Goal: Task Accomplishment & Management: Manage account settings

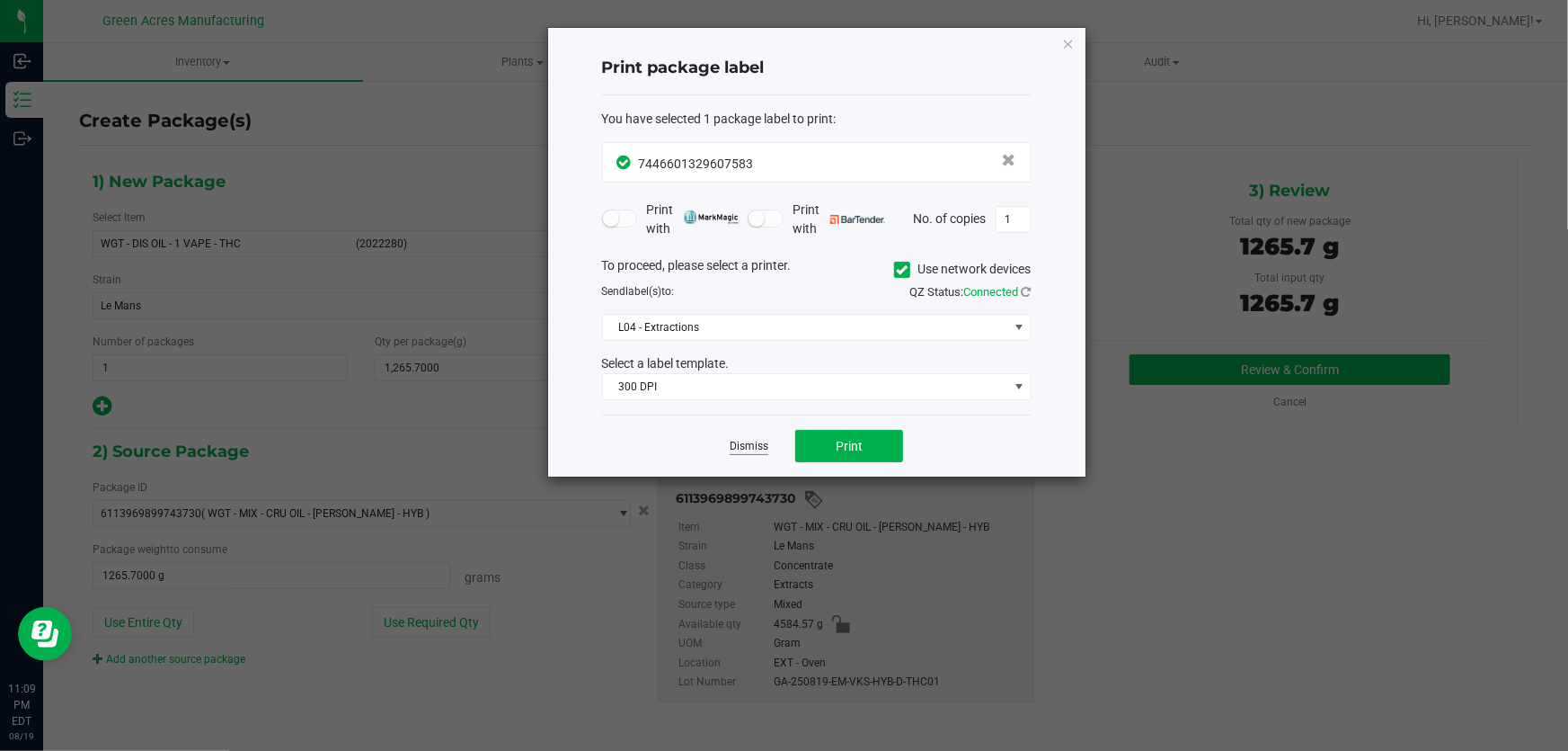
click at [739, 443] on link "Dismiss" at bounding box center [749, 446] width 39 height 15
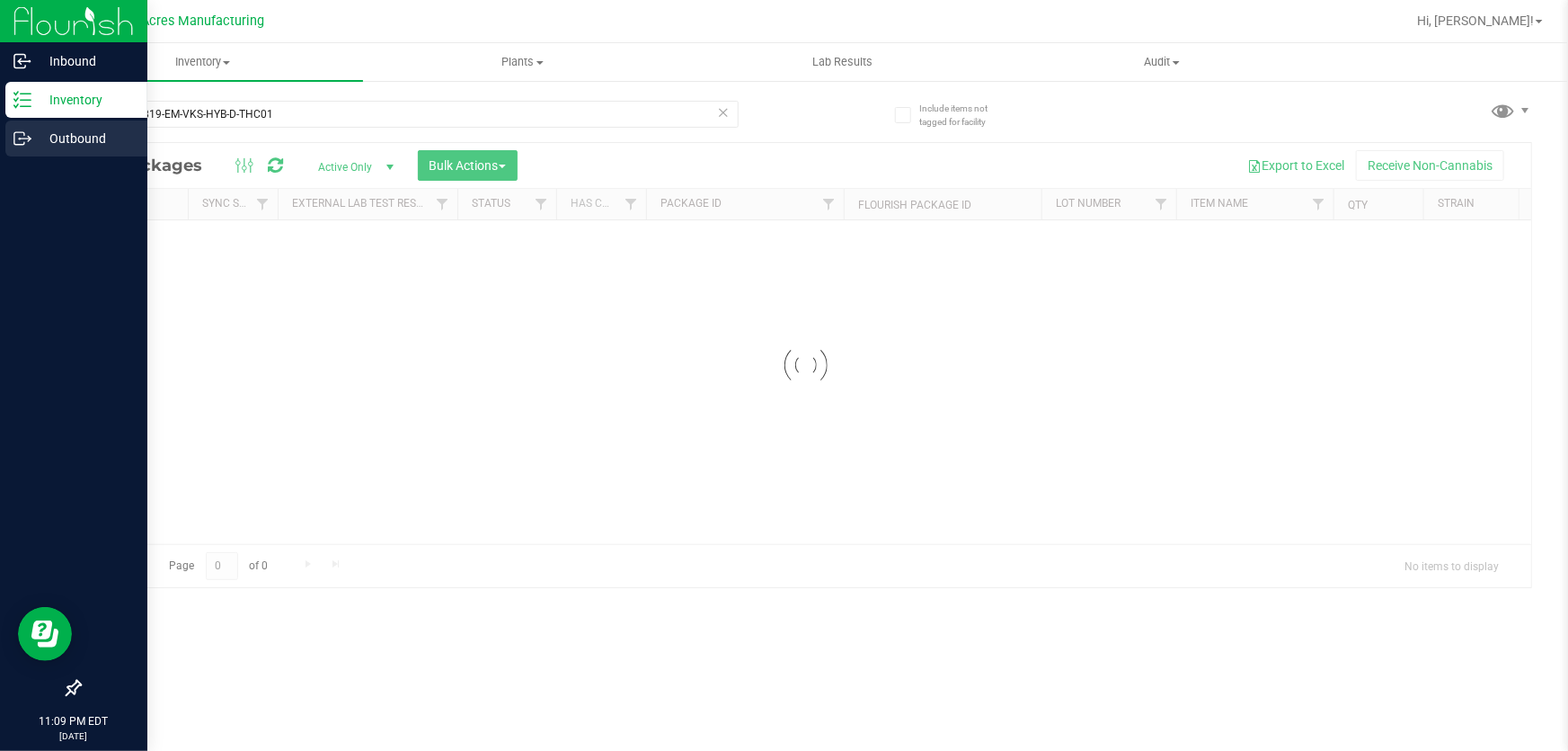
click at [73, 132] on p "Outbound" at bounding box center [85, 138] width 107 height 22
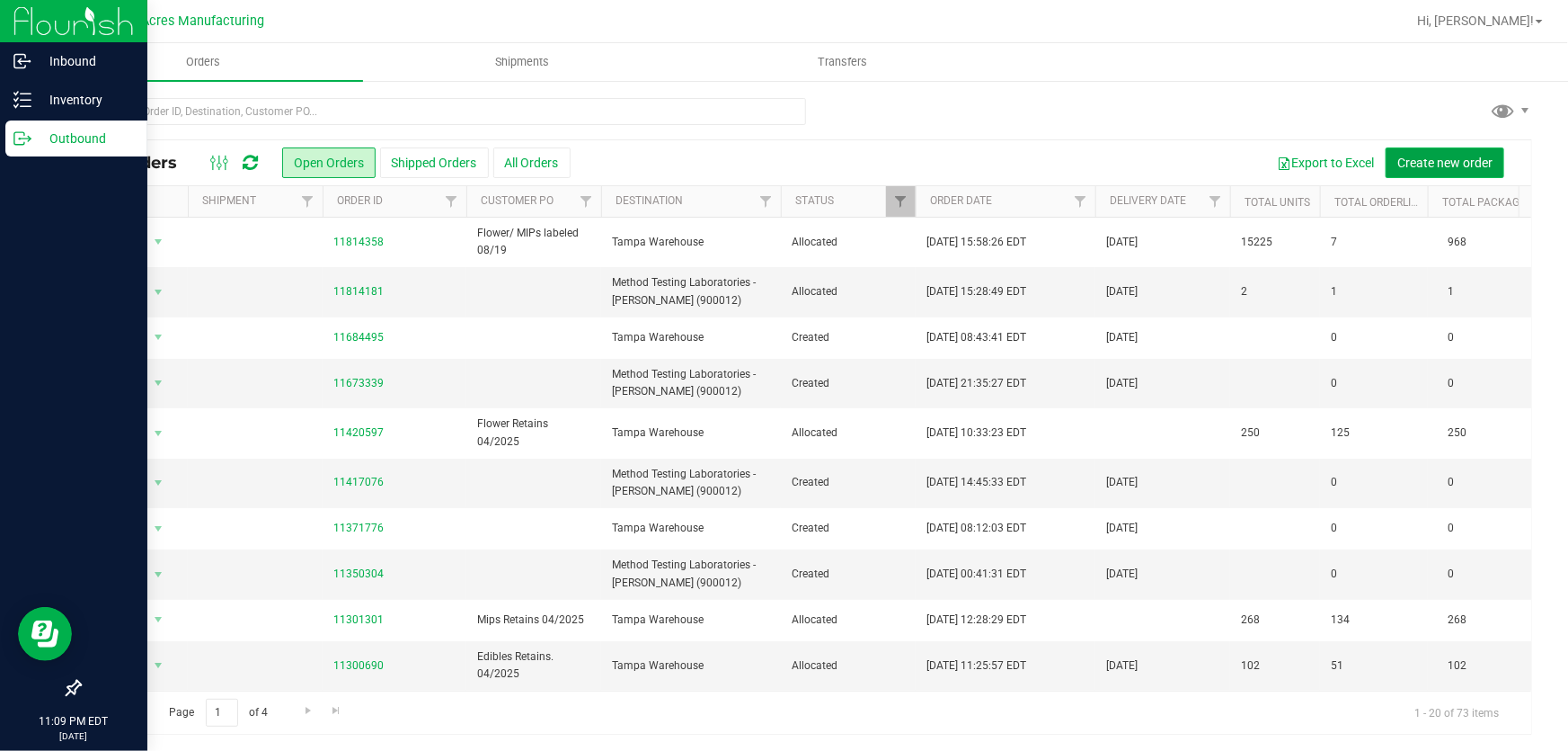
click at [1465, 167] on span "Create new order" at bounding box center [1444, 163] width 95 height 14
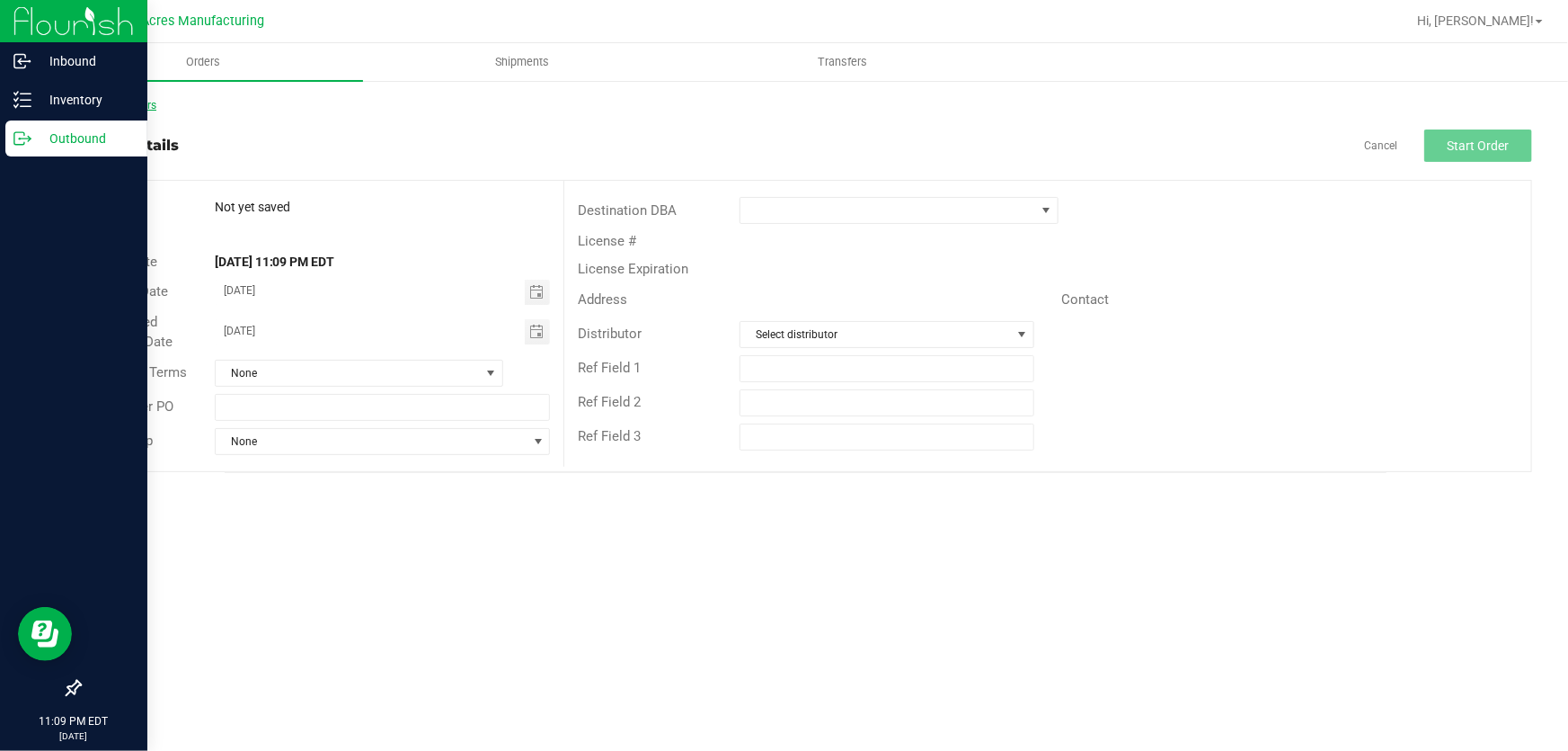
click at [126, 104] on link "Back to Orders" at bounding box center [118, 105] width 78 height 13
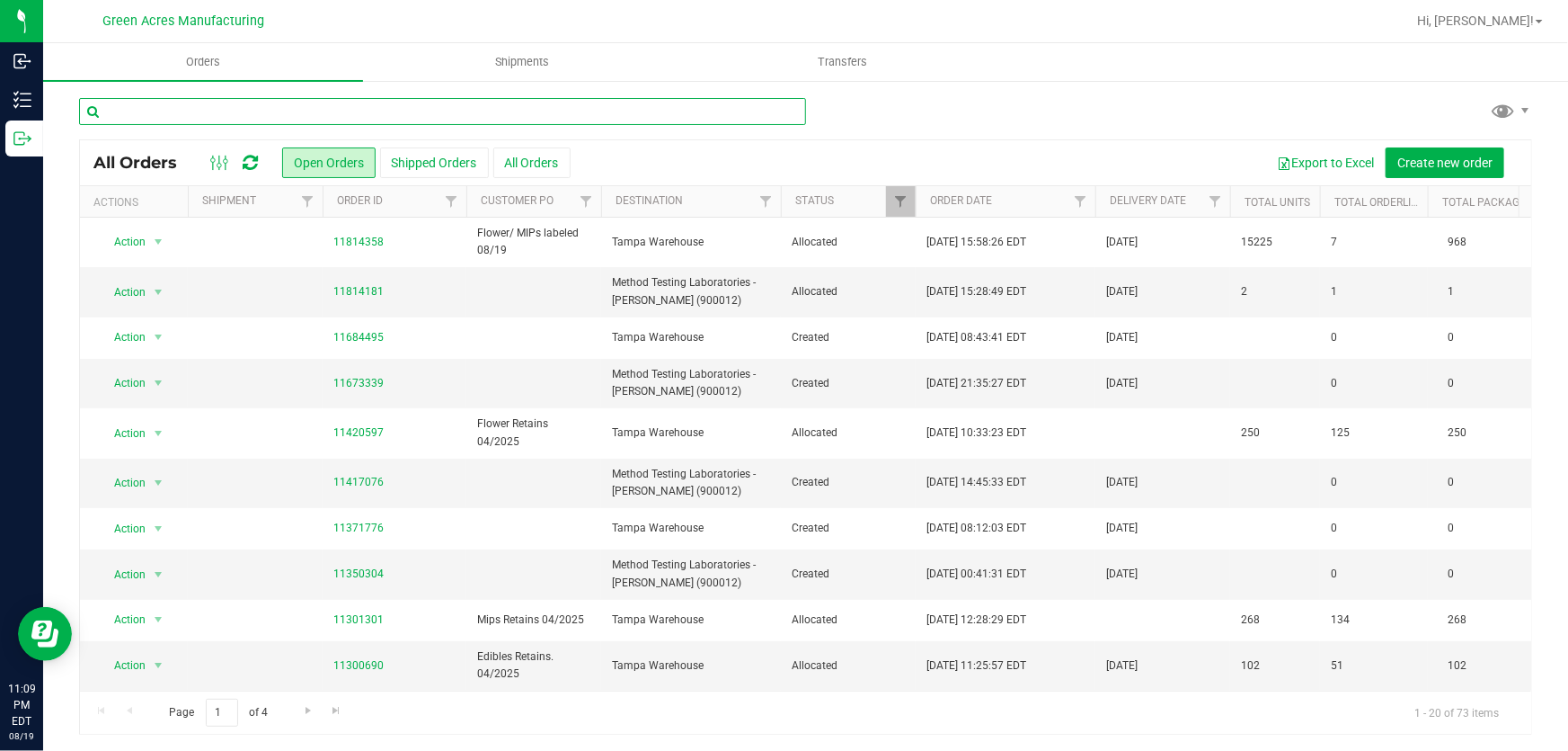
click at [482, 111] on input "text" at bounding box center [443, 111] width 727 height 27
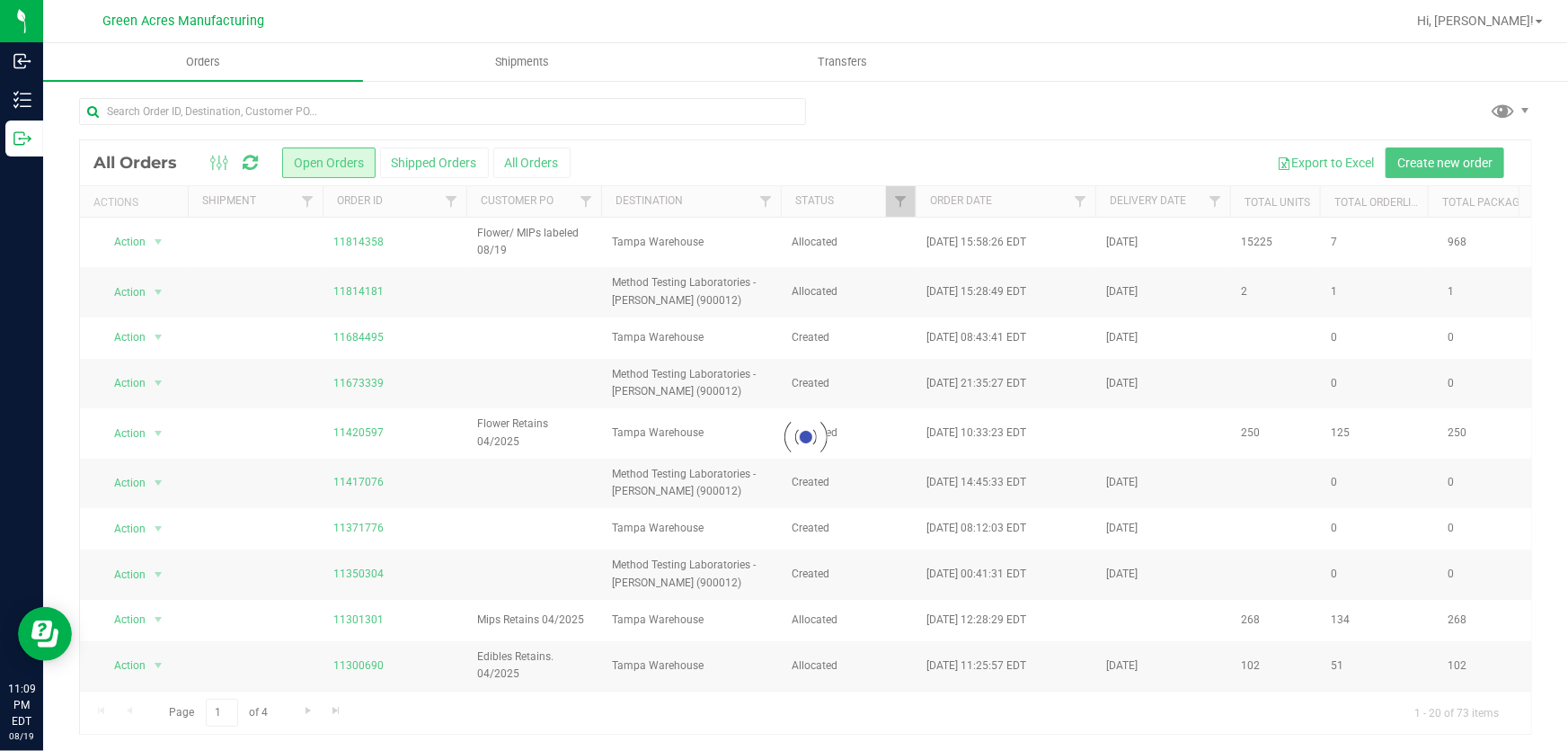
click at [718, 20] on div at bounding box center [863, 21] width 1084 height 35
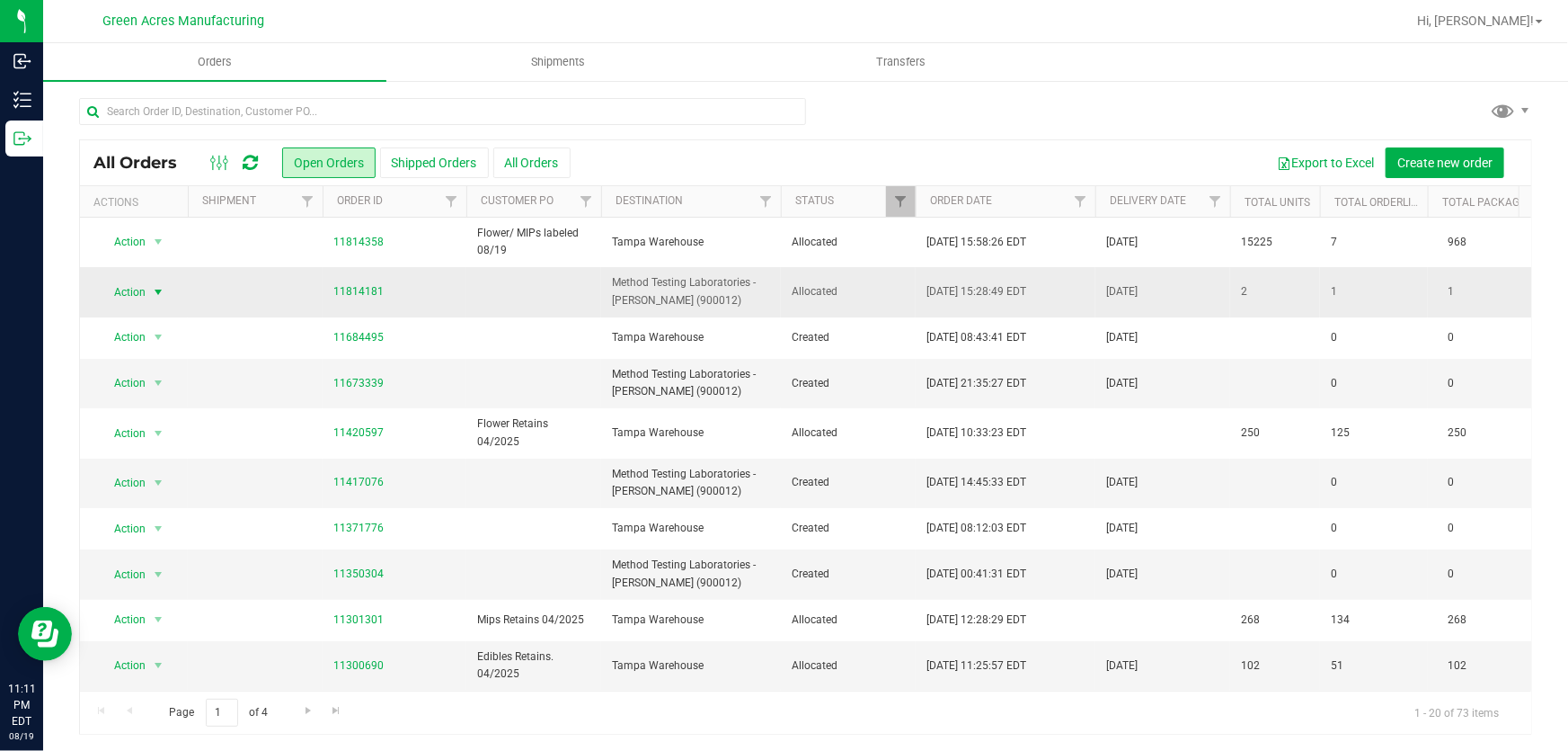
click at [157, 293] on span "select" at bounding box center [158, 292] width 14 height 14
click at [178, 373] on li "Edit order" at bounding box center [165, 375] width 135 height 27
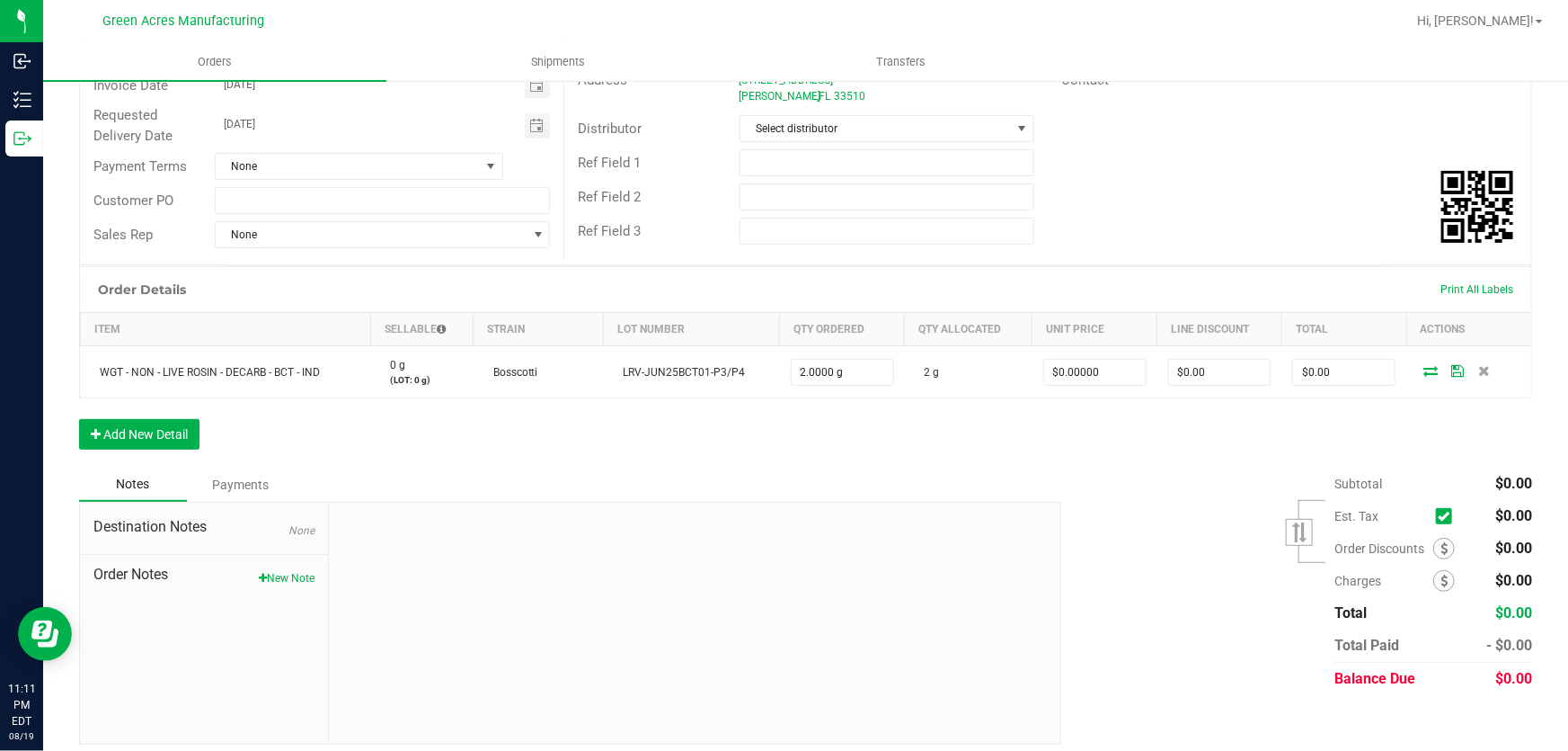
scroll to position [243, 0]
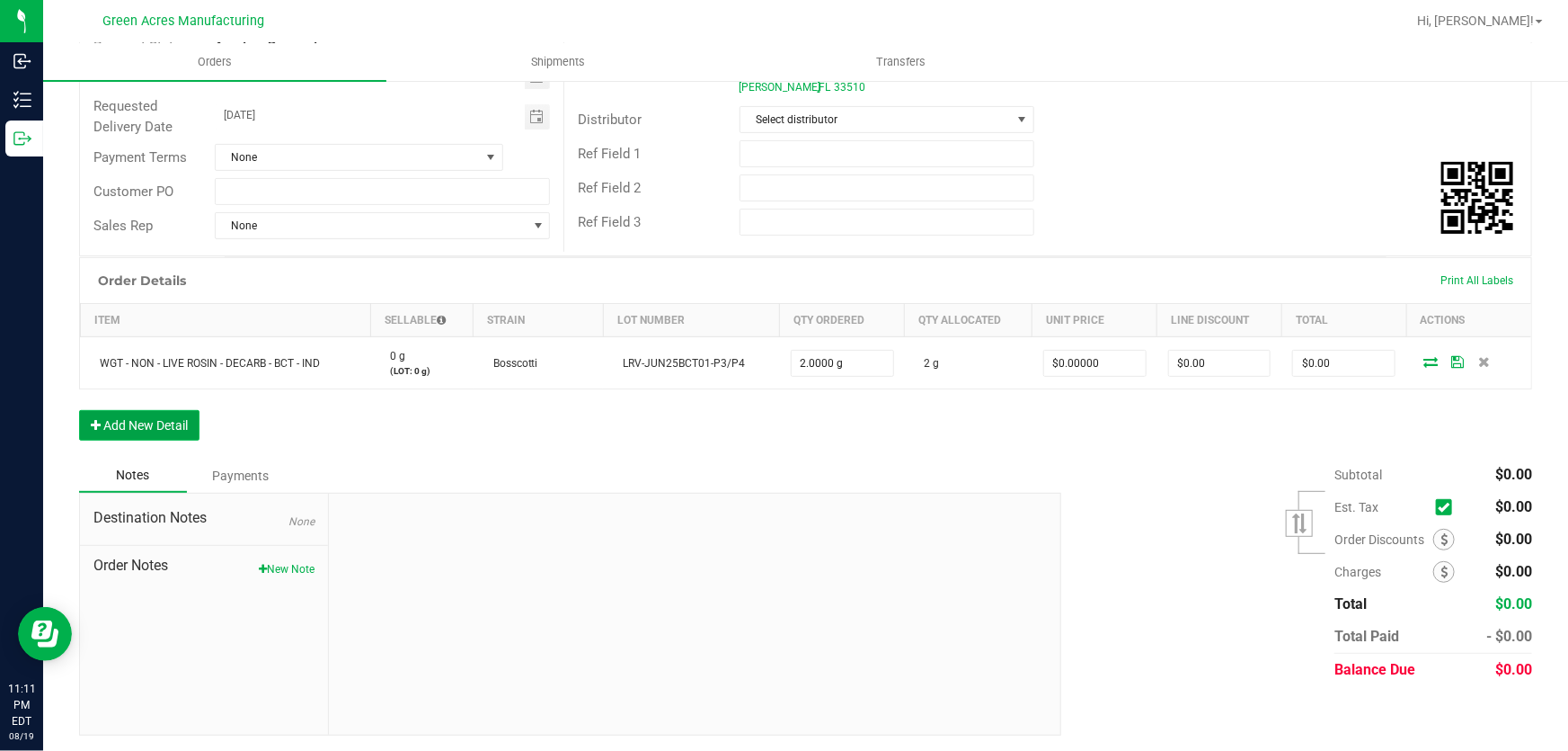
click at [167, 430] on button "Add New Detail" at bounding box center [139, 426] width 120 height 31
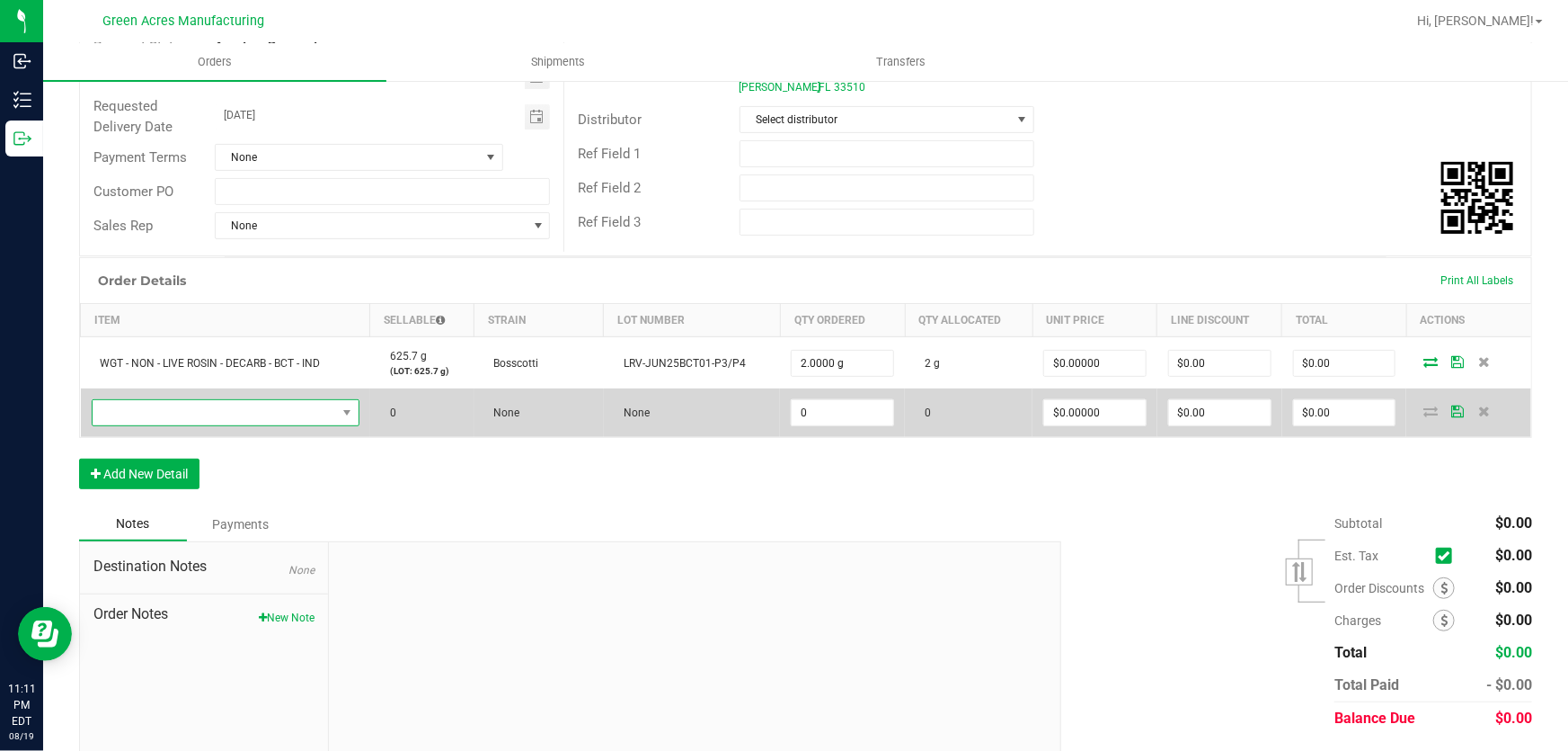
click at [340, 419] on span "NO DATA FOUND" at bounding box center [347, 413] width 23 height 25
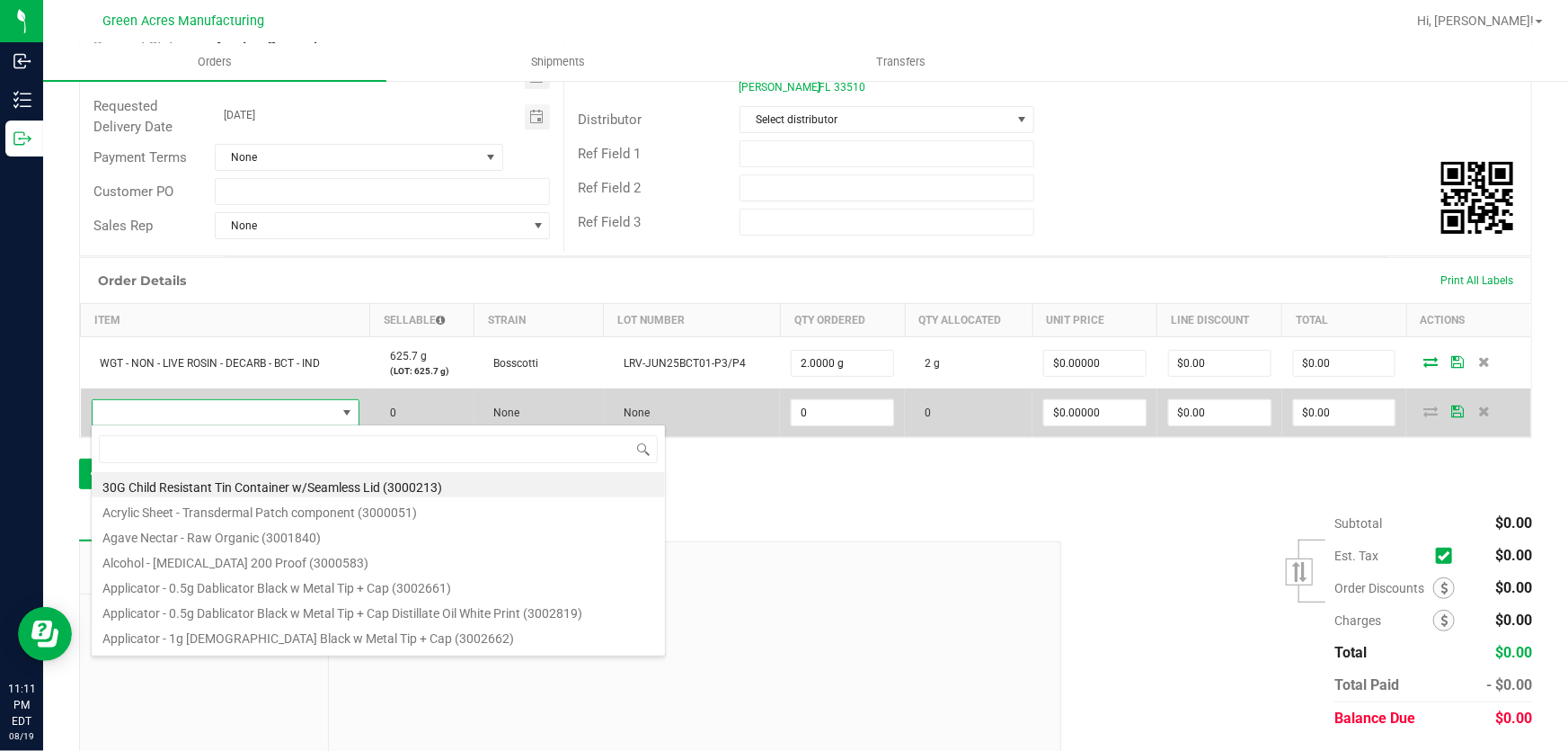
scroll to position [27, 264]
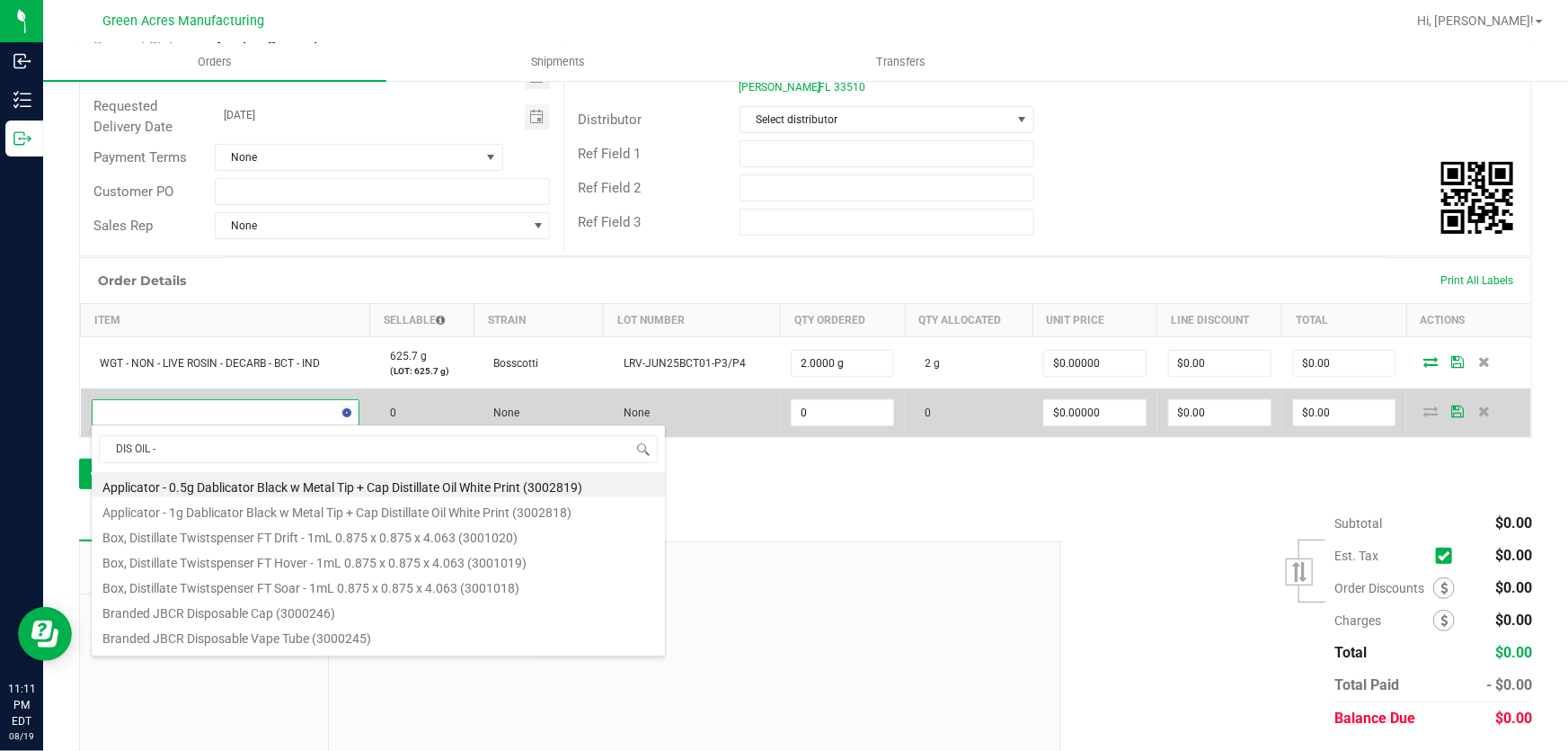
type input "DIS OIL - 1"
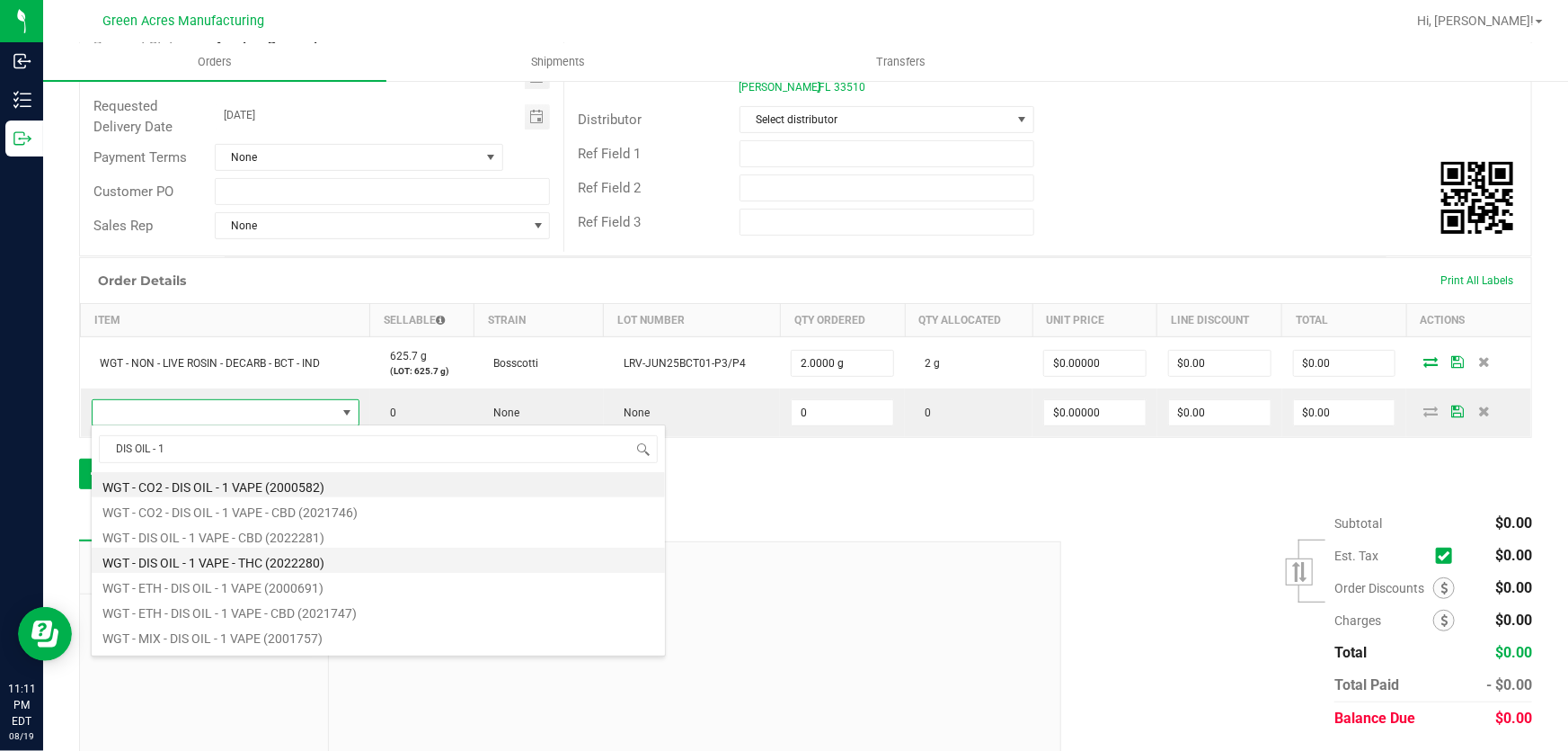
click at [270, 567] on li "WGT - DIS OIL - 1 VAPE - THC (2022280)" at bounding box center [378, 560] width 574 height 25
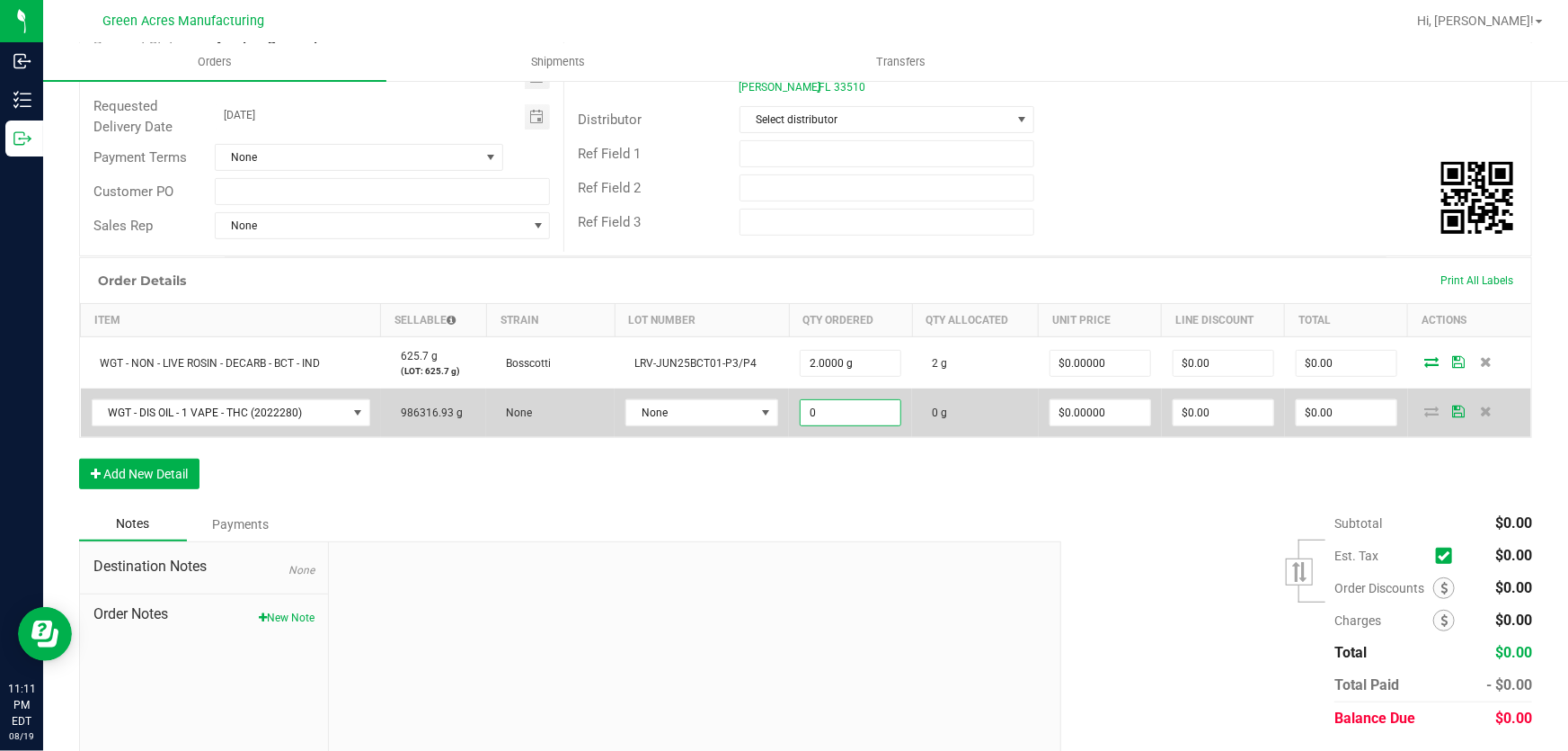
click at [844, 415] on input "0" at bounding box center [850, 413] width 99 height 25
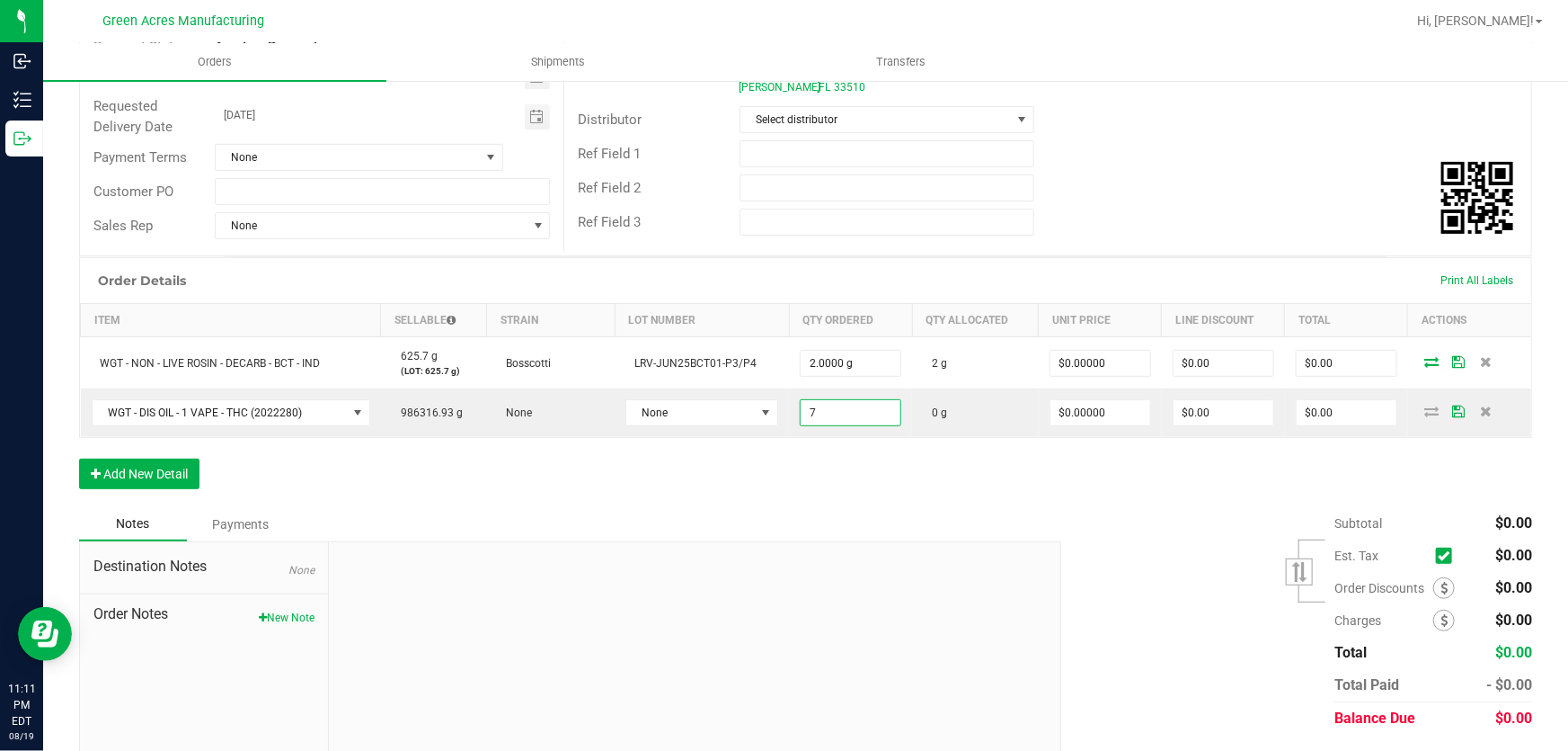
type input "7.0000 g"
click at [912, 457] on div "Order Details Print All Labels Item Sellable Strain Lot Number Qty Ordered Qty …" at bounding box center [806, 381] width 1452 height 250
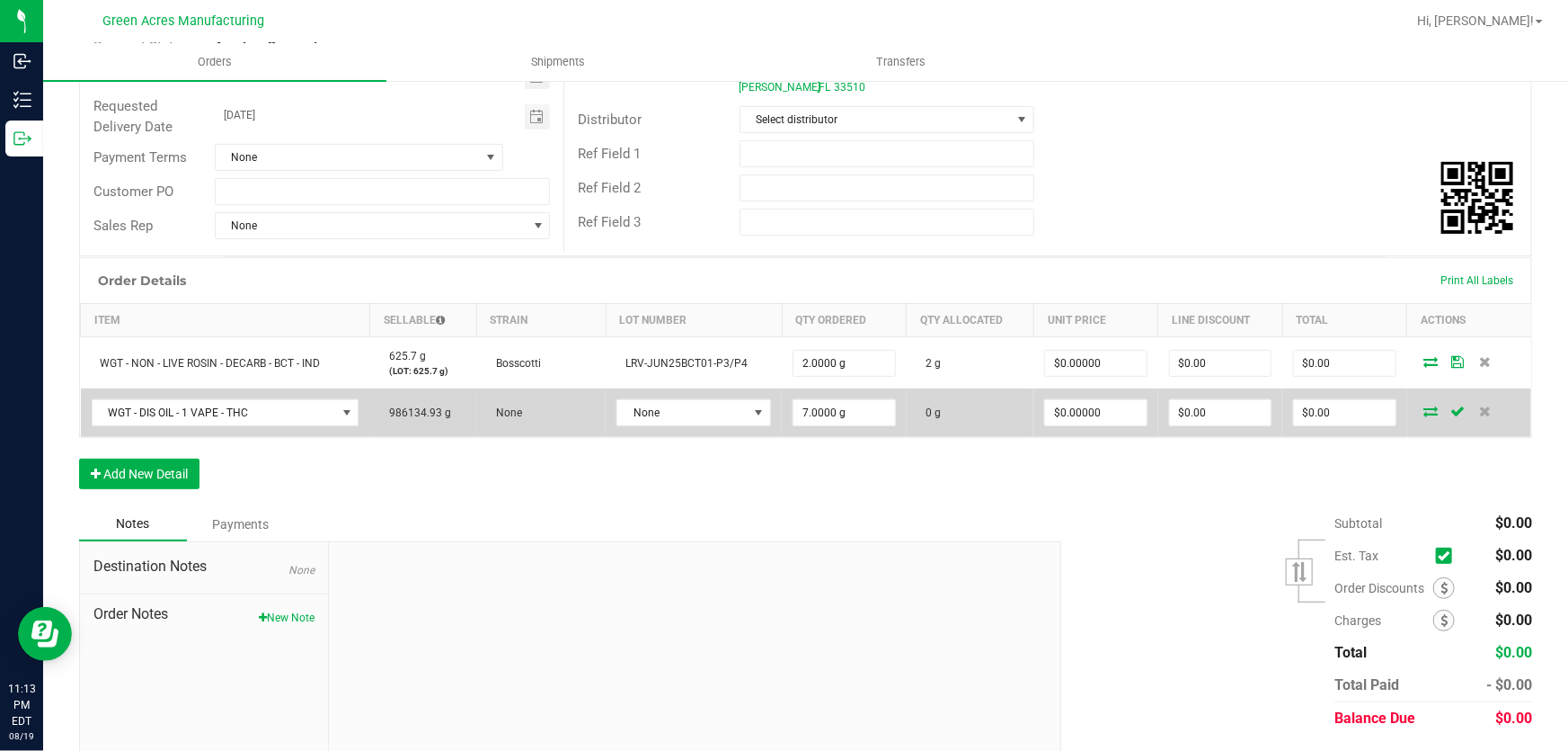
click at [1424, 410] on icon at bounding box center [1432, 411] width 14 height 11
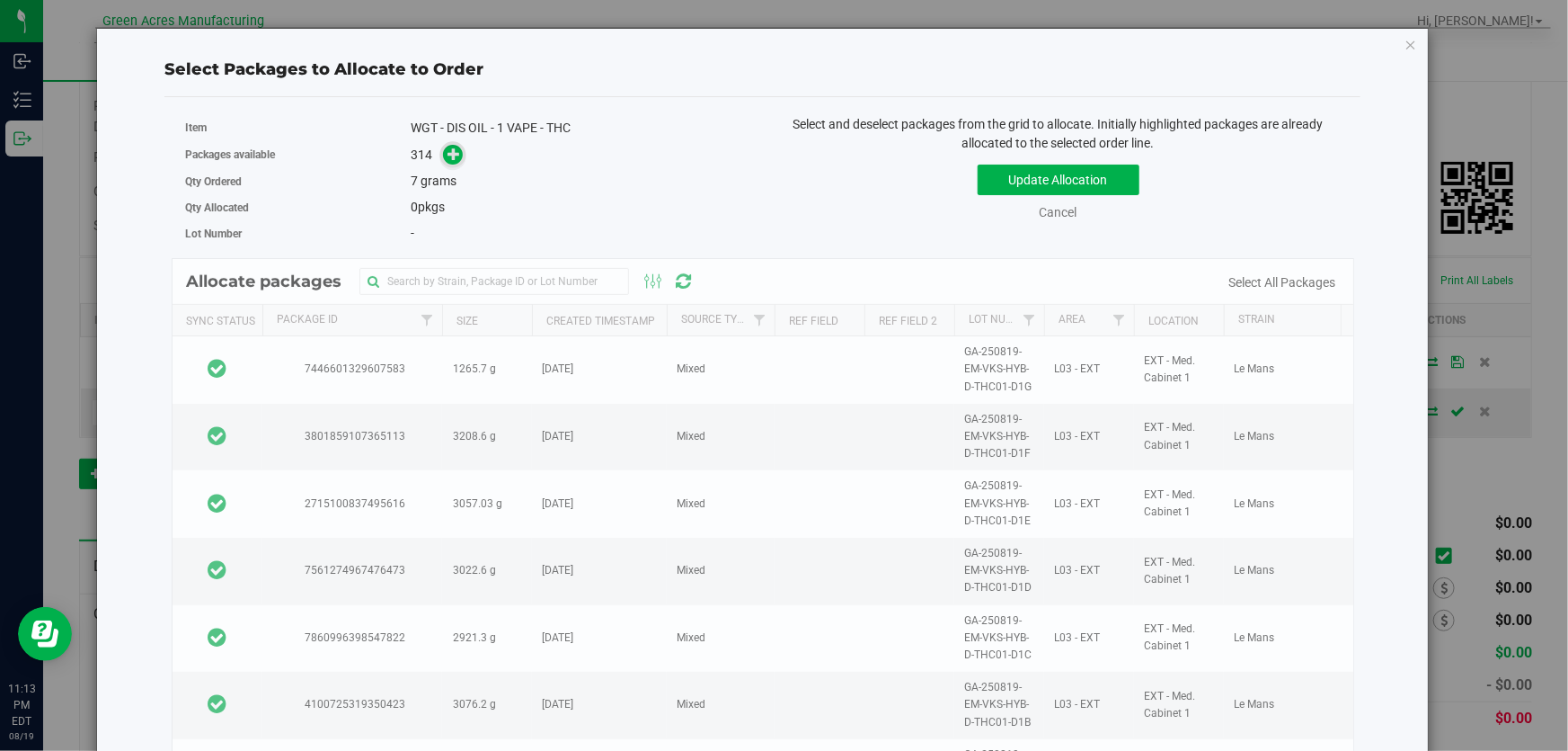
click at [448, 160] on icon at bounding box center [453, 154] width 13 height 13
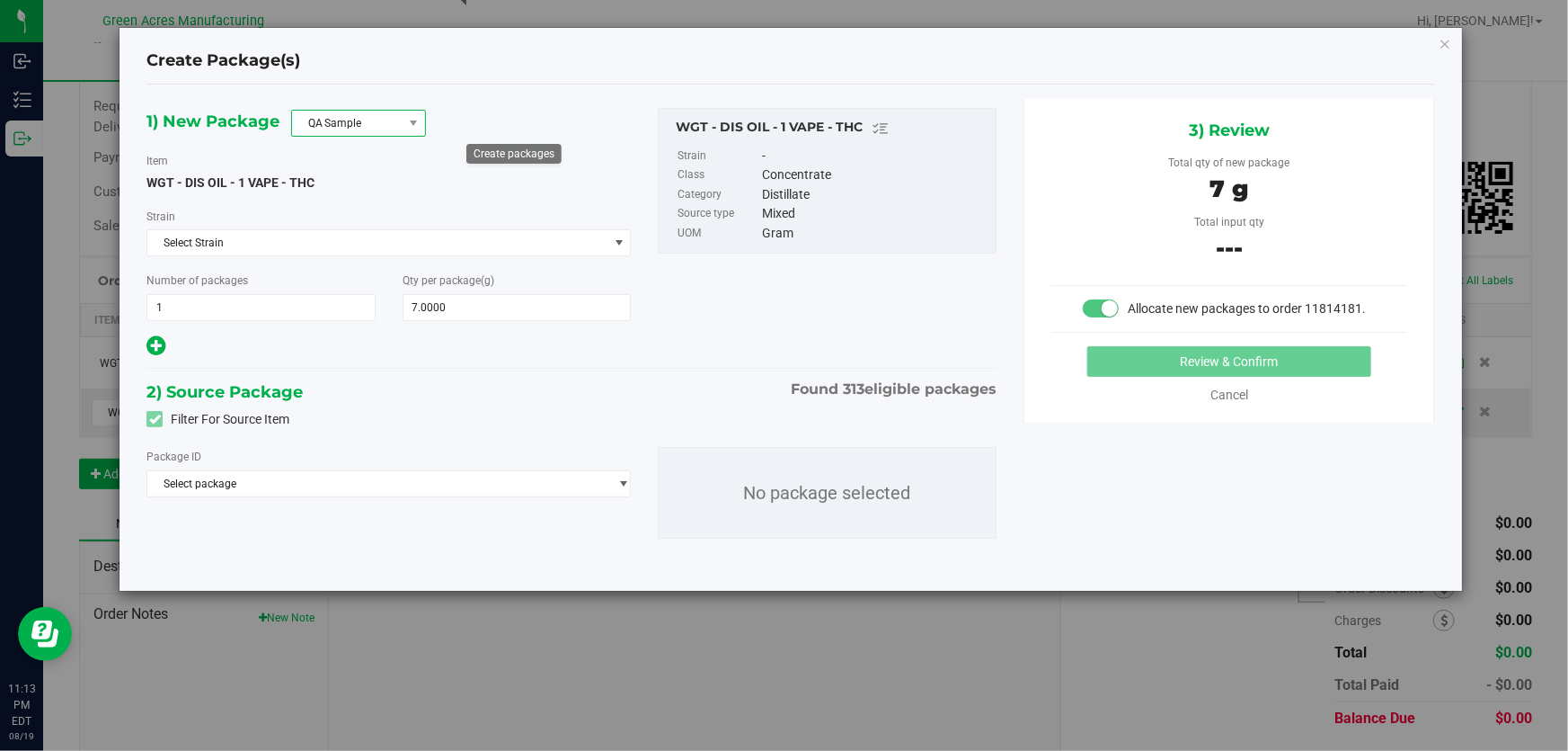
click at [404, 114] on span at bounding box center [414, 123] width 23 height 25
click at [363, 211] on li "R&D Sample" at bounding box center [358, 203] width 133 height 25
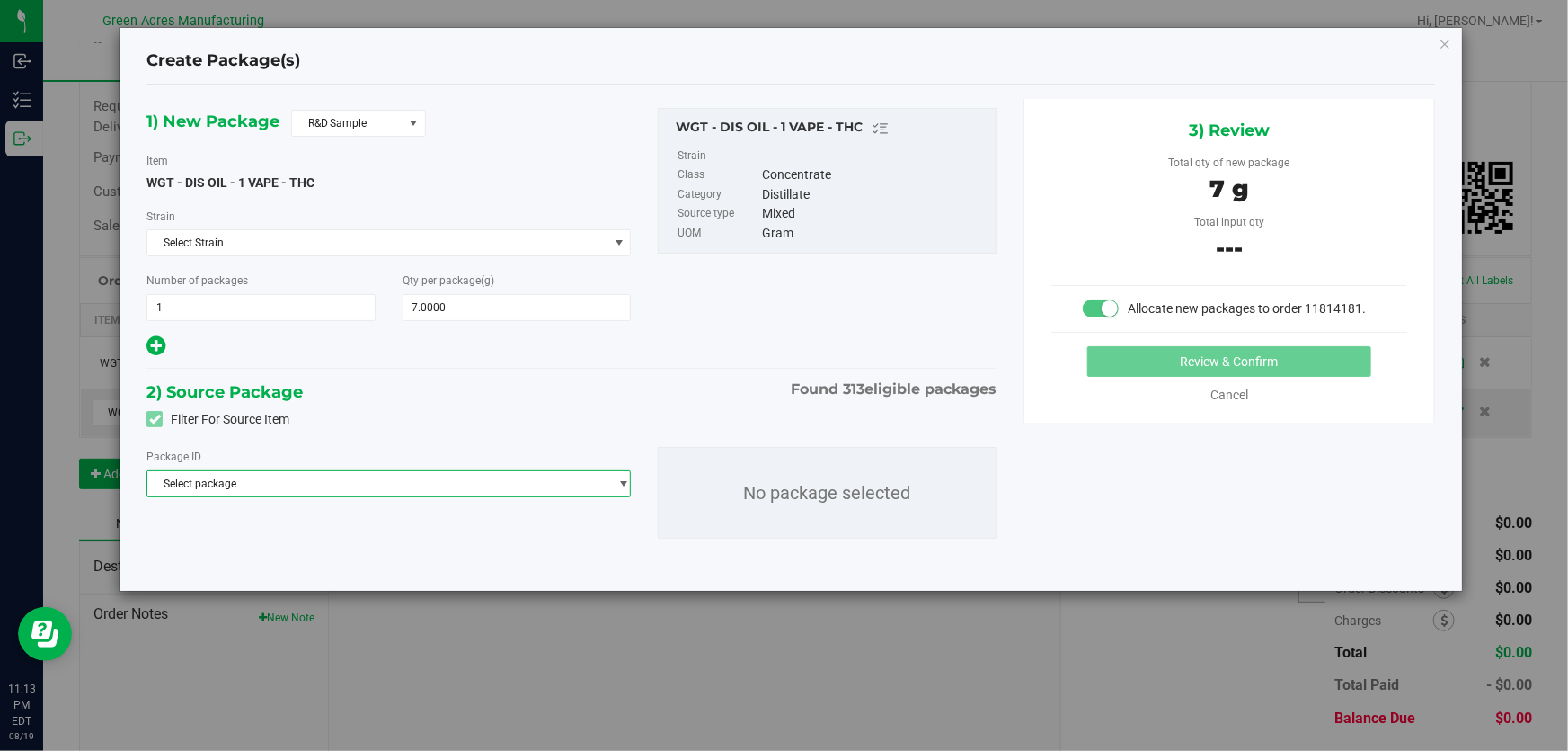
click at [602, 487] on span "Select package" at bounding box center [377, 483] width 460 height 25
type input "7446601329607583"
click at [462, 471] on body "Create Package(s) 1) New Package R&D Sample Item WGT - DIS OIL - 1 VAPE - THC […" at bounding box center [784, 375] width 1568 height 751
click at [453, 496] on span "Select package" at bounding box center [388, 483] width 484 height 27
click at [385, 555] on span "( WGT - DIS OIL - 1 VAPE - THC )" at bounding box center [337, 559] width 153 height 13
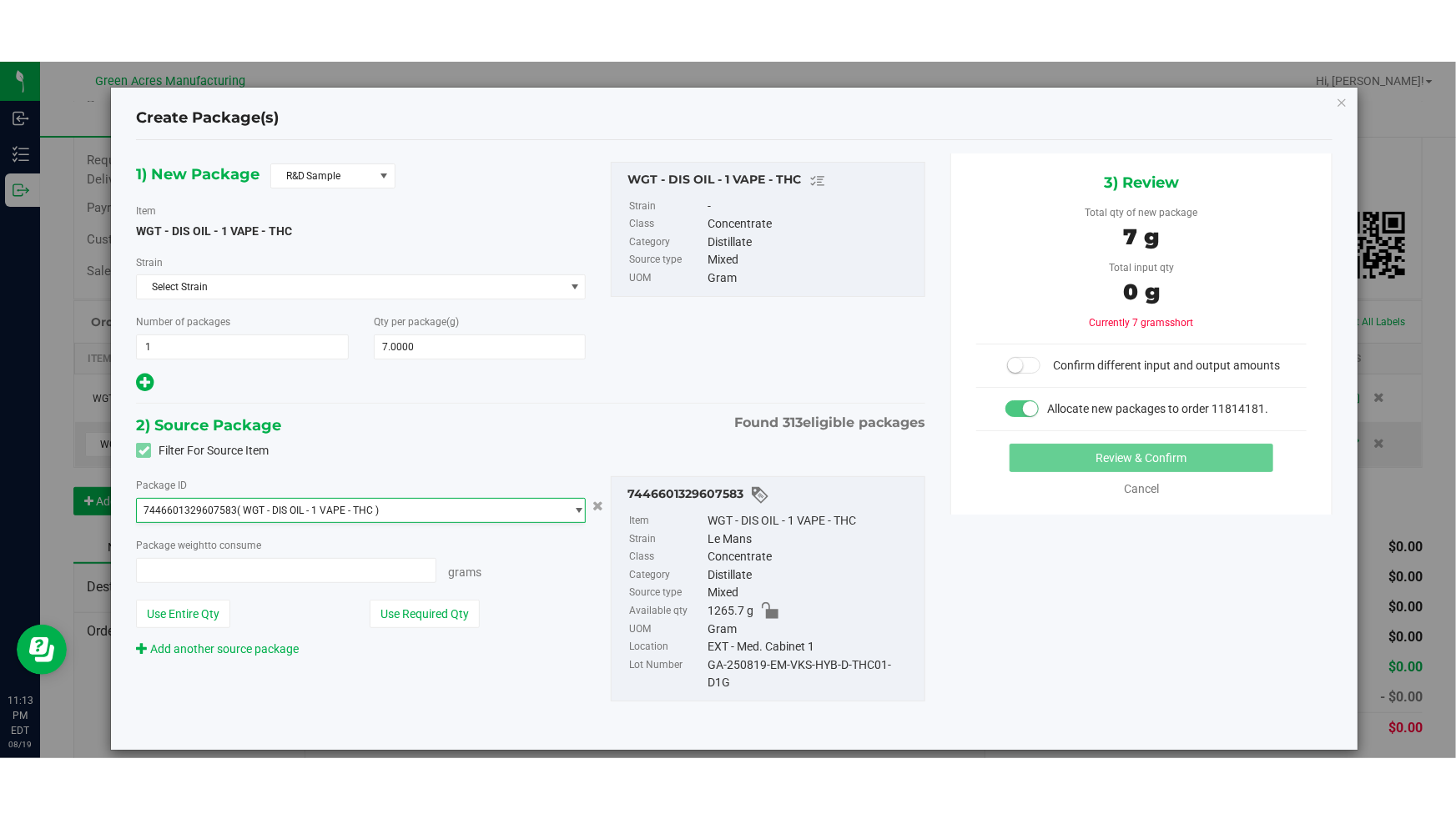
scroll to position [5370, 0]
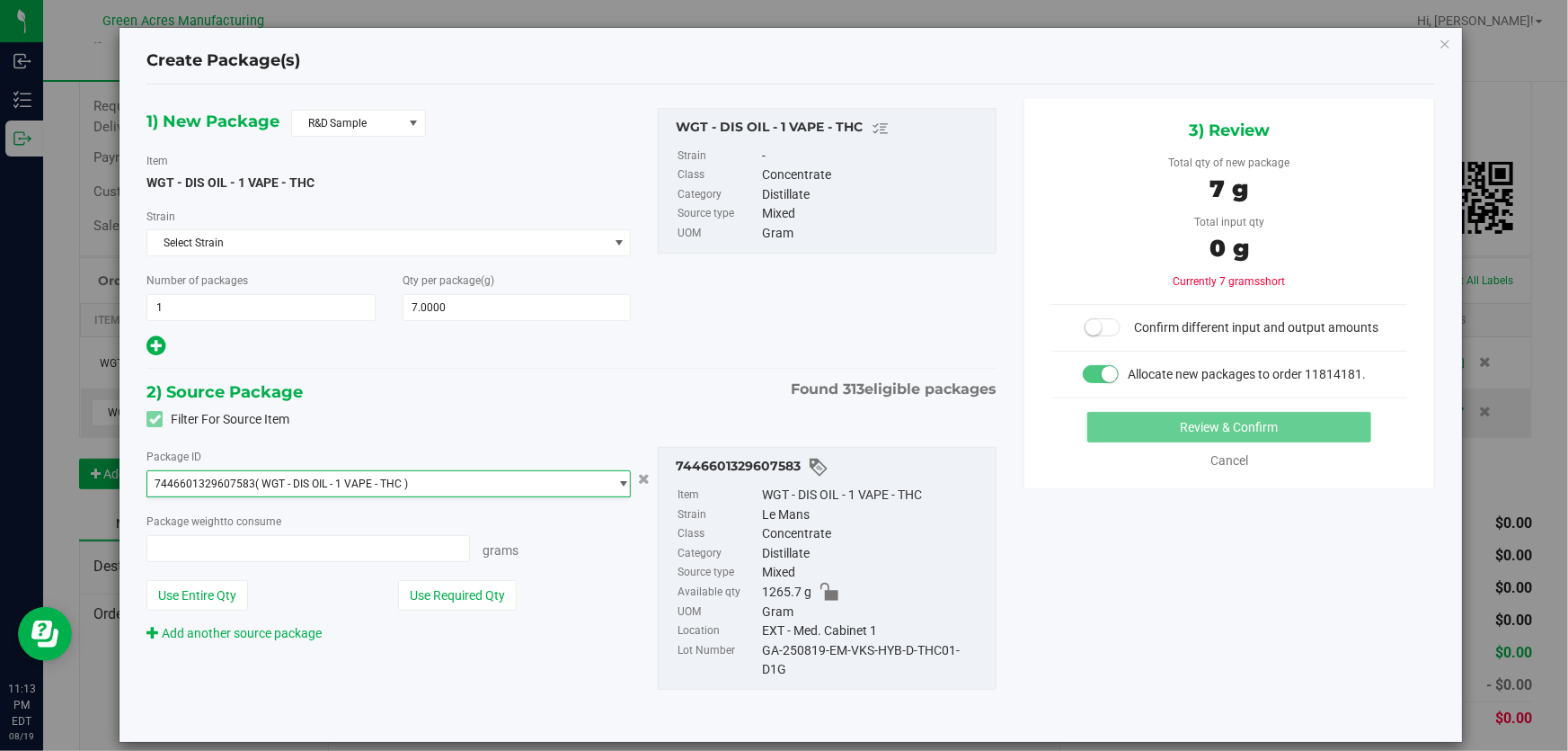
type input "0.0000 g"
click at [339, 542] on span at bounding box center [308, 549] width 323 height 27
type input "7"
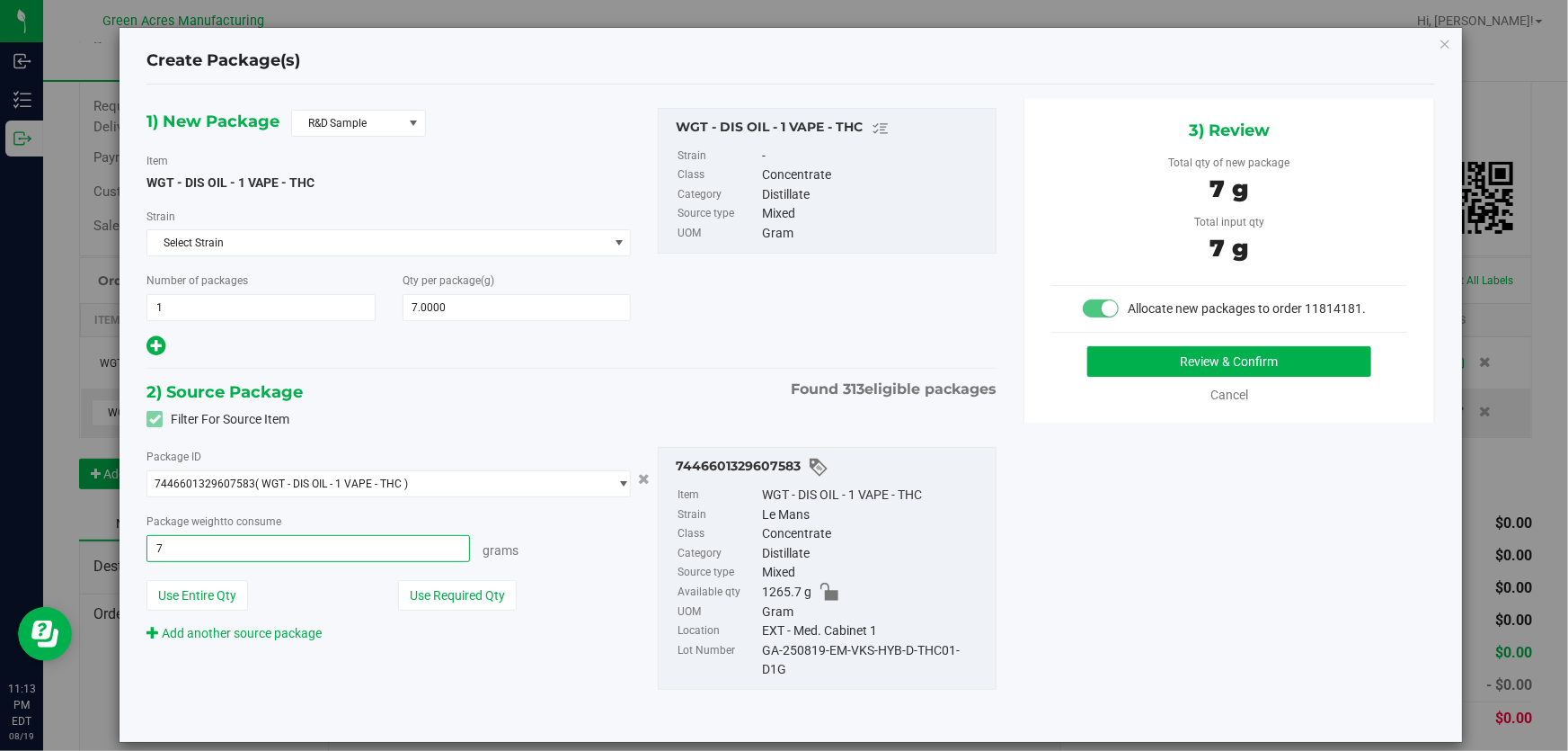
type input "7.0000 g"
click at [706, 324] on div "1) New Package R&D Sample Item WGT - DIS OIL - 1 VAPE - THC [GEOGRAPHIC_DATA] S…" at bounding box center [571, 233] width 877 height 251
click at [1259, 355] on button "Review & Confirm" at bounding box center [1229, 361] width 285 height 31
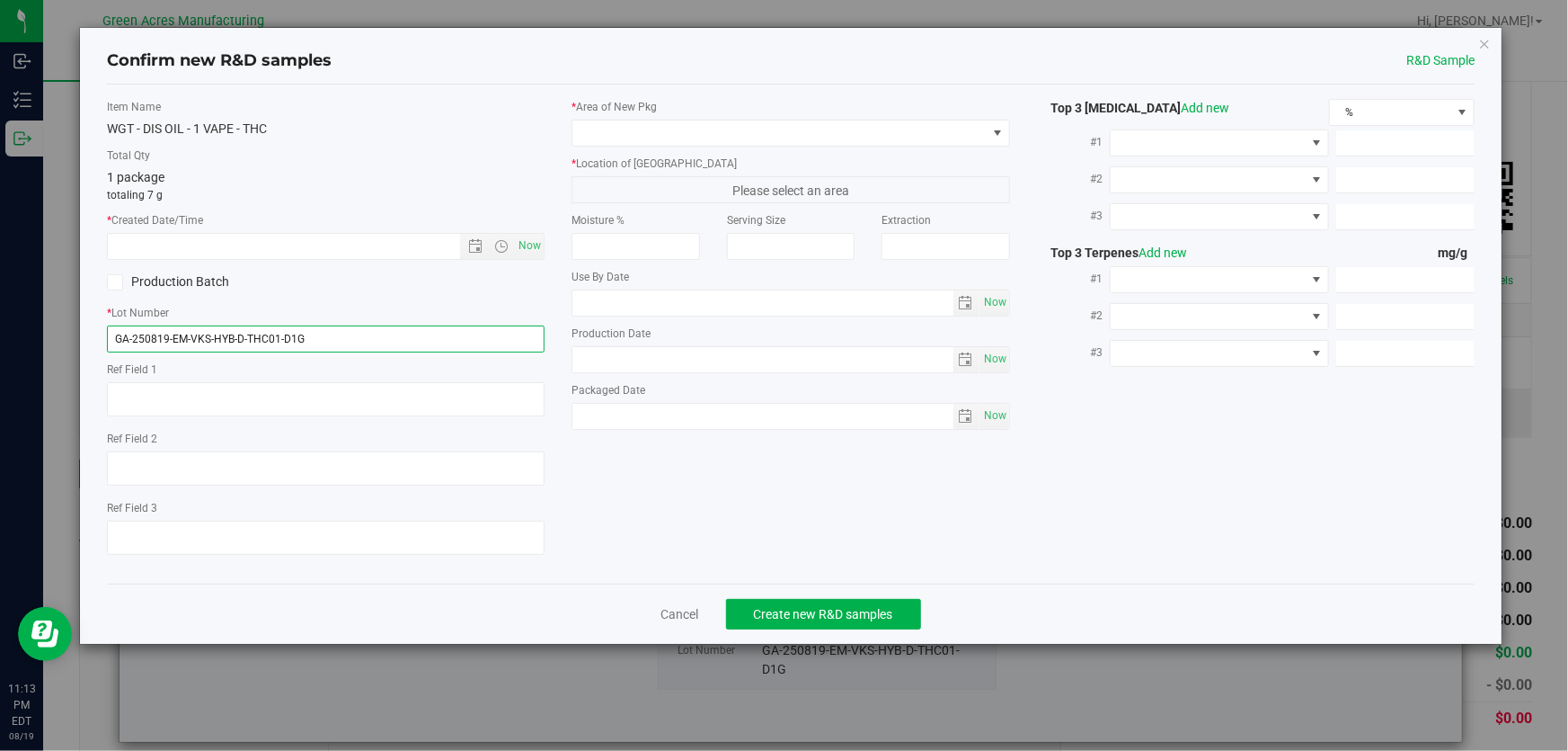
click at [488, 333] on input "GA-250819-EM-VKS-HYB-D-THC01-D1G" at bounding box center [325, 339] width 437 height 27
type input "GA-250819-EM-VKS-HYB-D-THC01-D1"
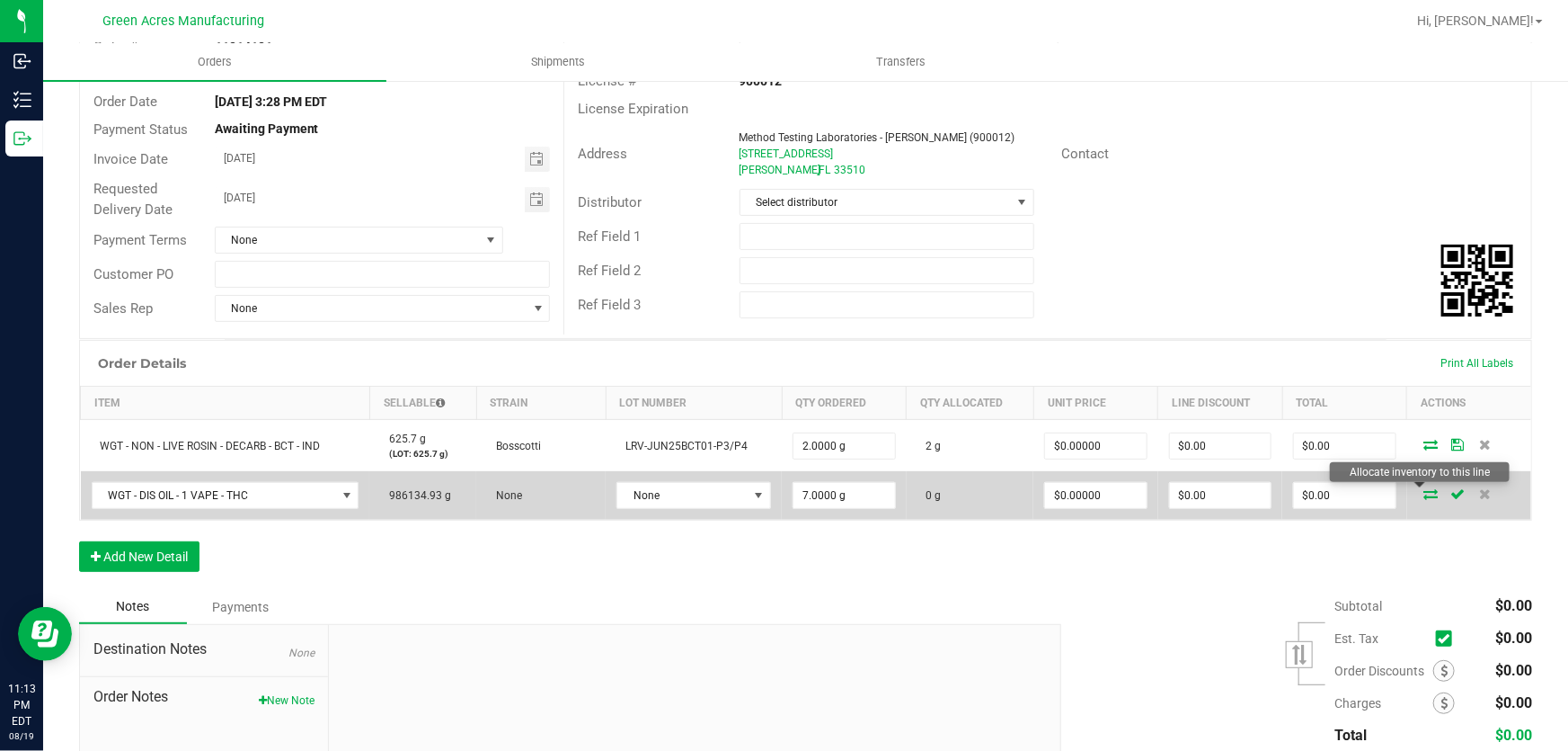
click at [1424, 491] on icon at bounding box center [1432, 493] width 14 height 11
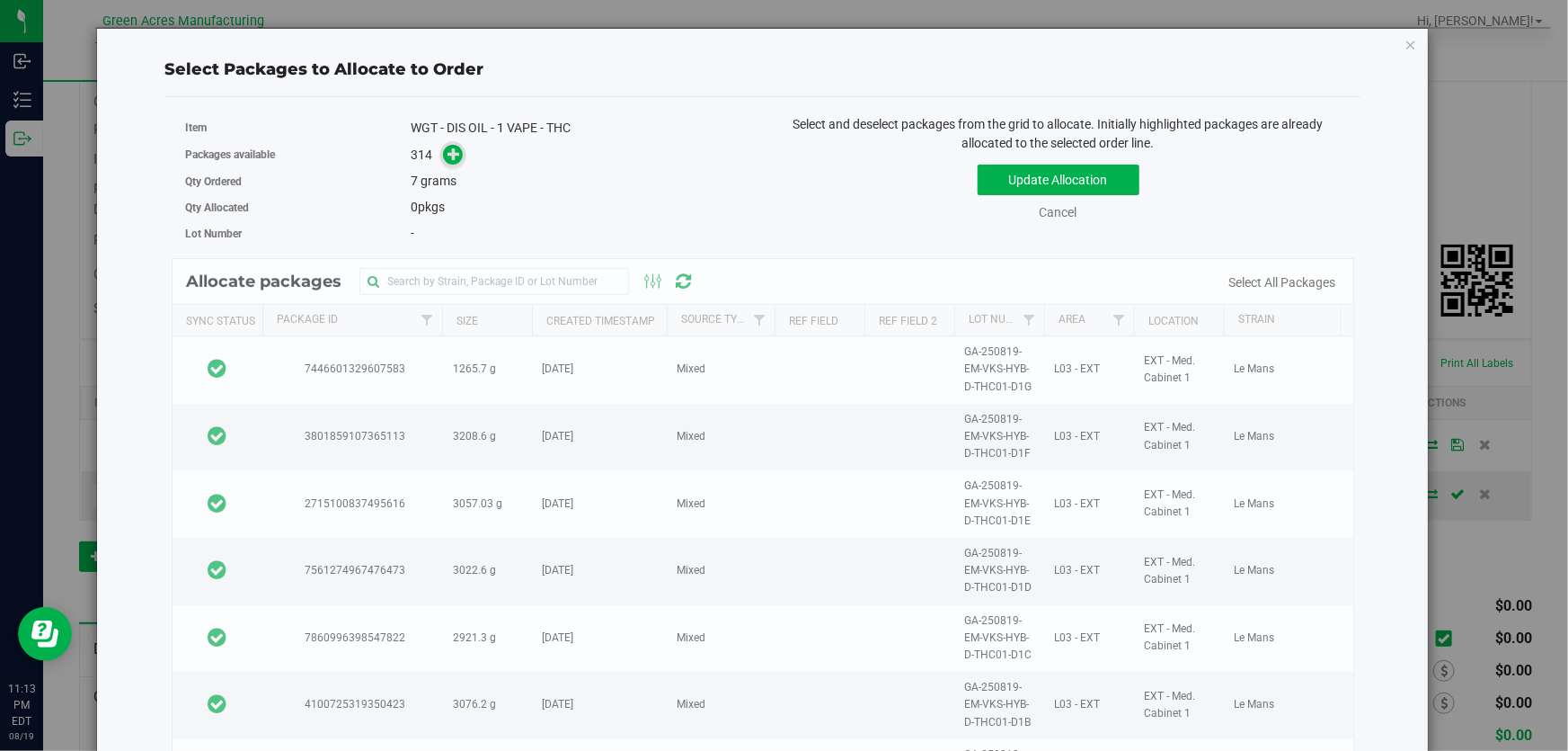
click at [455, 154] on icon at bounding box center [453, 153] width 14 height 14
click at [443, 157] on span at bounding box center [453, 155] width 21 height 21
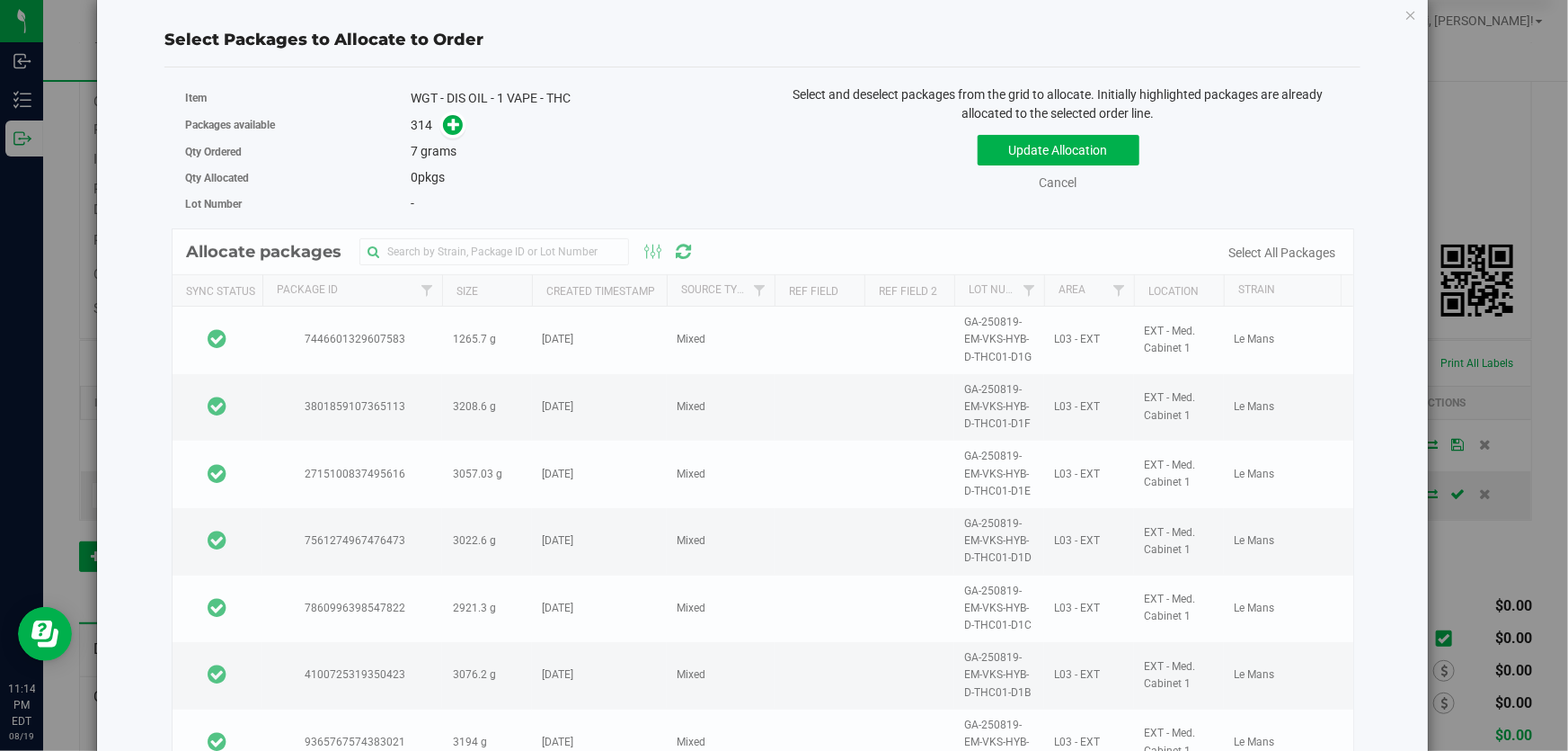
scroll to position [0, 0]
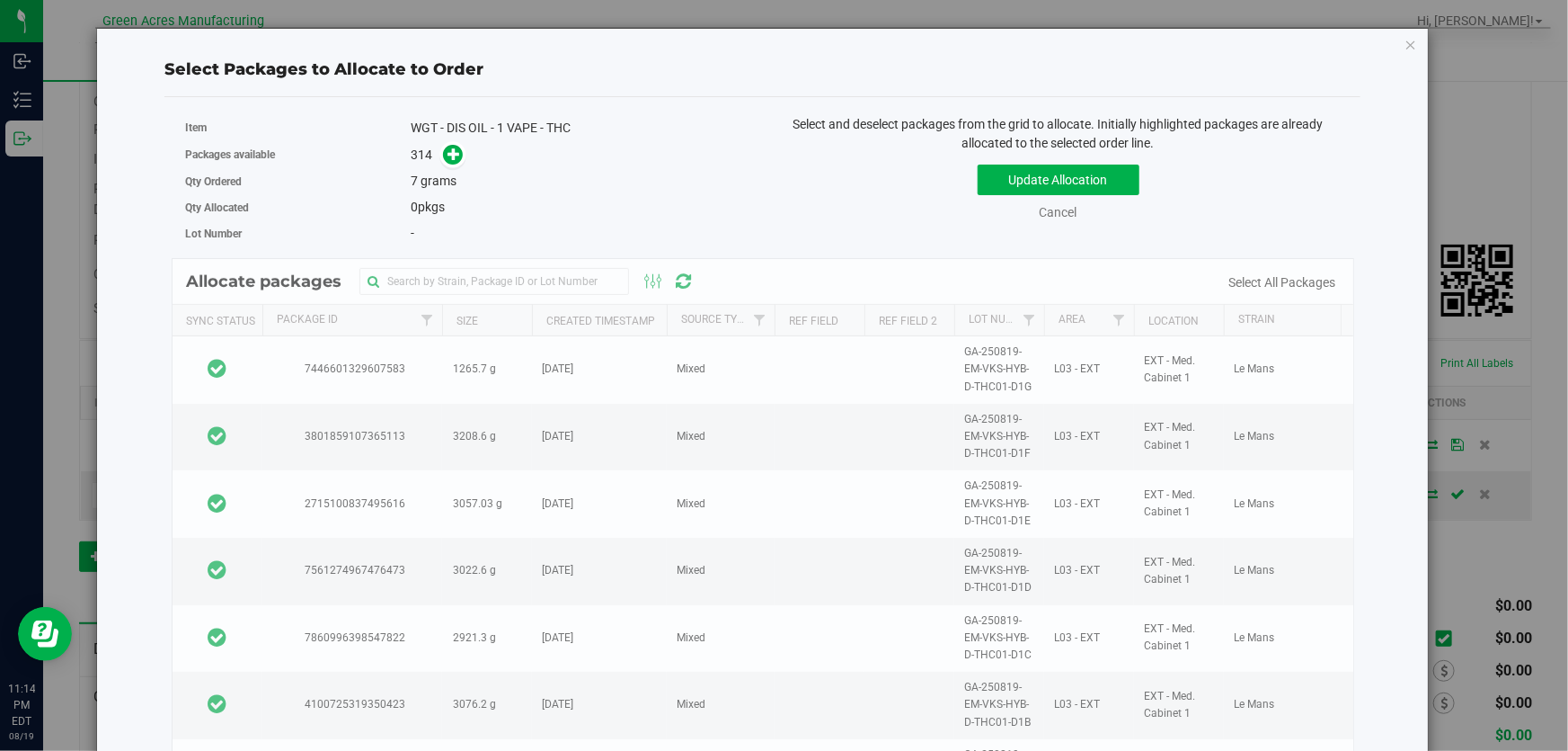
click at [589, 225] on div "-" at bounding box center [580, 233] width 339 height 19
click at [443, 142] on div "Packages available 314" at bounding box center [467, 155] width 565 height 28
click at [453, 148] on icon at bounding box center [454, 153] width 15 height 15
click at [689, 279] on div "Allocate packages Sync Status Package Id Size Created Timestamp Source Type Ref…" at bounding box center [762, 521] width 1182 height 529
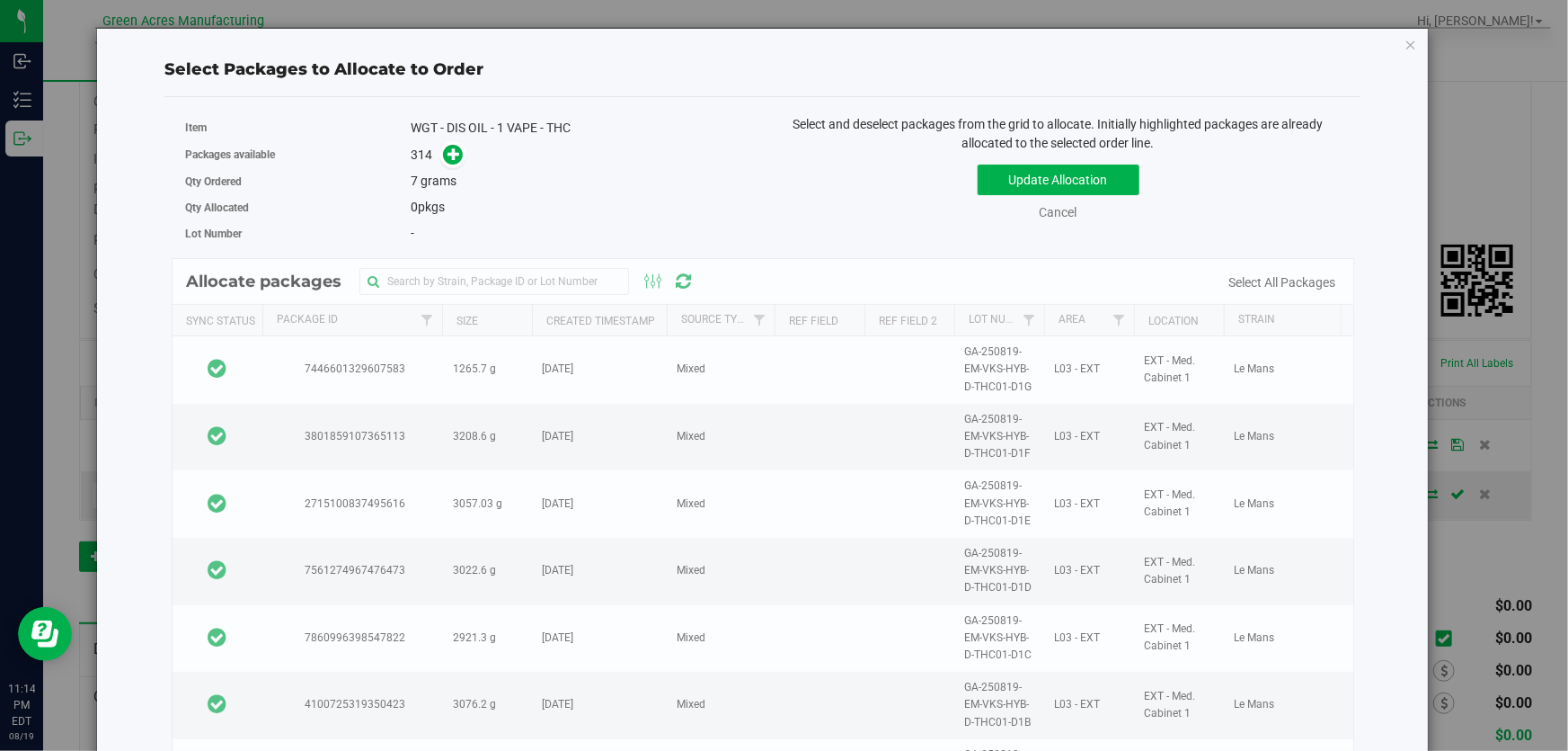
click at [686, 279] on div "Allocate packages Sync Status Package Id Size Created Timestamp Source Type Ref…" at bounding box center [762, 521] width 1182 height 529
click at [678, 279] on div "Allocate packages Sync Status Package Id Size Created Timestamp Source Type Ref…" at bounding box center [762, 521] width 1182 height 529
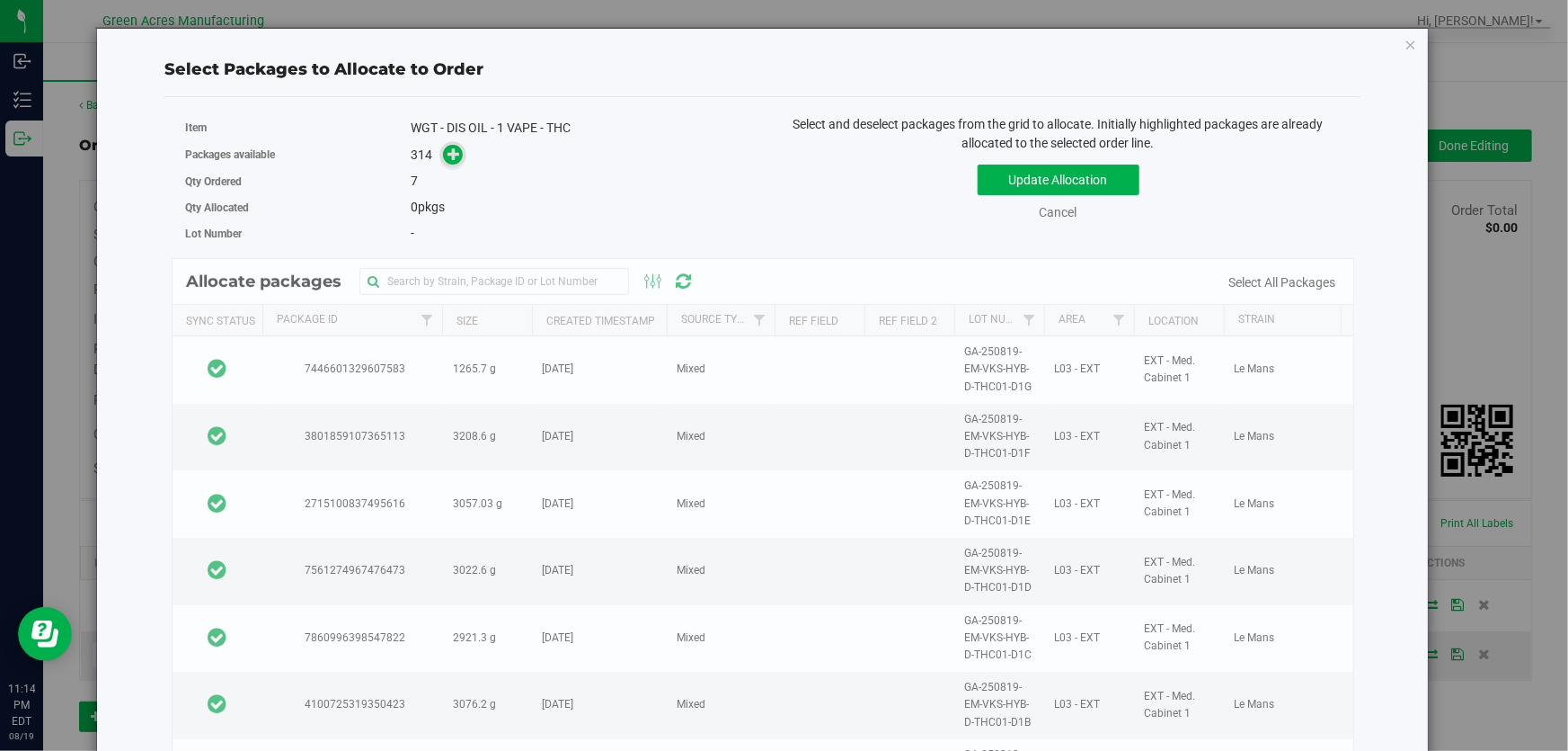
click at [449, 153] on icon at bounding box center [453, 154] width 13 height 13
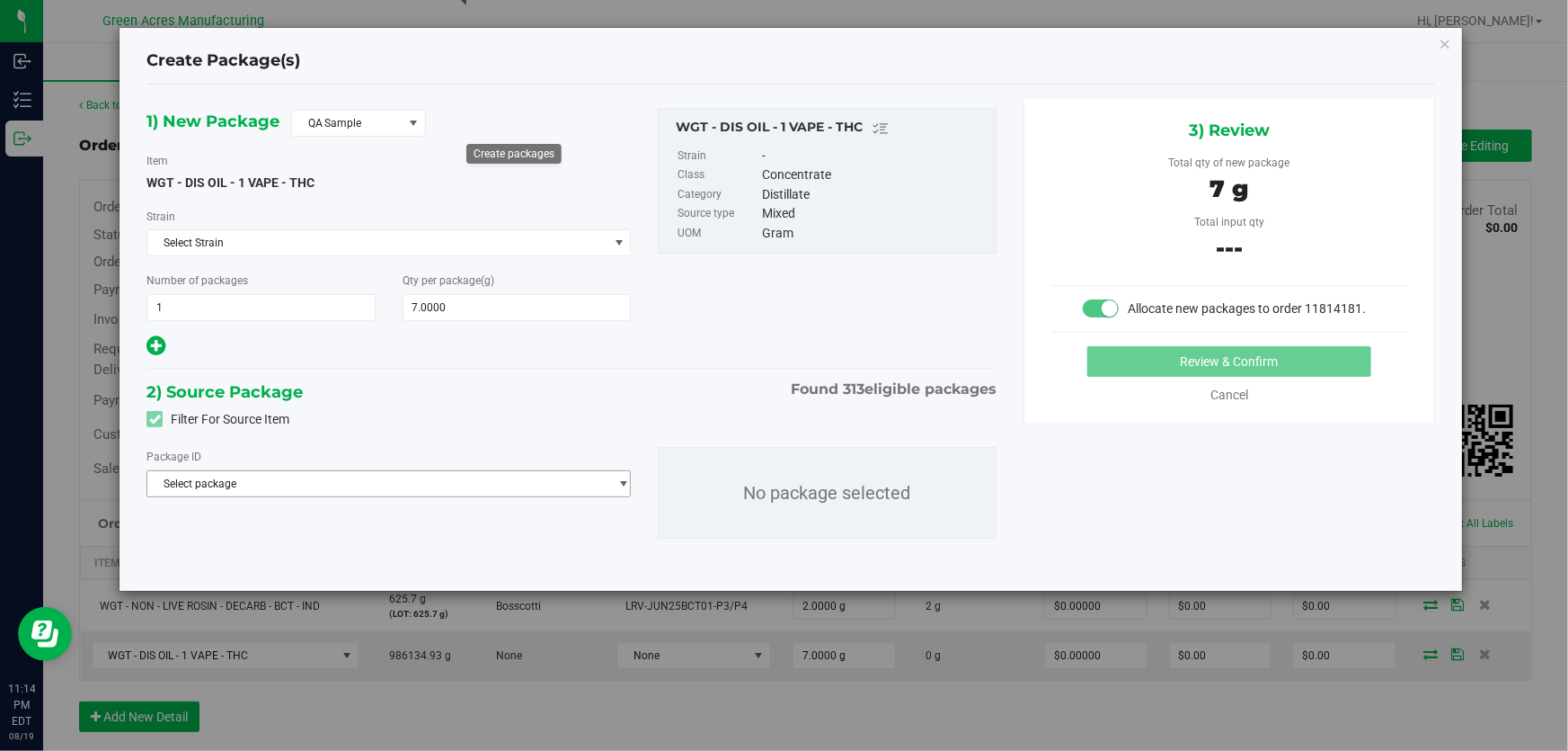
click at [548, 480] on span "Select package" at bounding box center [377, 483] width 460 height 25
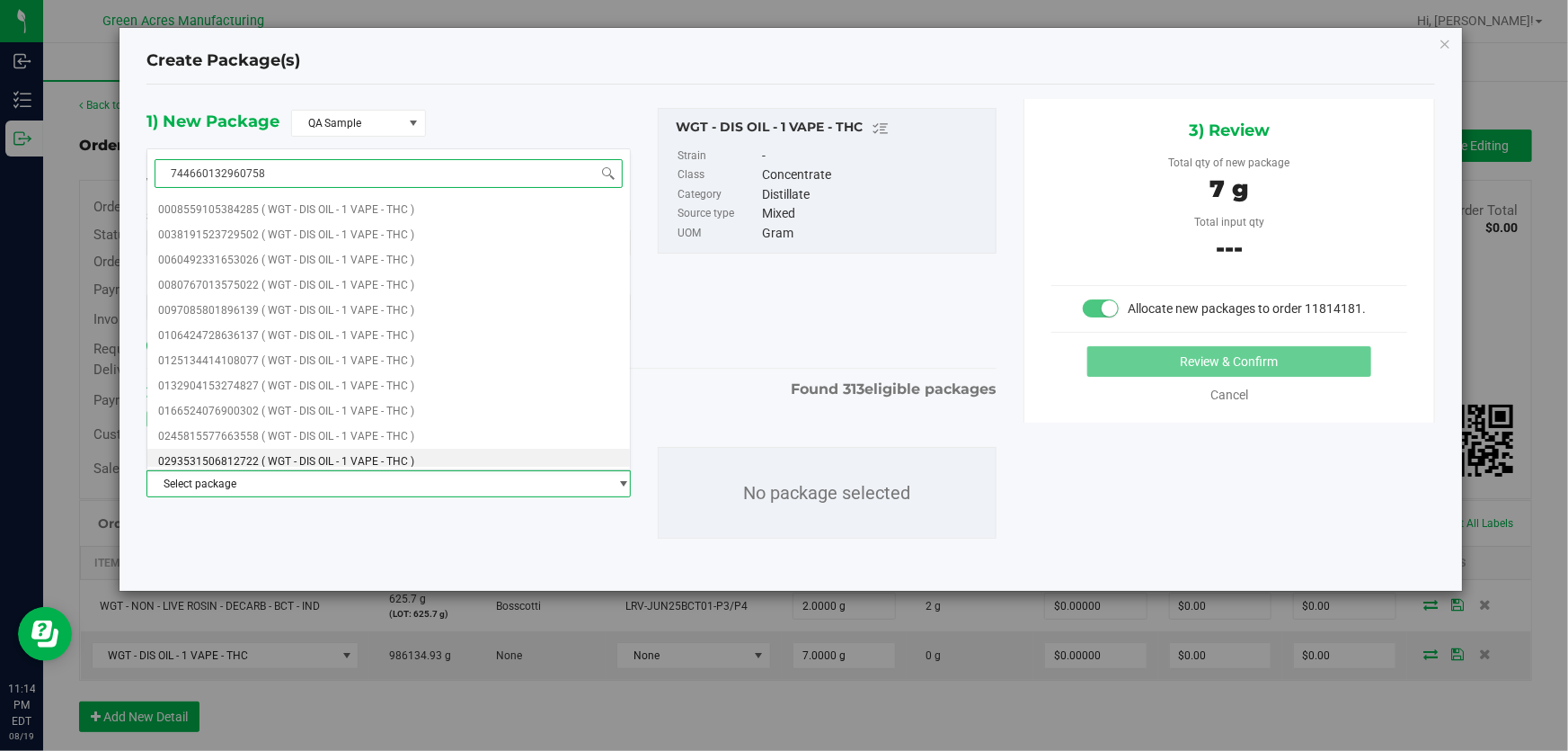
type input "7446601329607583"
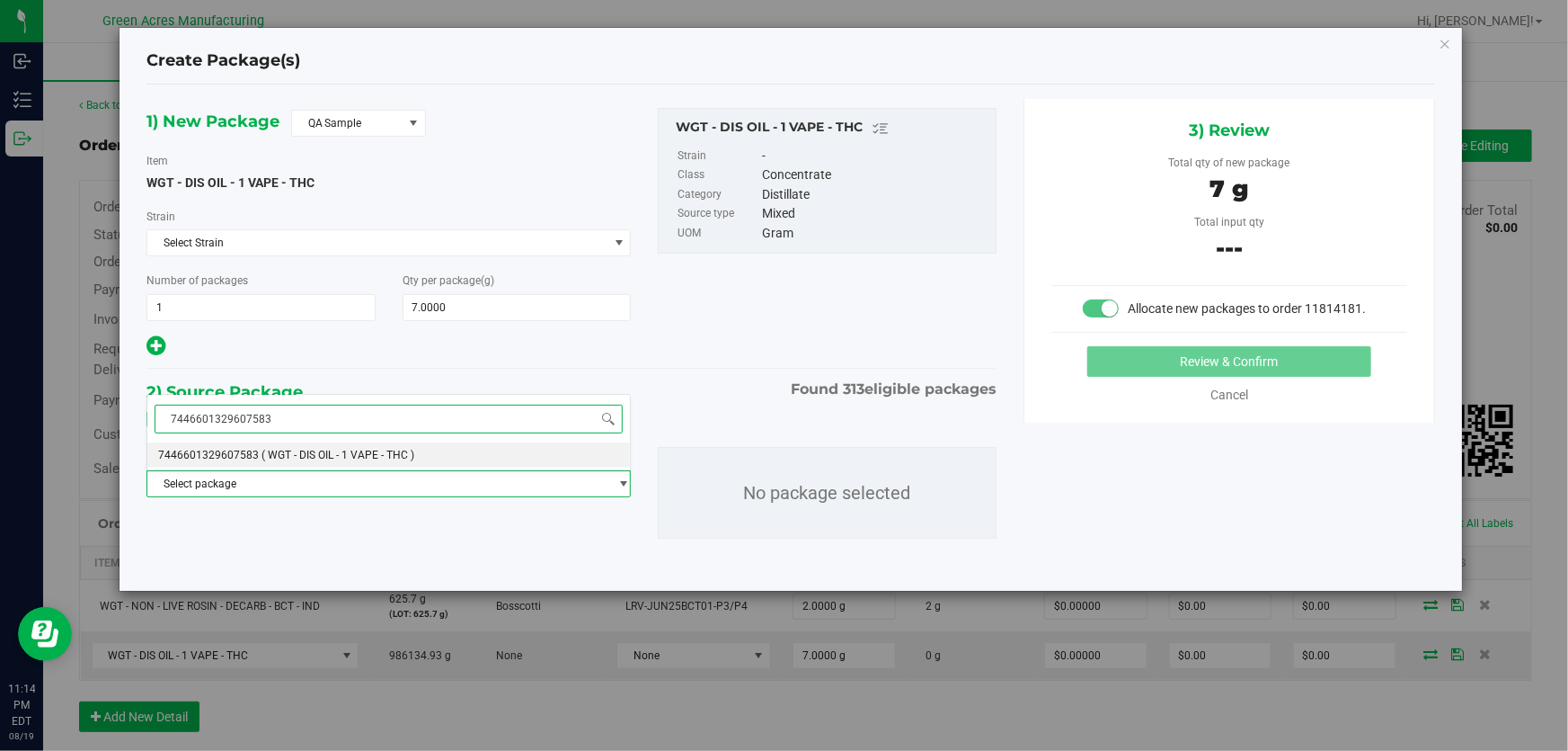
click at [356, 455] on span "( WGT - DIS OIL - 1 VAPE - THC )" at bounding box center [337, 455] width 153 height 13
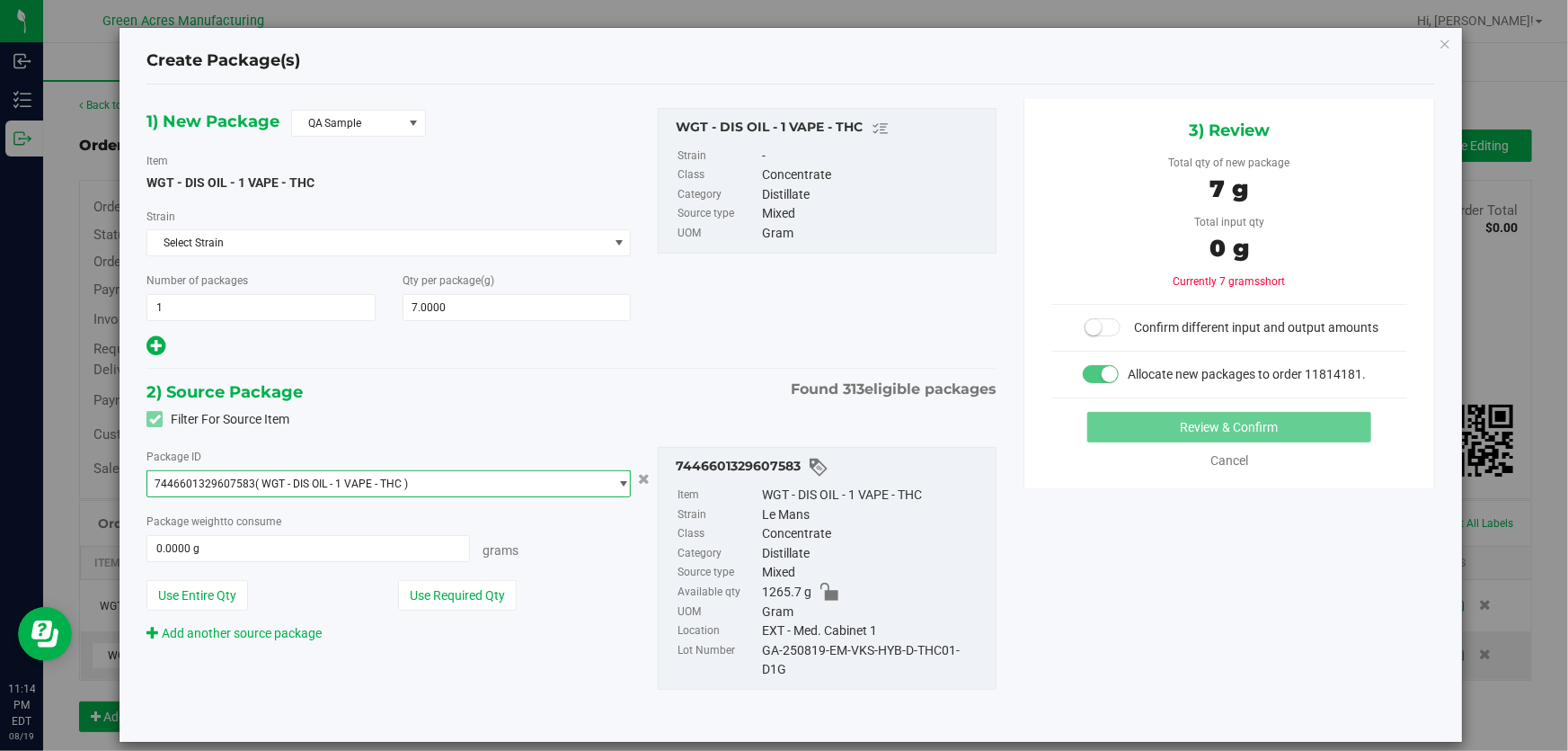
scroll to position [5789, 0]
click at [401, 109] on span "QA Sample" at bounding box center [358, 123] width 135 height 27
click at [401, 117] on span "QA Sample" at bounding box center [347, 123] width 110 height 25
click at [400, 119] on span "QA Sample" at bounding box center [347, 123] width 110 height 25
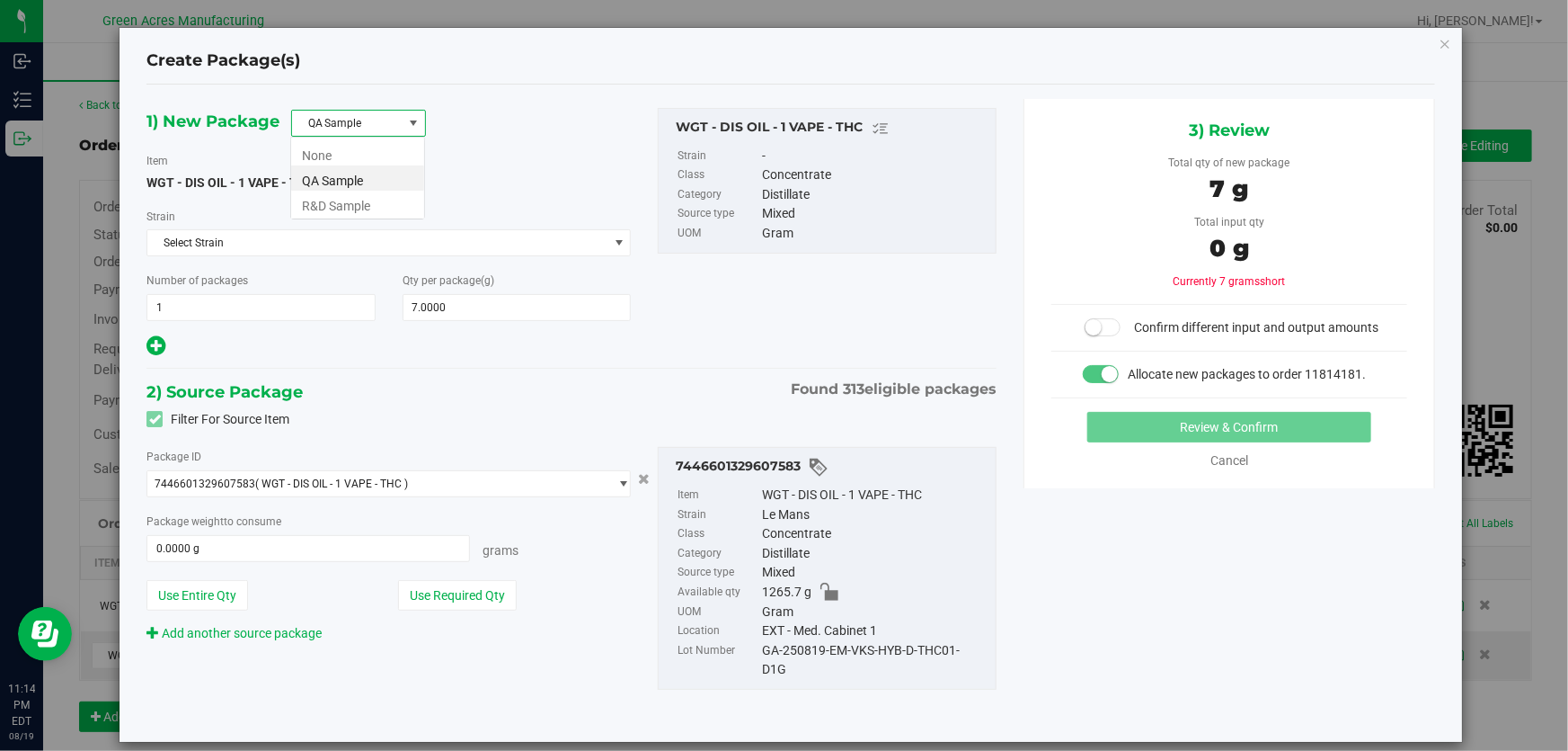
scroll to position [27, 135]
click at [356, 205] on li "R&D Sample" at bounding box center [357, 203] width 133 height 25
click at [462, 594] on button "Use Required Qty" at bounding box center [457, 596] width 118 height 31
type input "7.0000 g"
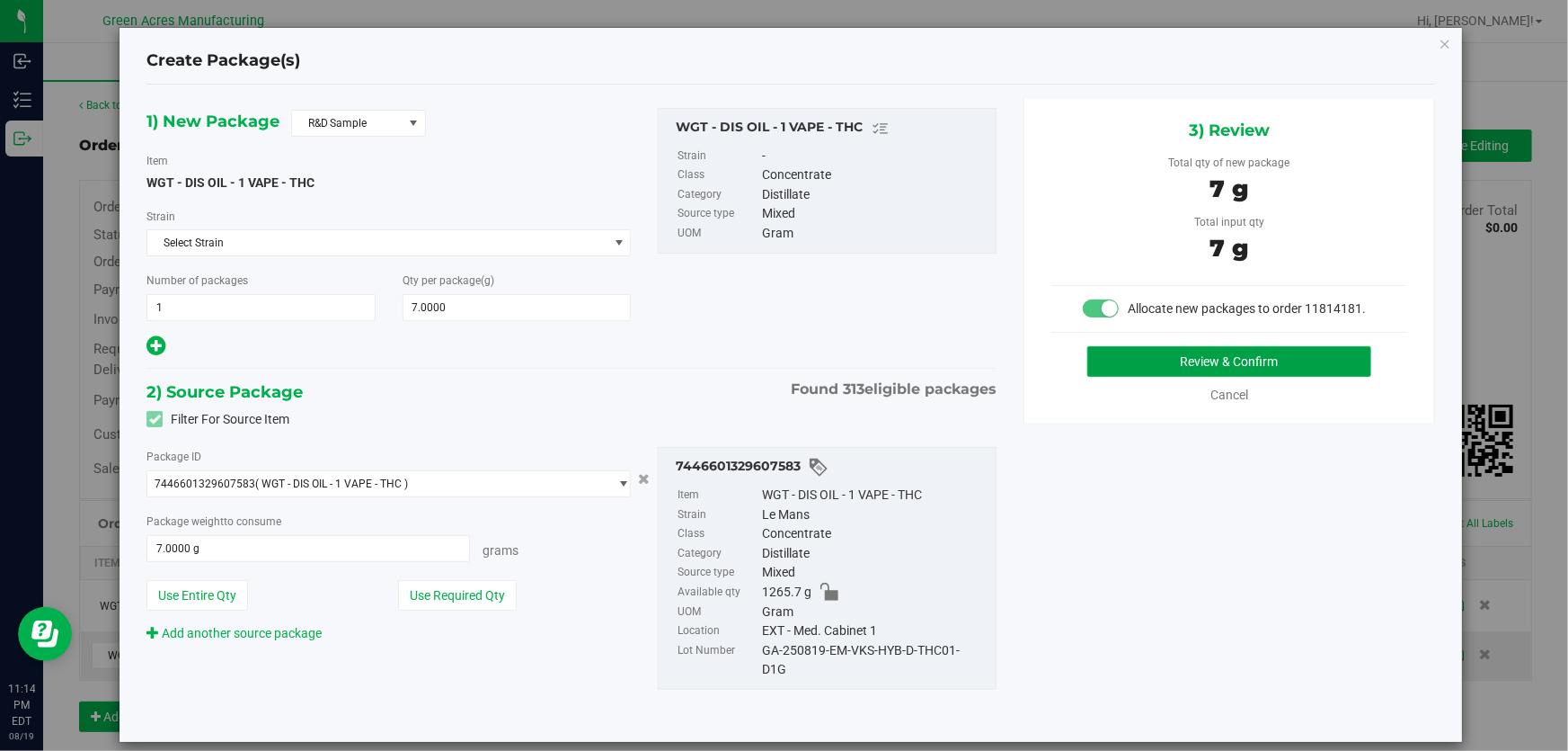
click at [1182, 362] on button "Review & Confirm" at bounding box center [1229, 361] width 285 height 31
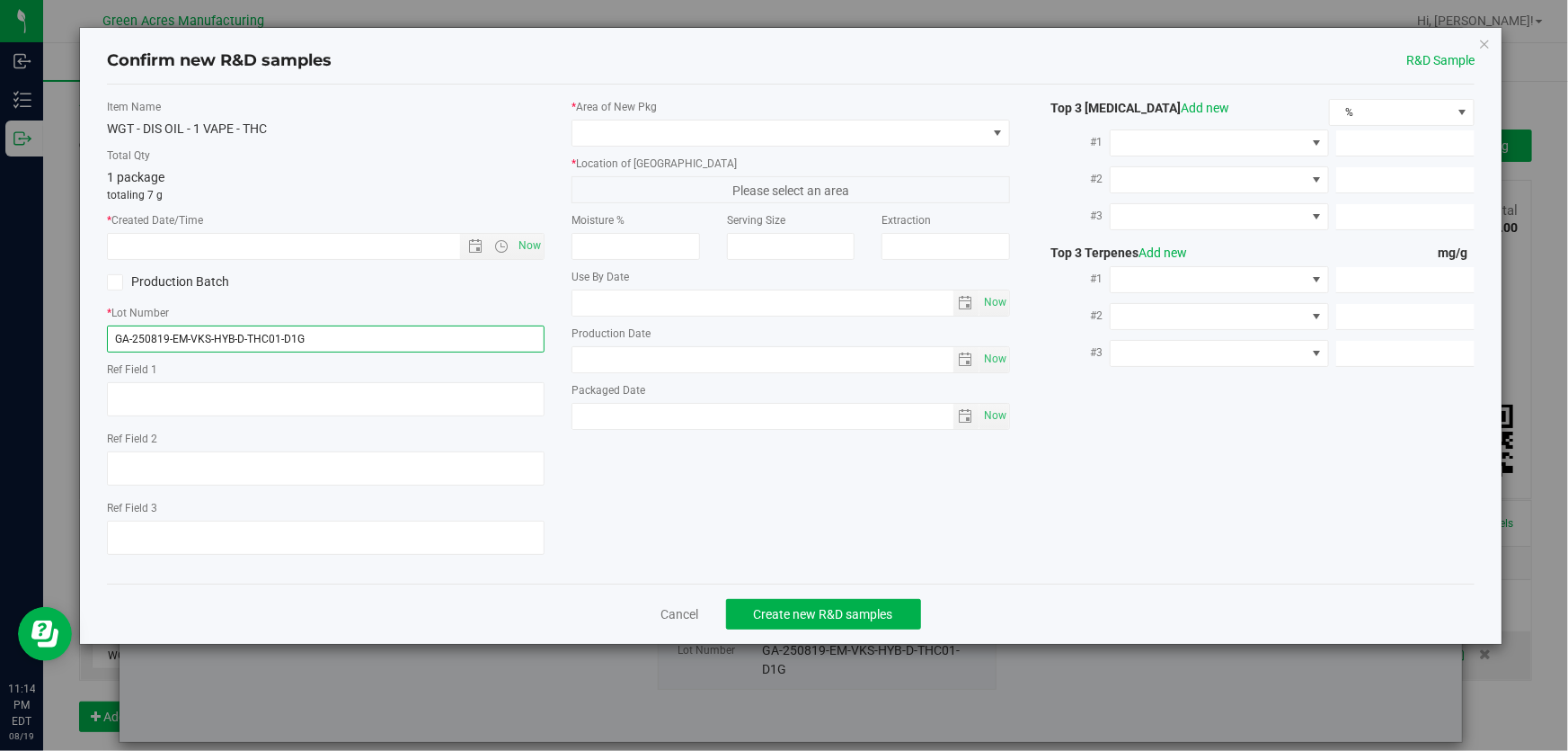
click at [406, 345] on input "GA-250819-EM-VKS-HYB-D-THC01-D1G" at bounding box center [325, 339] width 437 height 27
type input "GA-250819-EM-VKS-HYB-D-THC01-D1A-G"
click at [850, 127] on span at bounding box center [779, 133] width 414 height 25
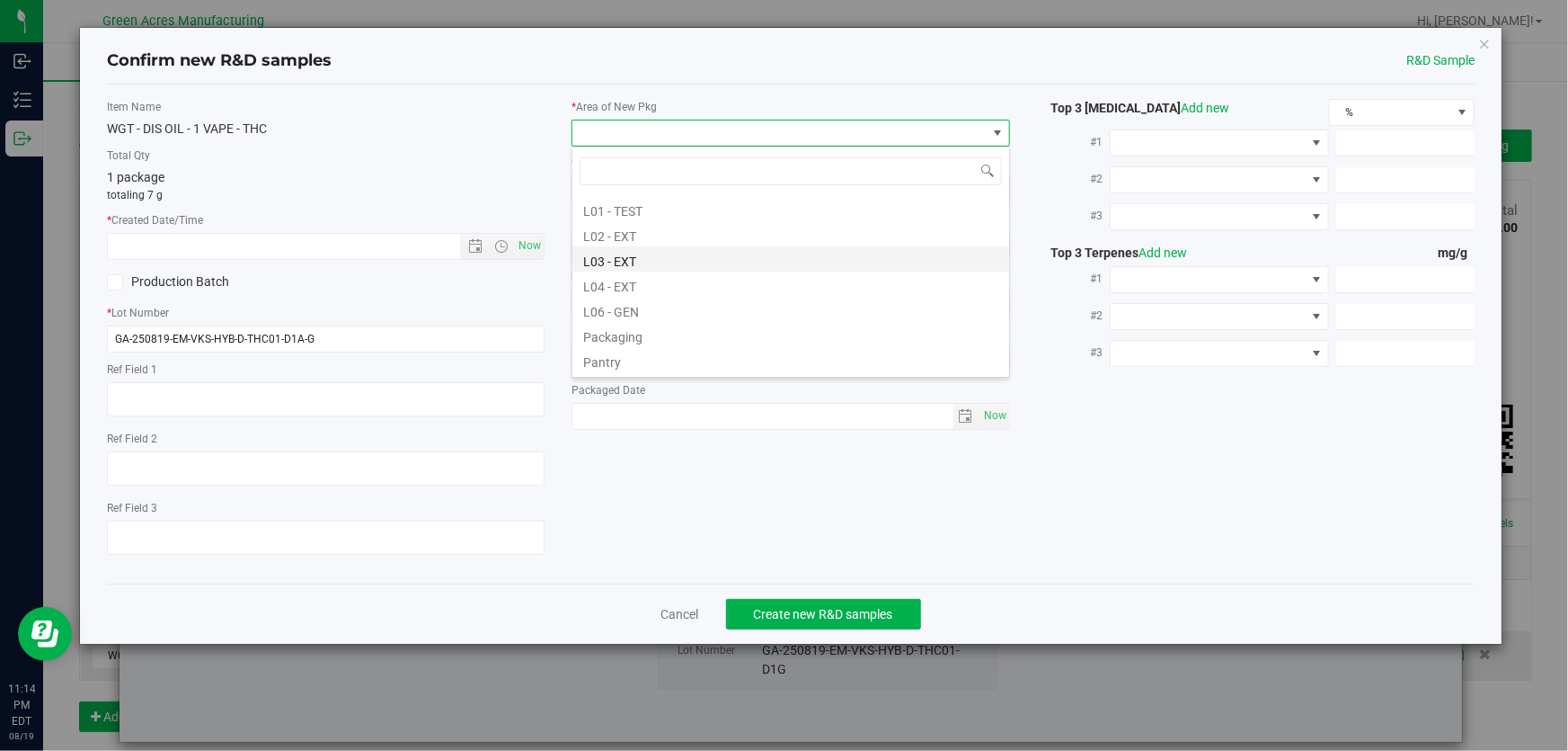
scroll to position [408, 0]
click at [710, 206] on li "L03 - EXT" at bounding box center [790, 202] width 436 height 25
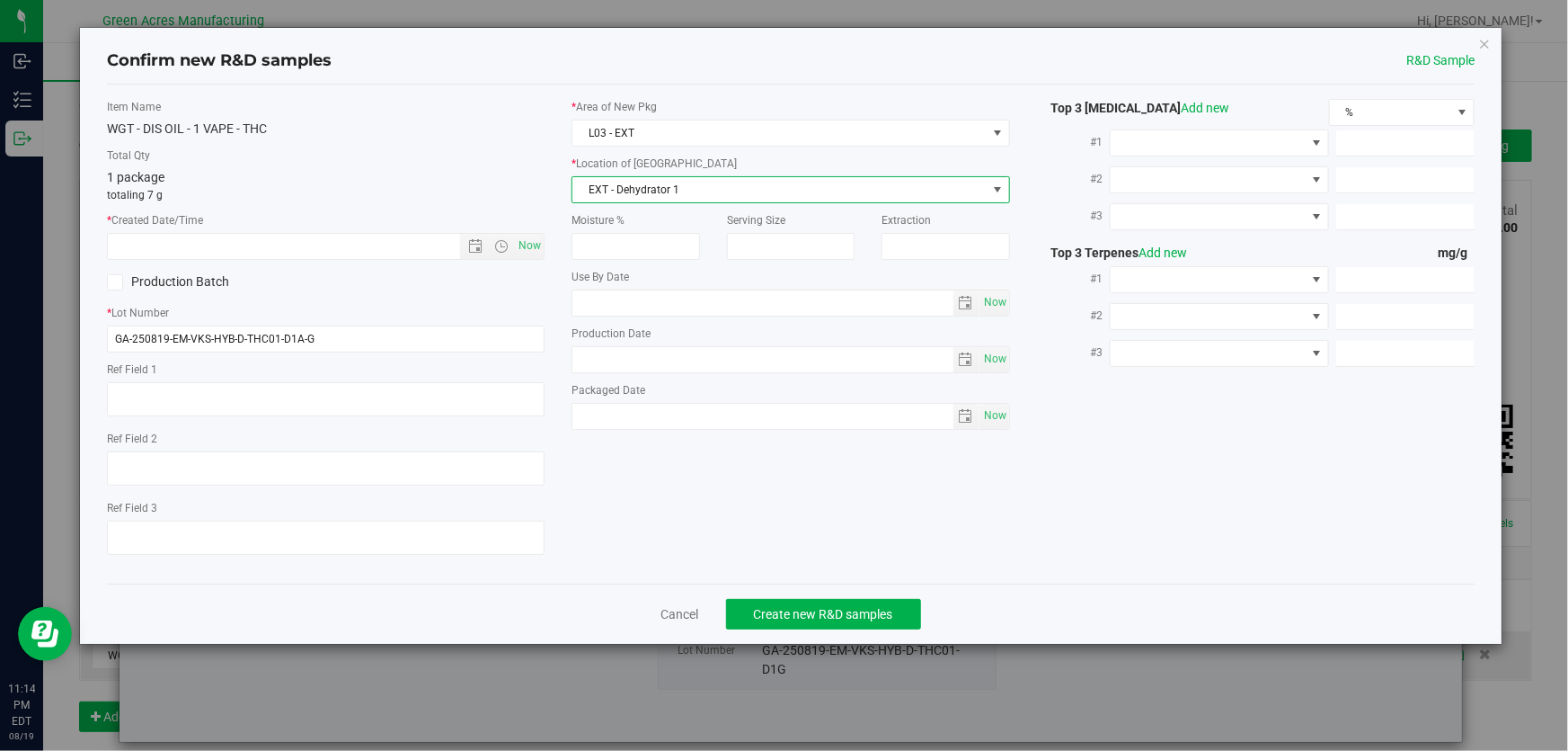
click at [741, 183] on span "EXT - Dehydrator 1" at bounding box center [779, 190] width 414 height 25
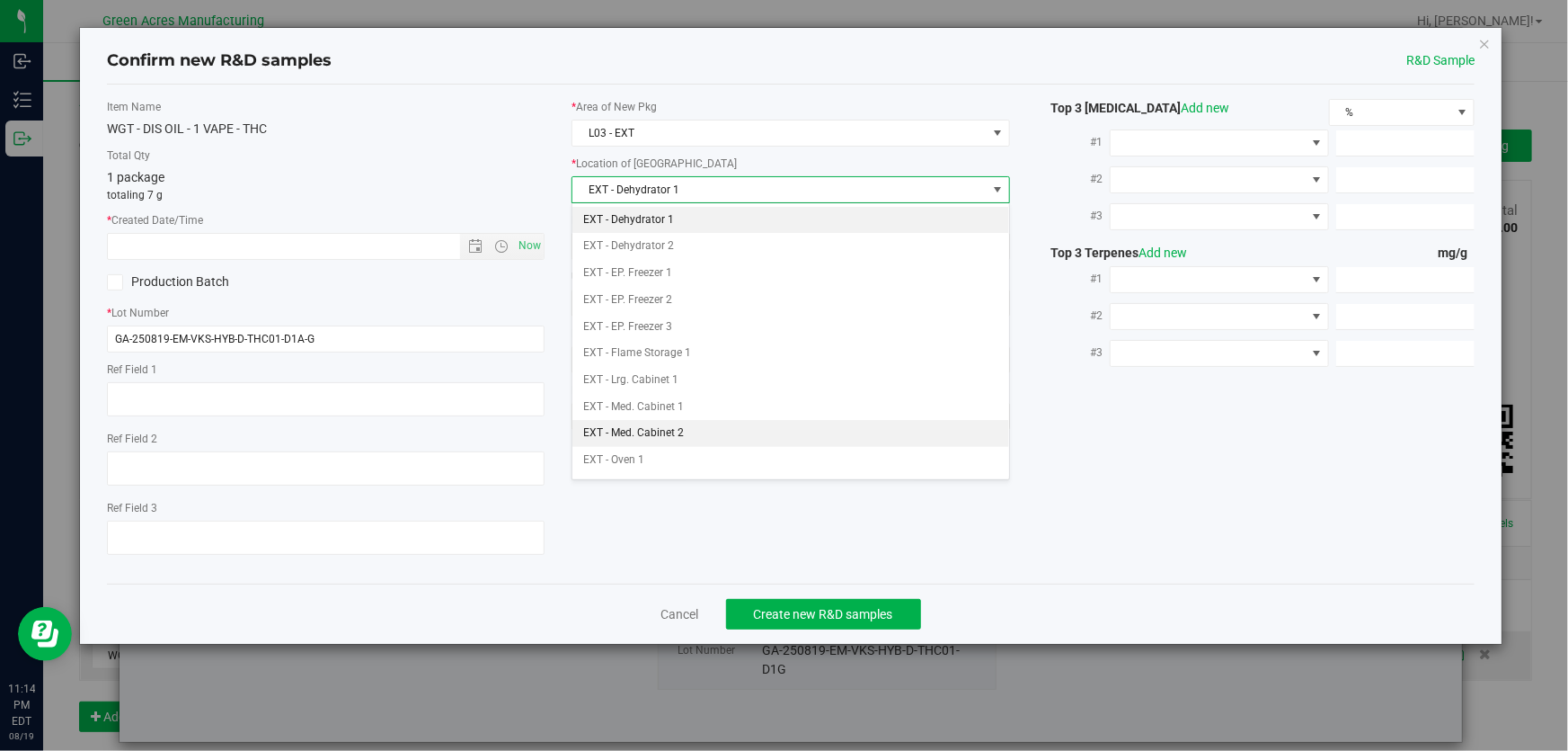
click at [713, 422] on \}\}_listbox "EXT - Dehydrator 1 EXT - Dehydrator 2 EXT - EP. Freezer 1 EXT - EP. Freezer 2 E…" at bounding box center [790, 514] width 436 height 615
click at [713, 422] on li "EXT - Med. Cabinet 2" at bounding box center [790, 434] width 436 height 27
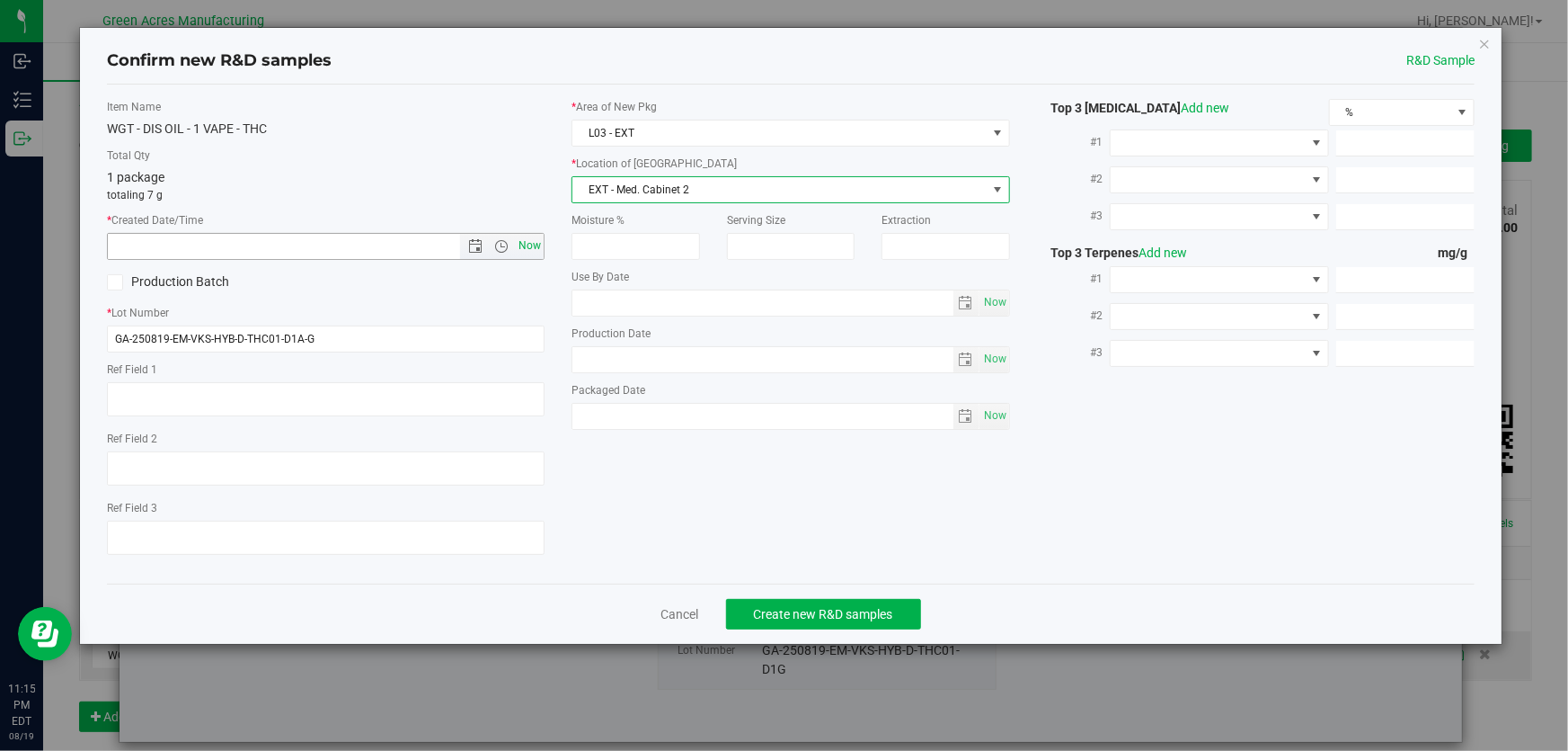
click at [521, 243] on span "Now" at bounding box center [530, 246] width 31 height 26
type input "8/19/2025 11:15 PM"
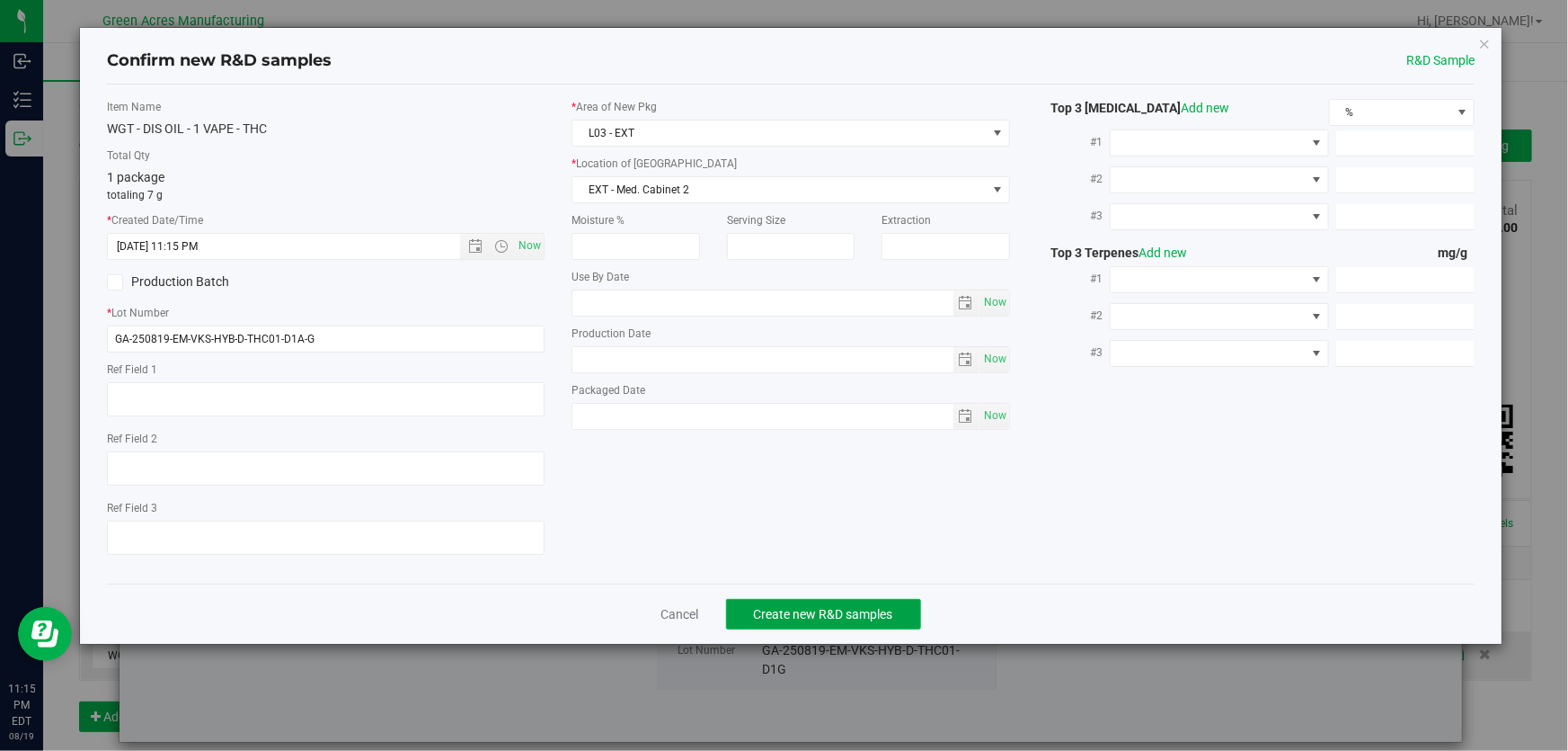
click at [867, 606] on span "Create new R&D samples" at bounding box center [824, 614] width 139 height 14
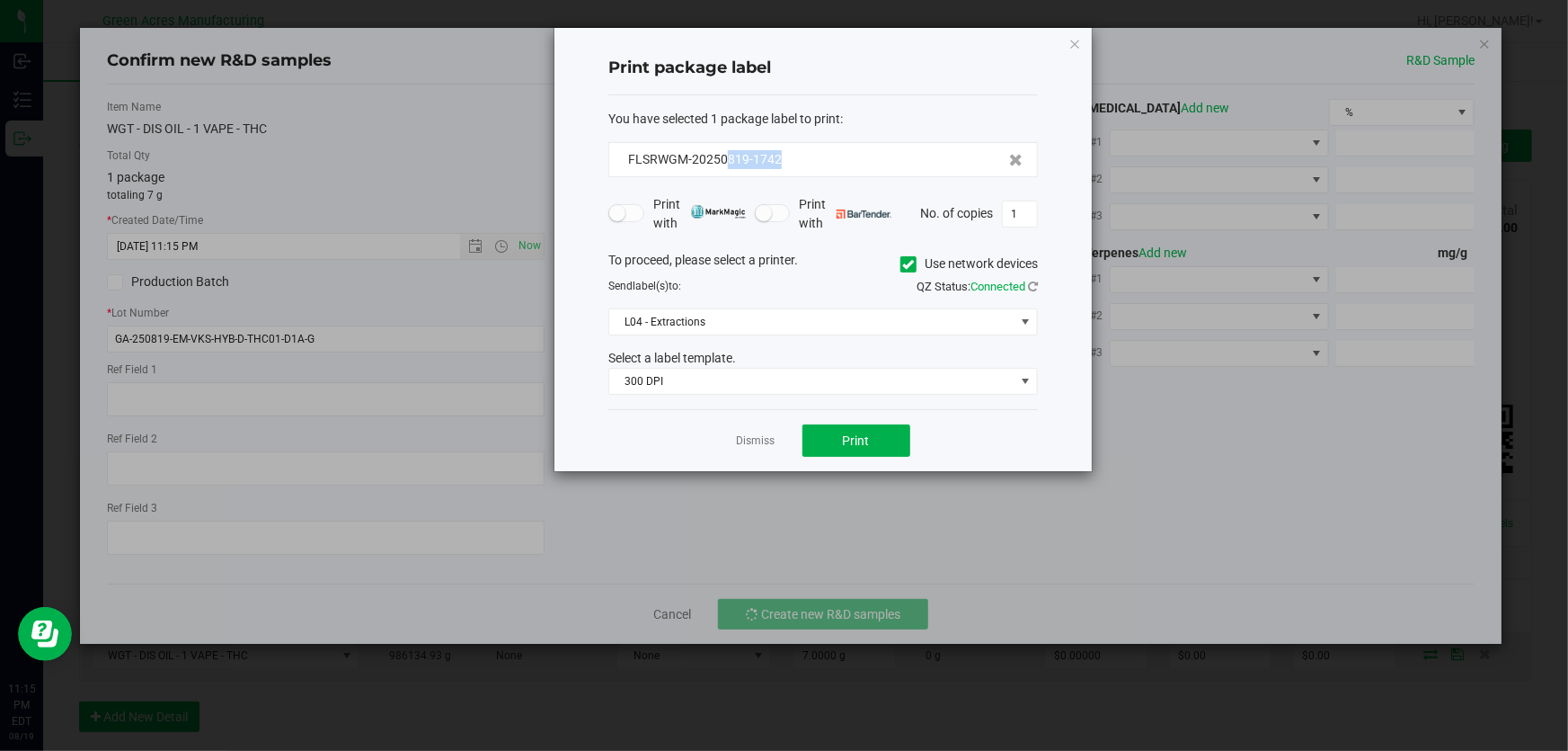
drag, startPoint x: 807, startPoint y: 156, endPoint x: 726, endPoint y: 174, distance: 83.0
click at [726, 174] on div "FLSRWGM-20250819-1742" at bounding box center [822, 159] width 429 height 35
copy span "819-1742"
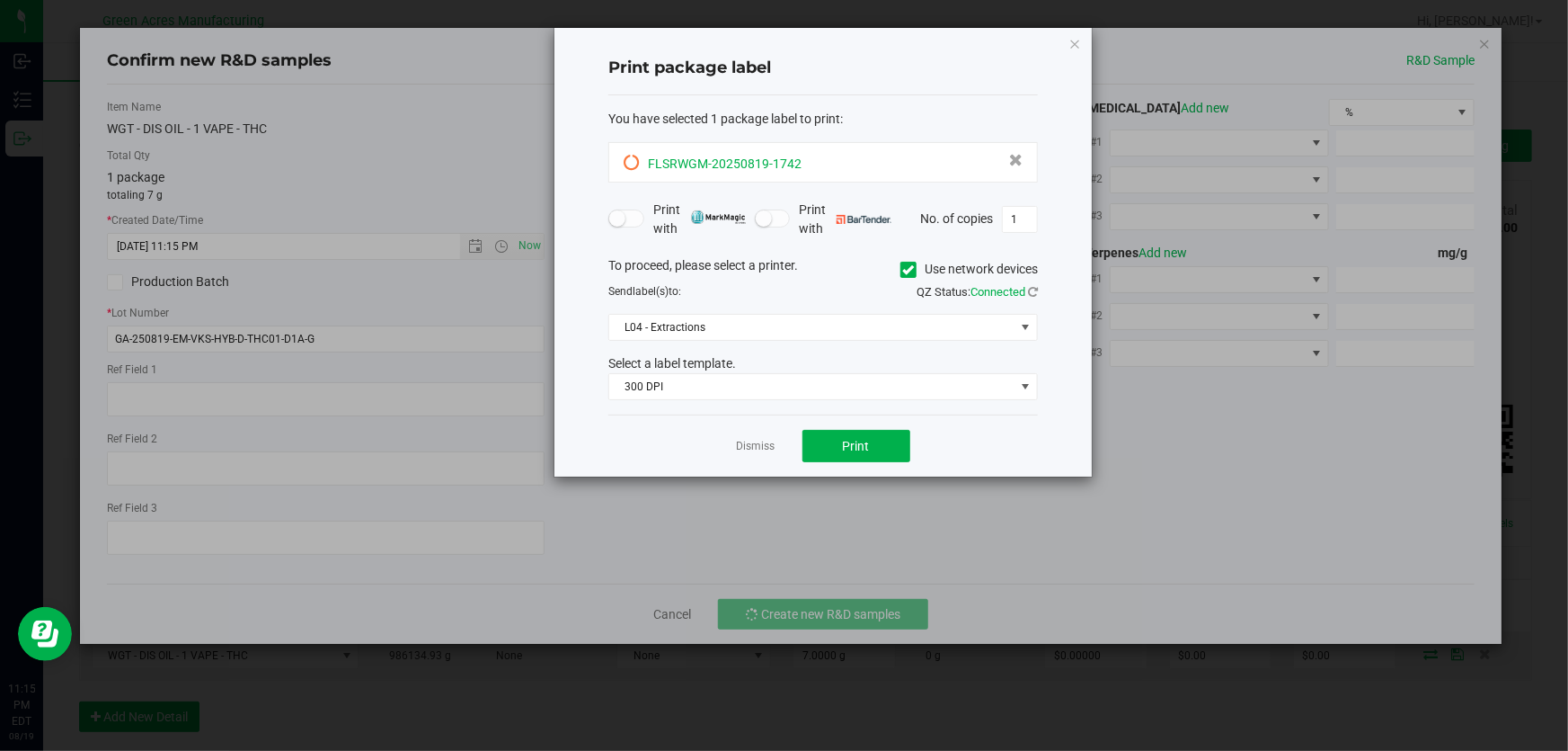
click at [829, 152] on div "FLSRWGM-20250819-1742" at bounding box center [823, 162] width 399 height 24
copy span "FLSRWGM-20250819-1742"
click at [877, 441] on button "Print" at bounding box center [855, 446] width 107 height 33
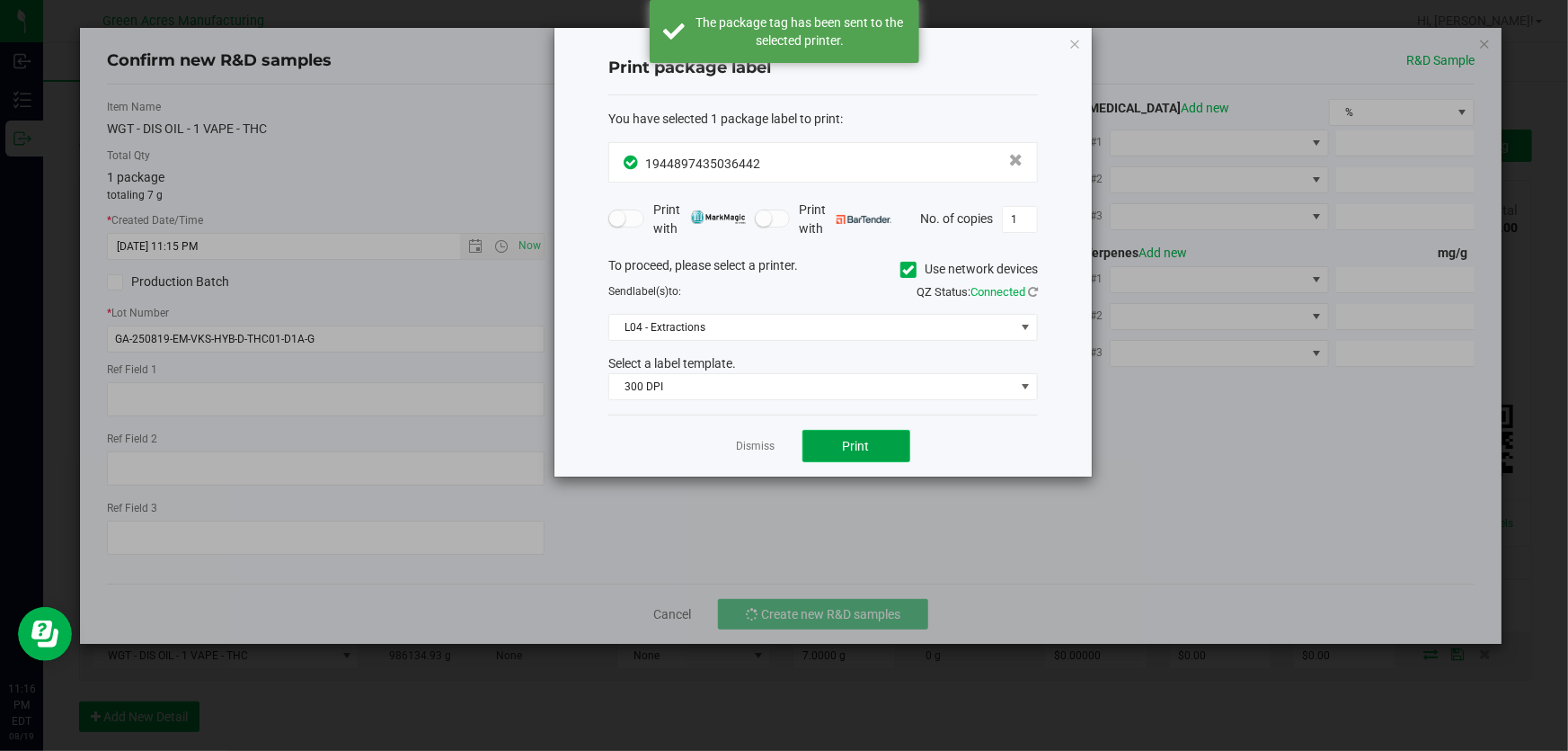
click at [877, 441] on button "Print" at bounding box center [855, 446] width 107 height 33
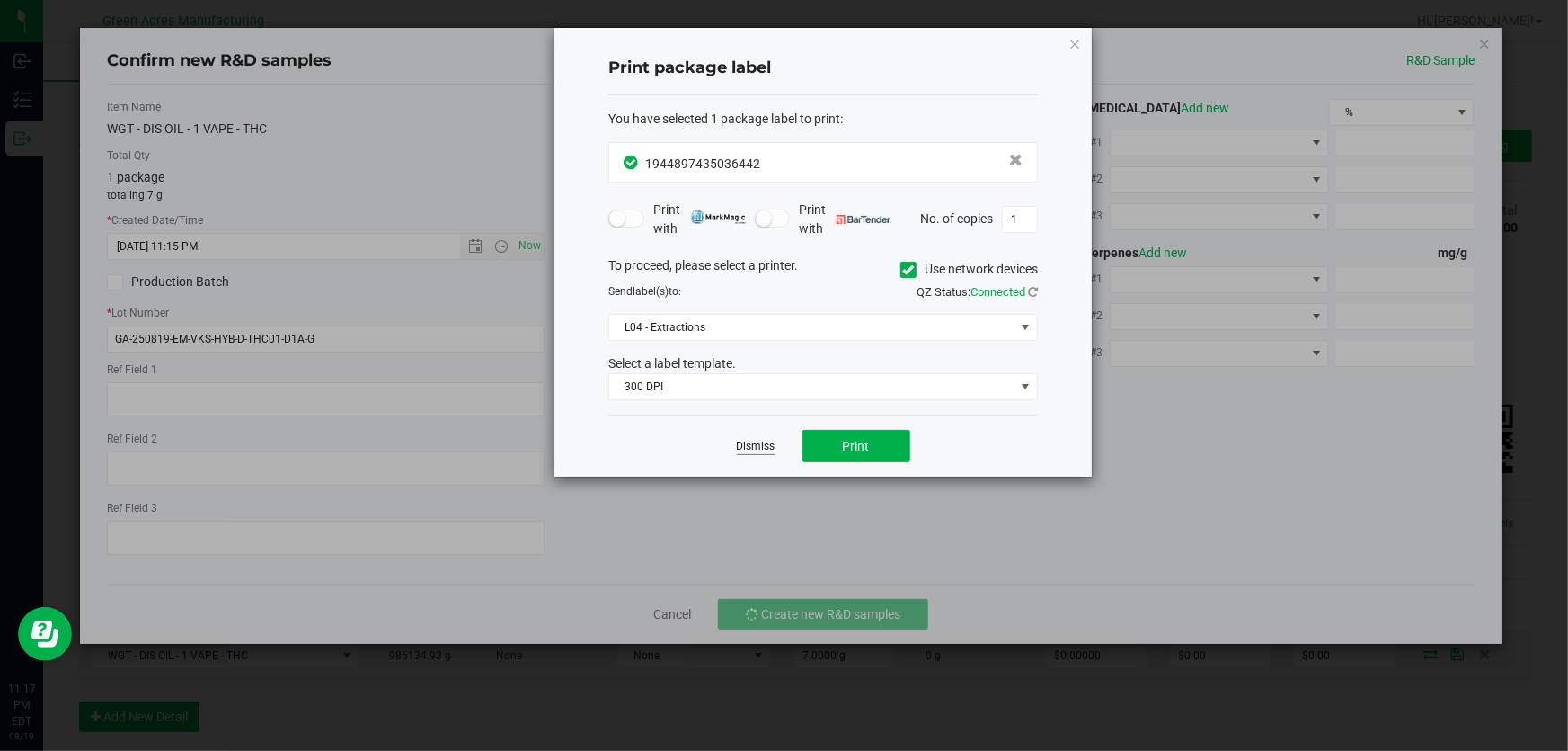
click at [763, 451] on link "Dismiss" at bounding box center [756, 446] width 39 height 15
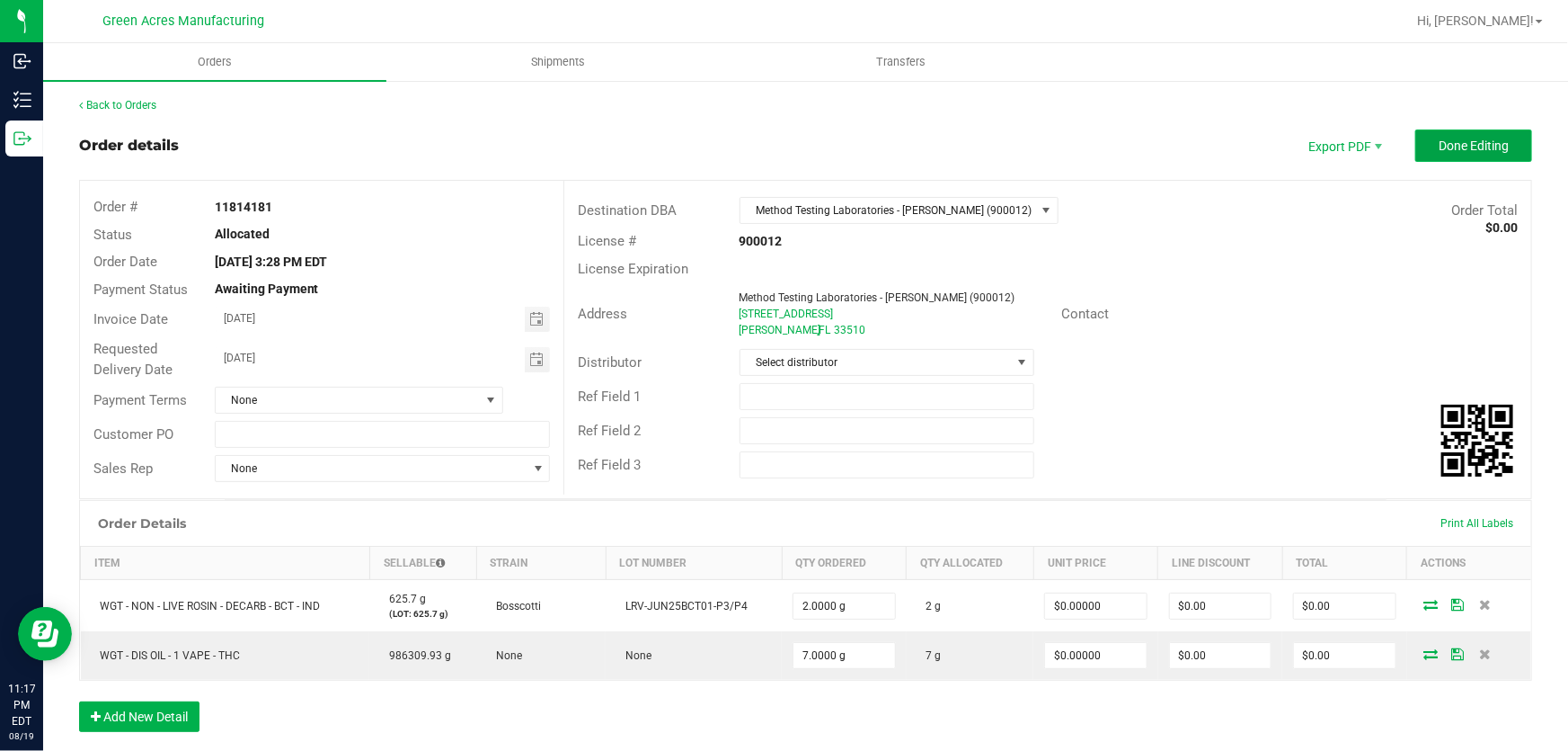
click at [1497, 154] on button "Done Editing" at bounding box center [1473, 146] width 117 height 33
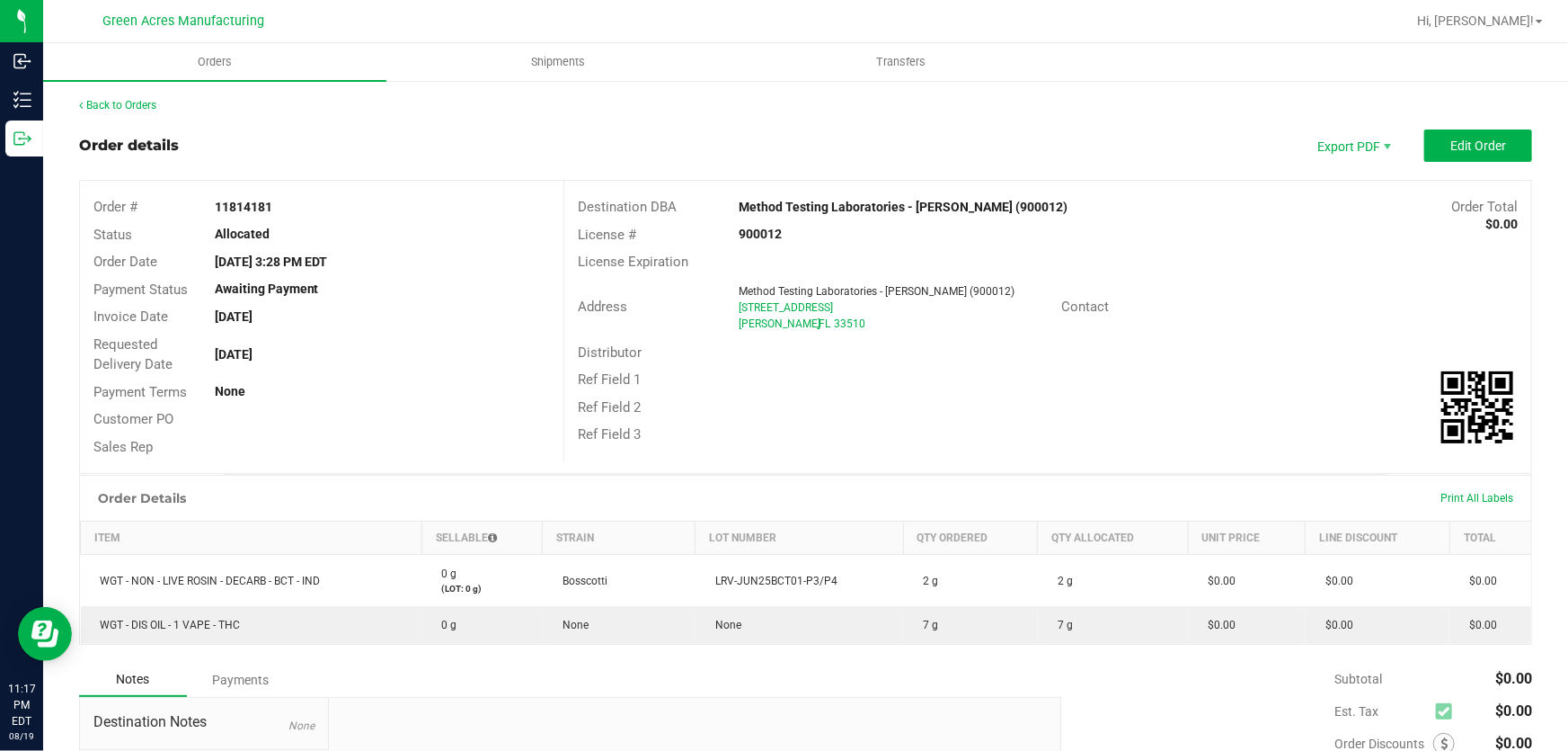
click at [136, 112] on div "Back to Orders" at bounding box center [806, 105] width 1452 height 16
click at [144, 95] on div "Back to Orders Order details Export PDF Edit Order Order # 11814181 Status Allo…" at bounding box center [806, 519] width 1525 height 878
click at [124, 103] on link "Back to Orders" at bounding box center [118, 105] width 78 height 13
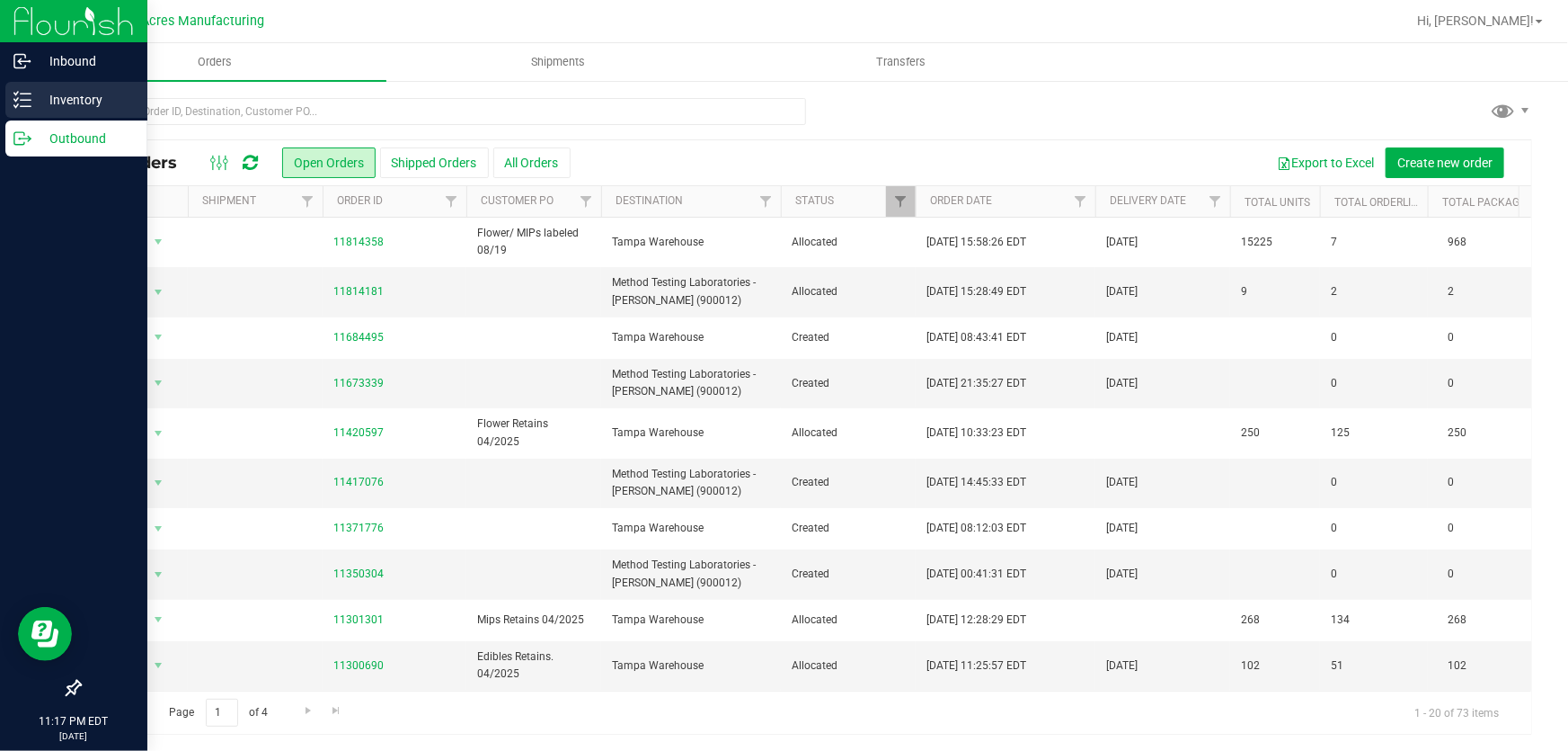
click at [9, 108] on div "Inventory" at bounding box center [76, 100] width 142 height 36
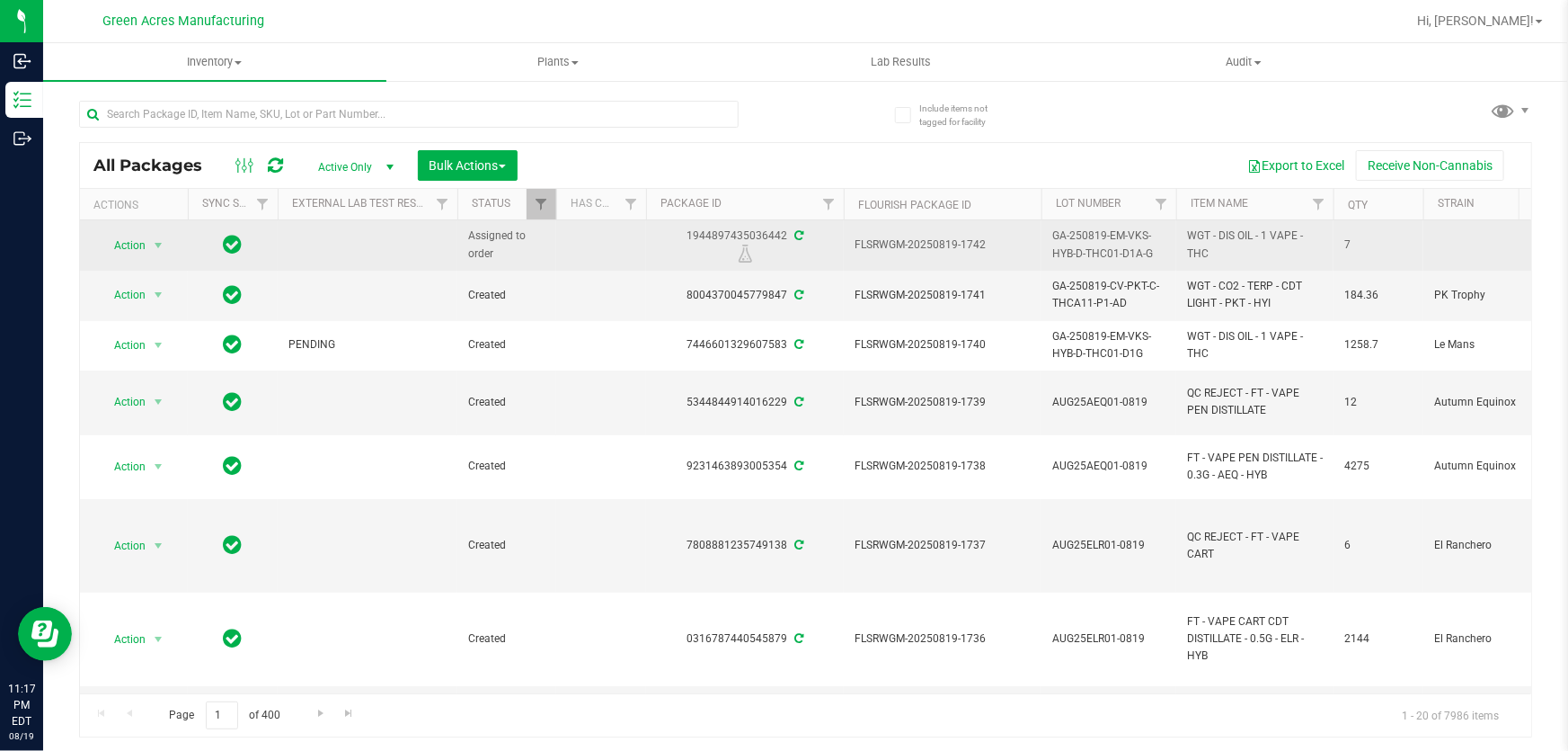
click at [1113, 249] on span "GA-250819-EM-VKS-HYB-D-THC01-D1A-G" at bounding box center [1108, 245] width 113 height 34
copy tr "GA-250819-EM-VKS-HYB-D-THC01-D1A-G"
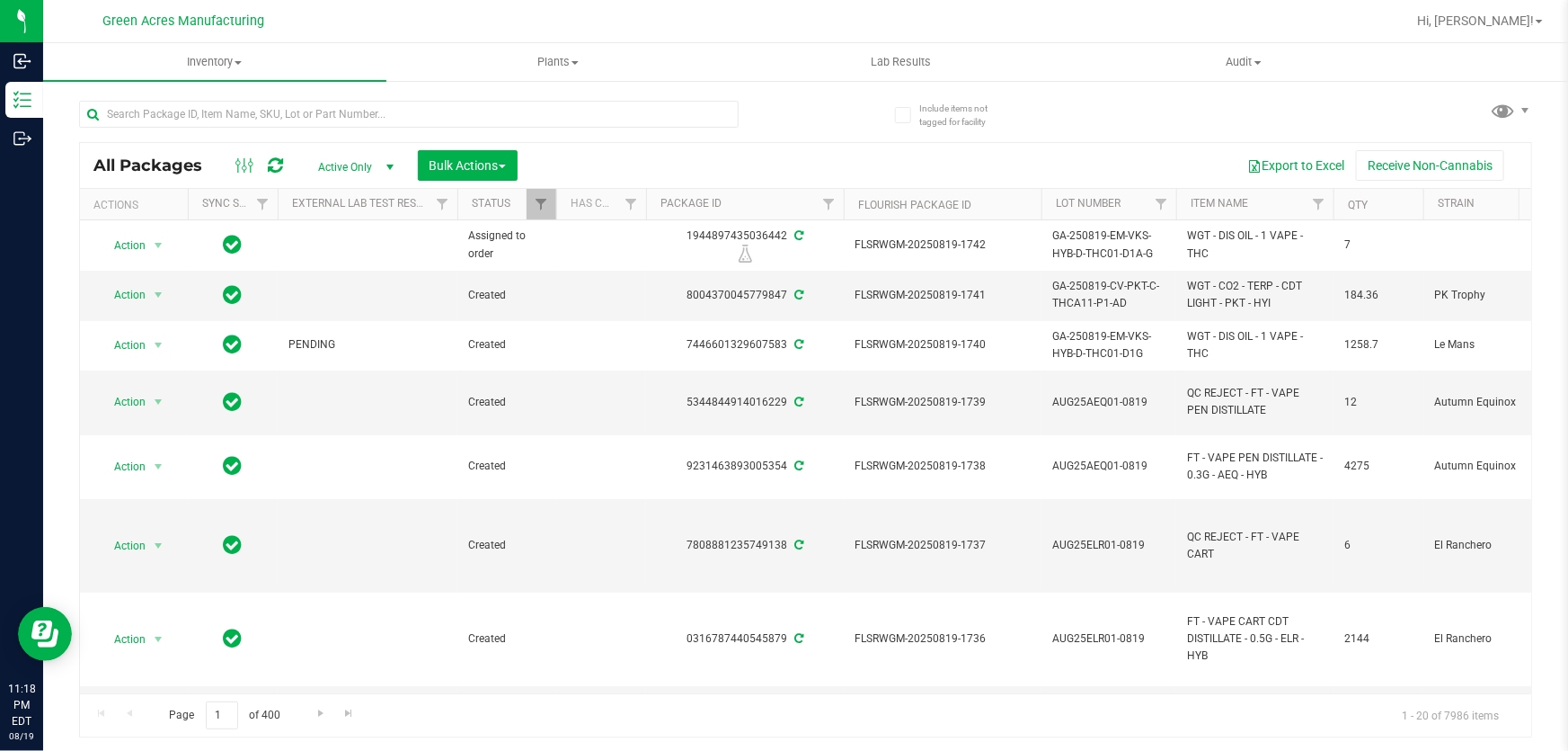
click at [876, 21] on div at bounding box center [863, 21] width 1084 height 35
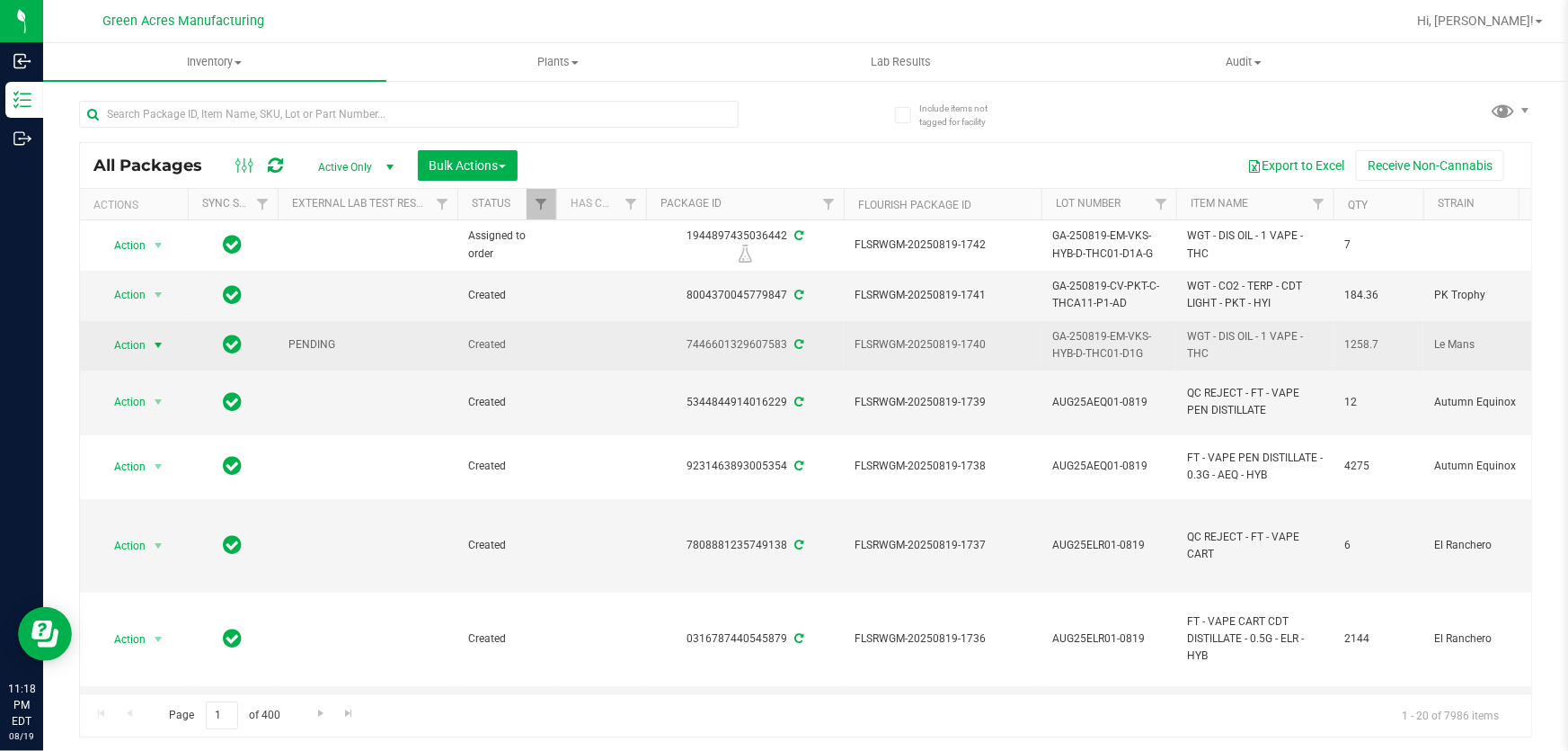
click at [158, 343] on span "select" at bounding box center [158, 345] width 14 height 14
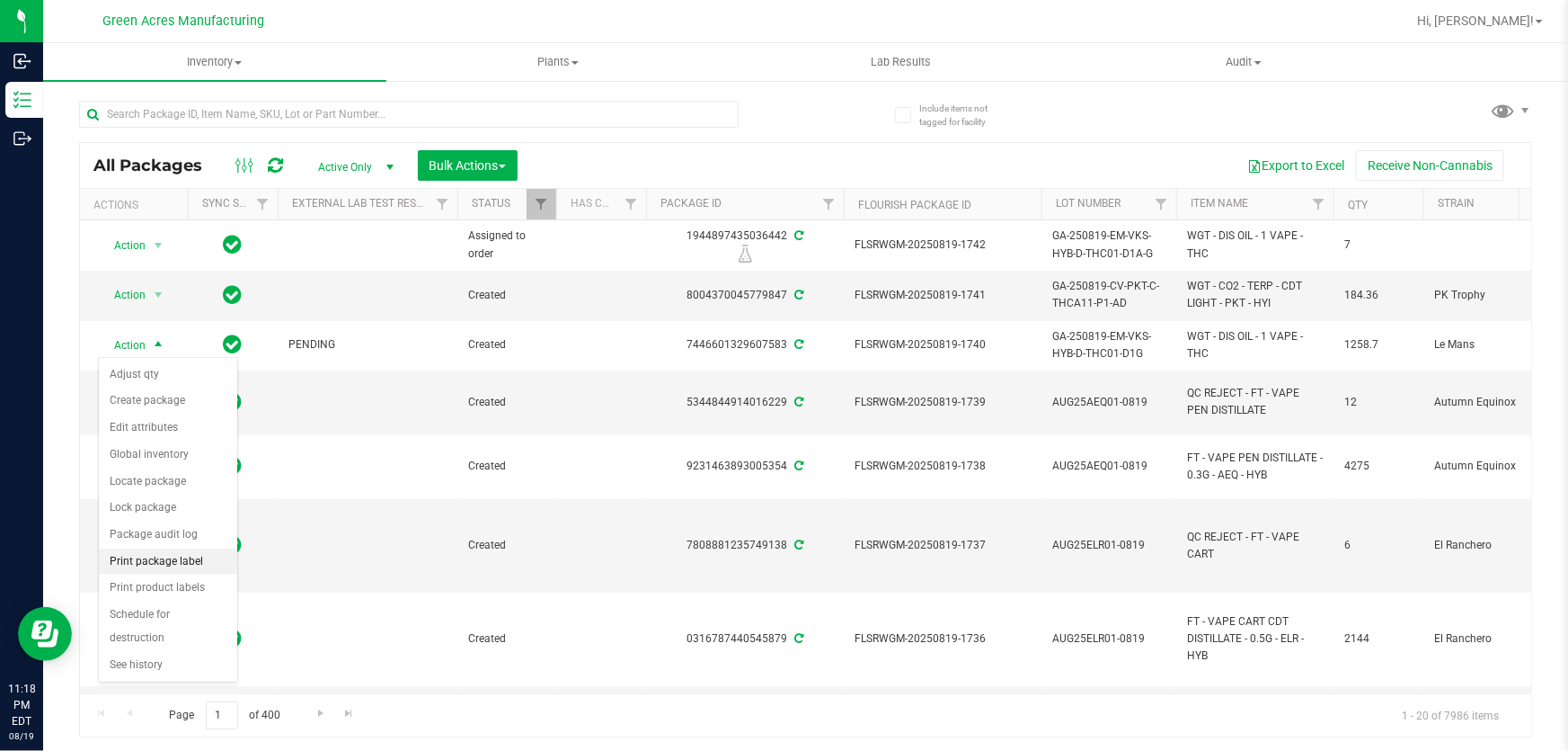
click at [193, 560] on li "Print package label" at bounding box center [167, 562] width 138 height 27
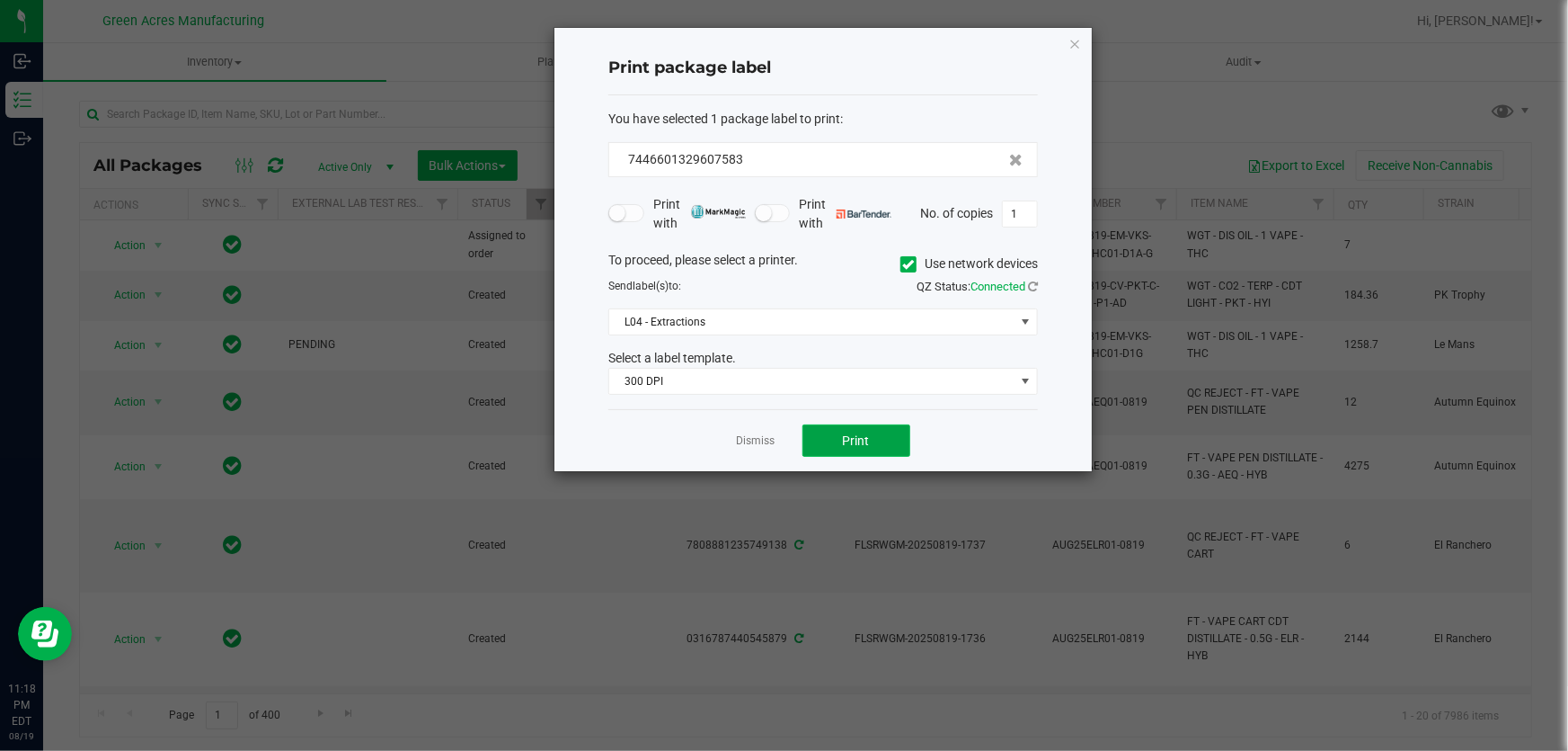
click at [839, 439] on button "Print" at bounding box center [855, 441] width 107 height 33
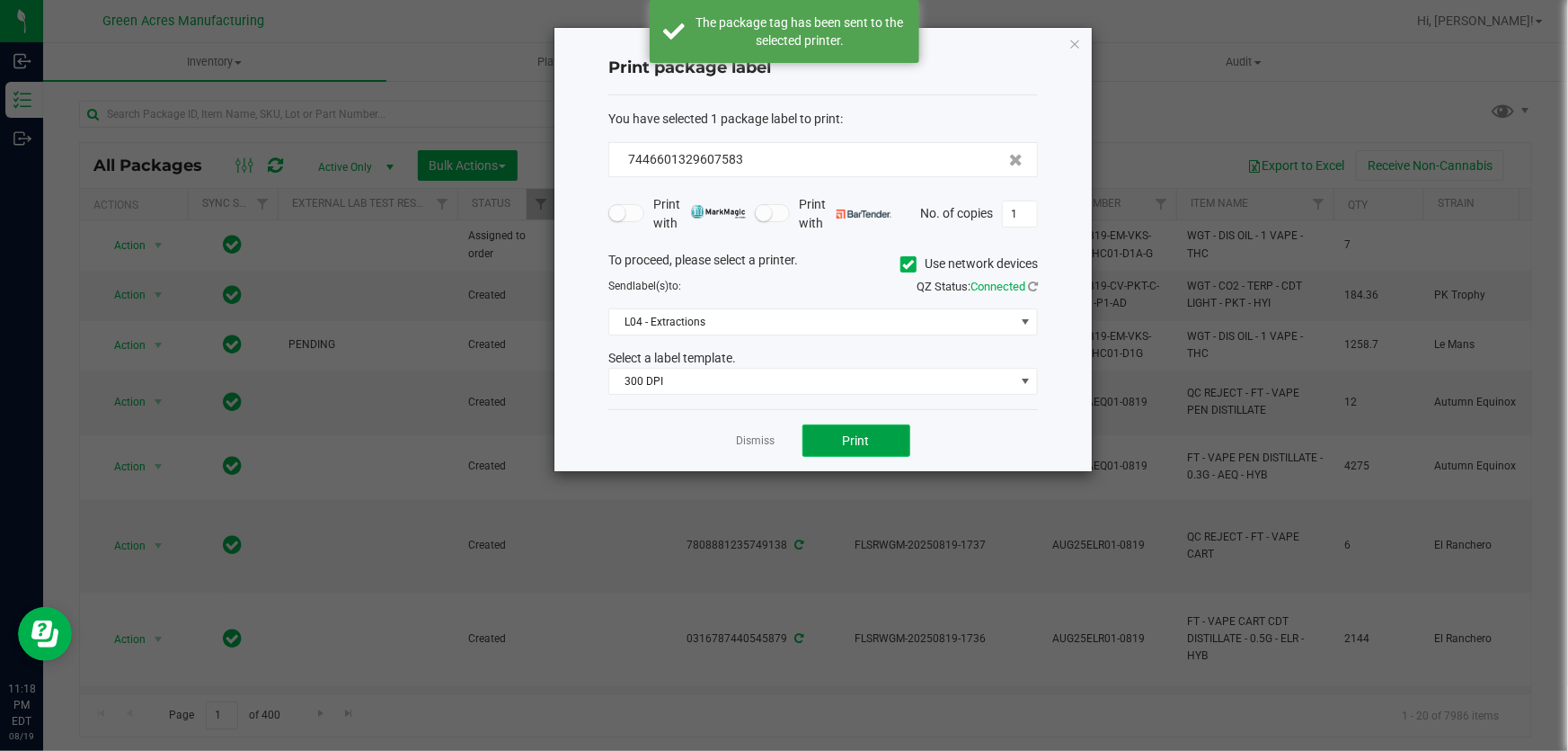
click at [839, 439] on button "Print" at bounding box center [855, 441] width 107 height 33
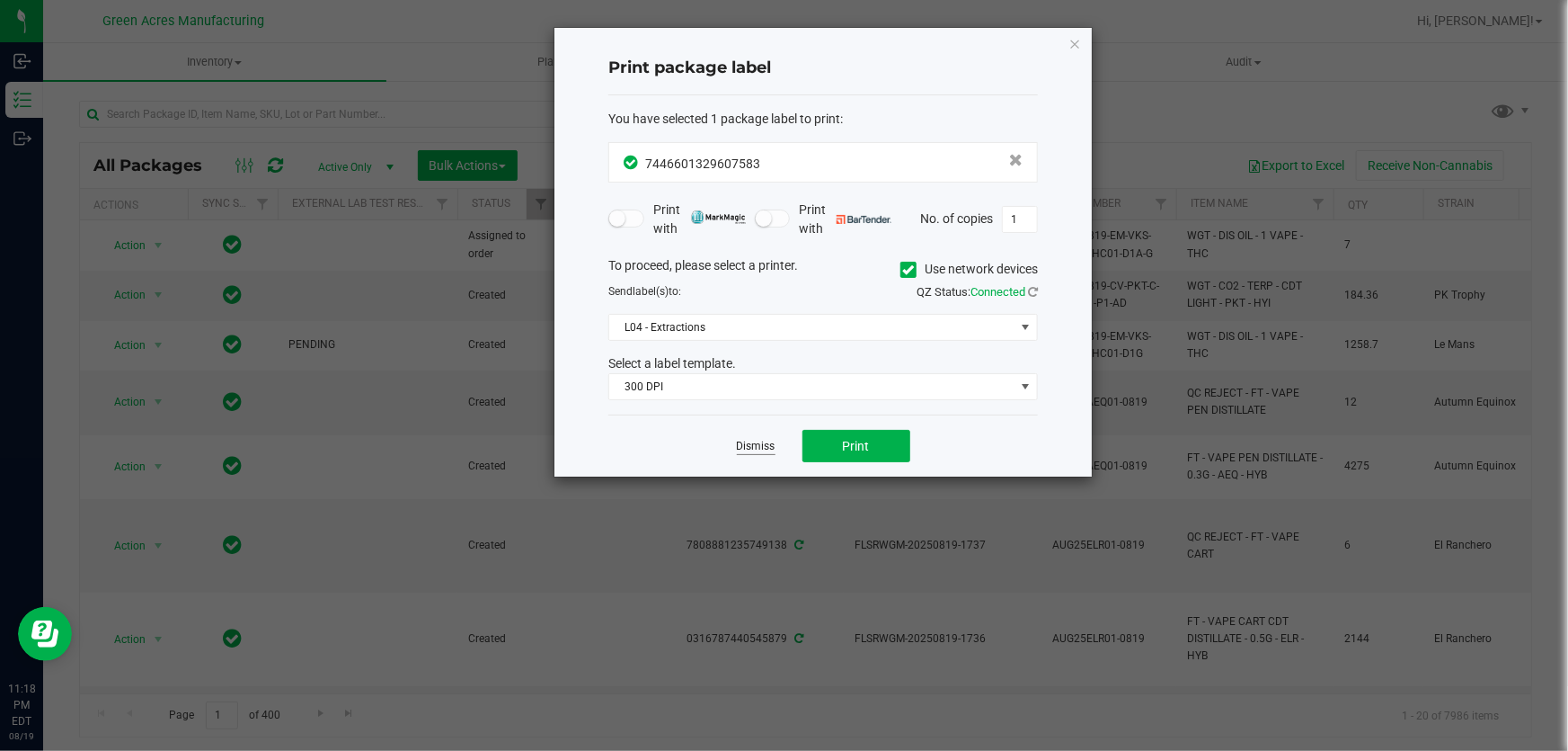
click at [759, 448] on link "Dismiss" at bounding box center [756, 446] width 39 height 15
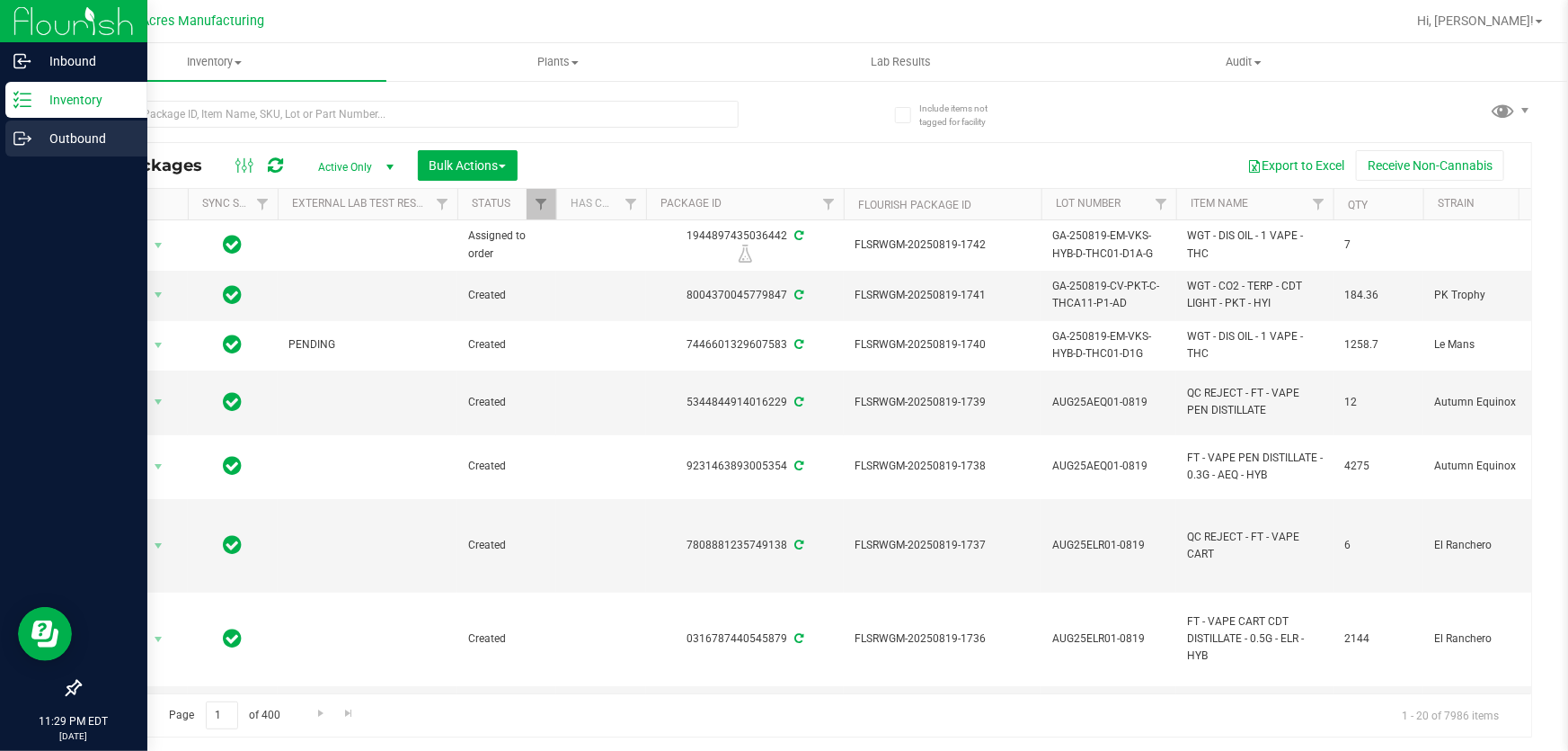
click at [14, 132] on icon at bounding box center [19, 138] width 10 height 13
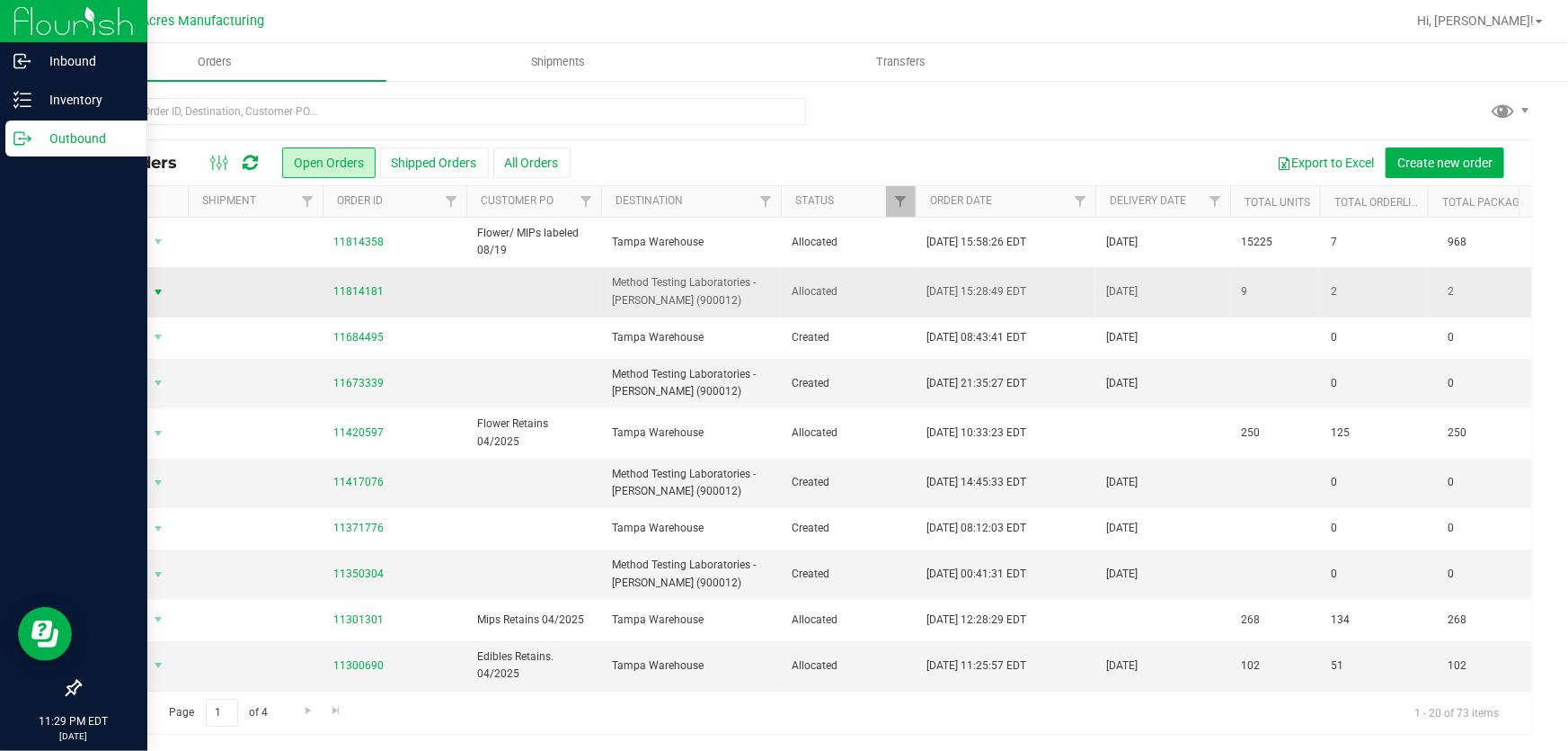
click at [144, 289] on span "Action" at bounding box center [122, 292] width 49 height 25
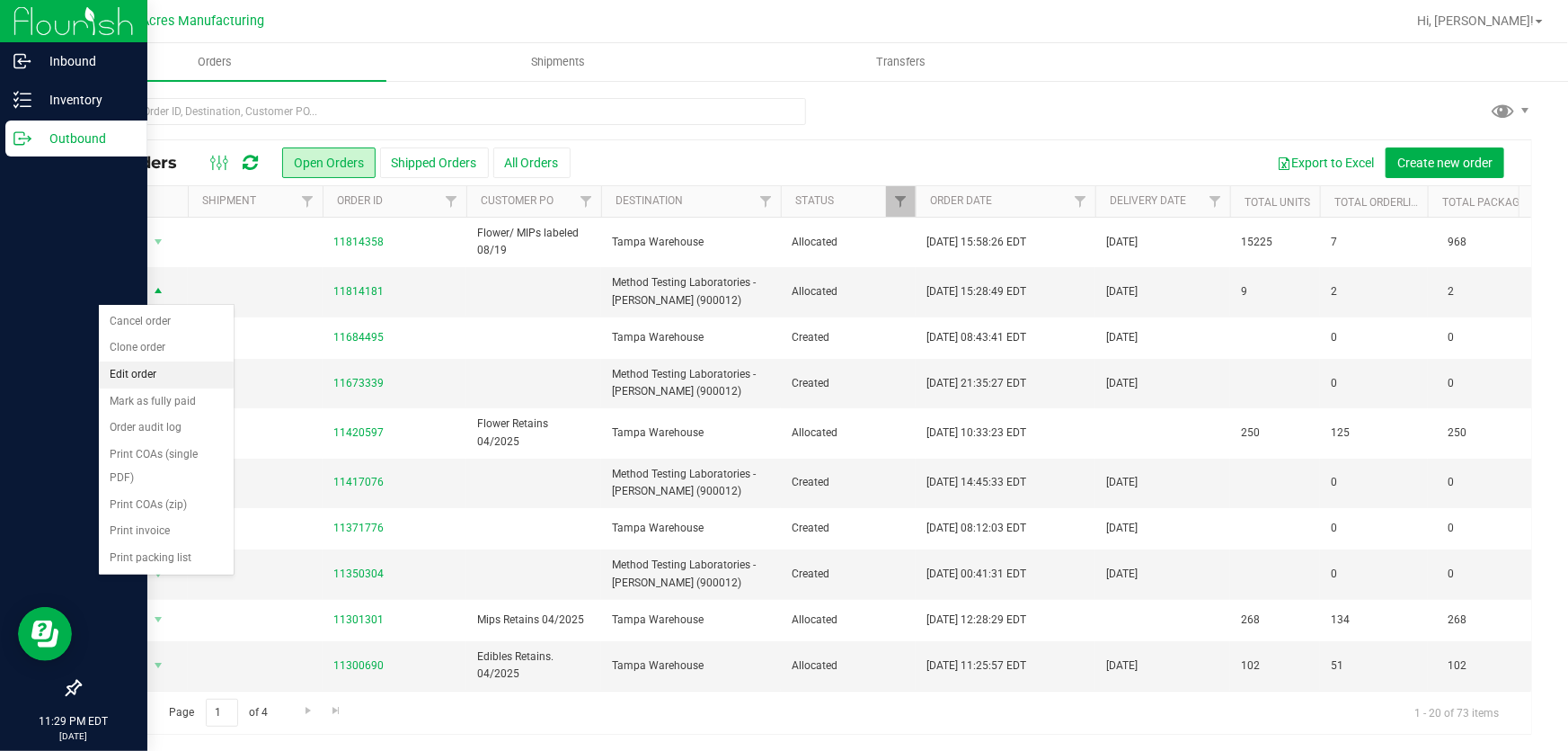
click at [168, 381] on li "Edit order" at bounding box center [165, 375] width 135 height 27
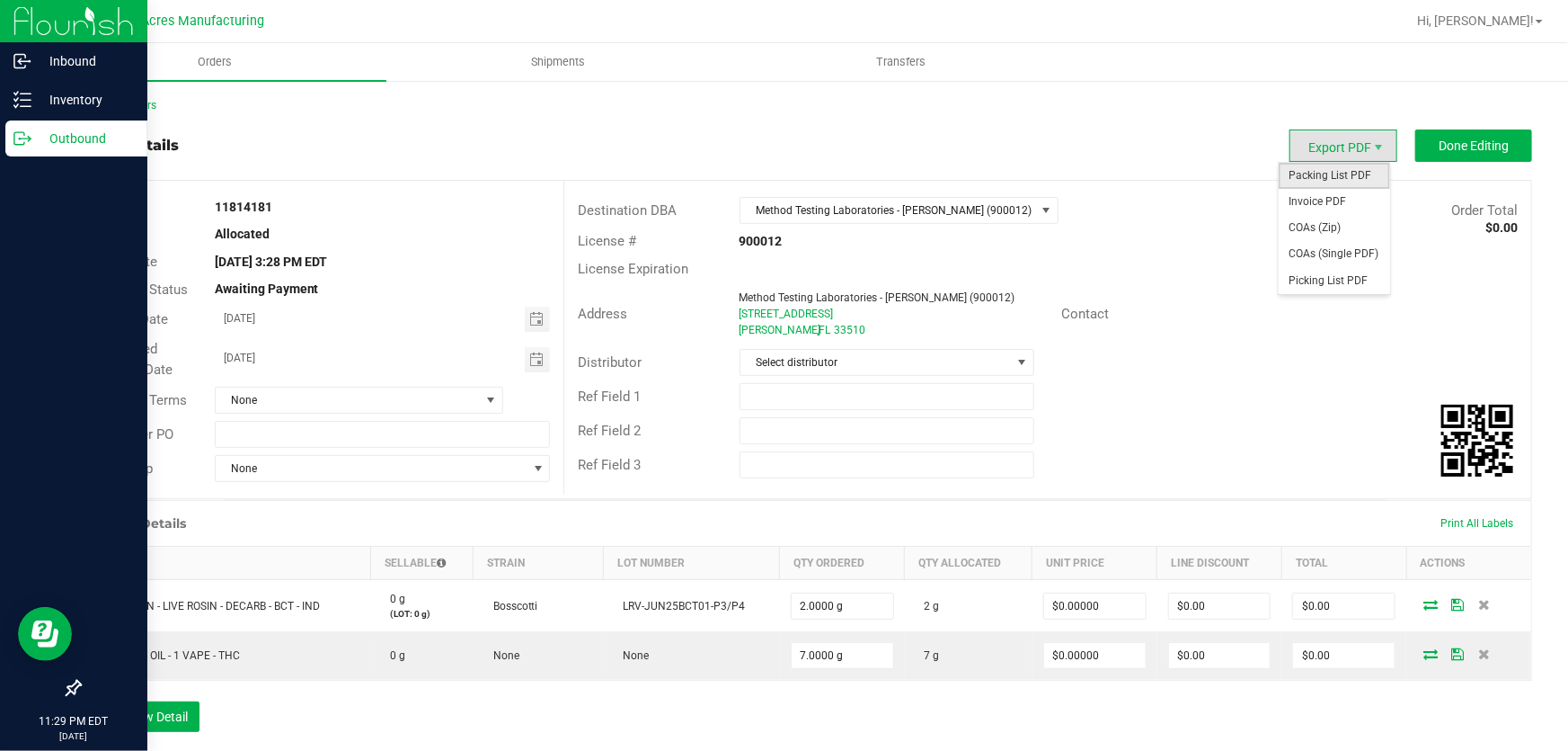
click at [1359, 176] on span "Packing List PDF" at bounding box center [1333, 175] width 111 height 26
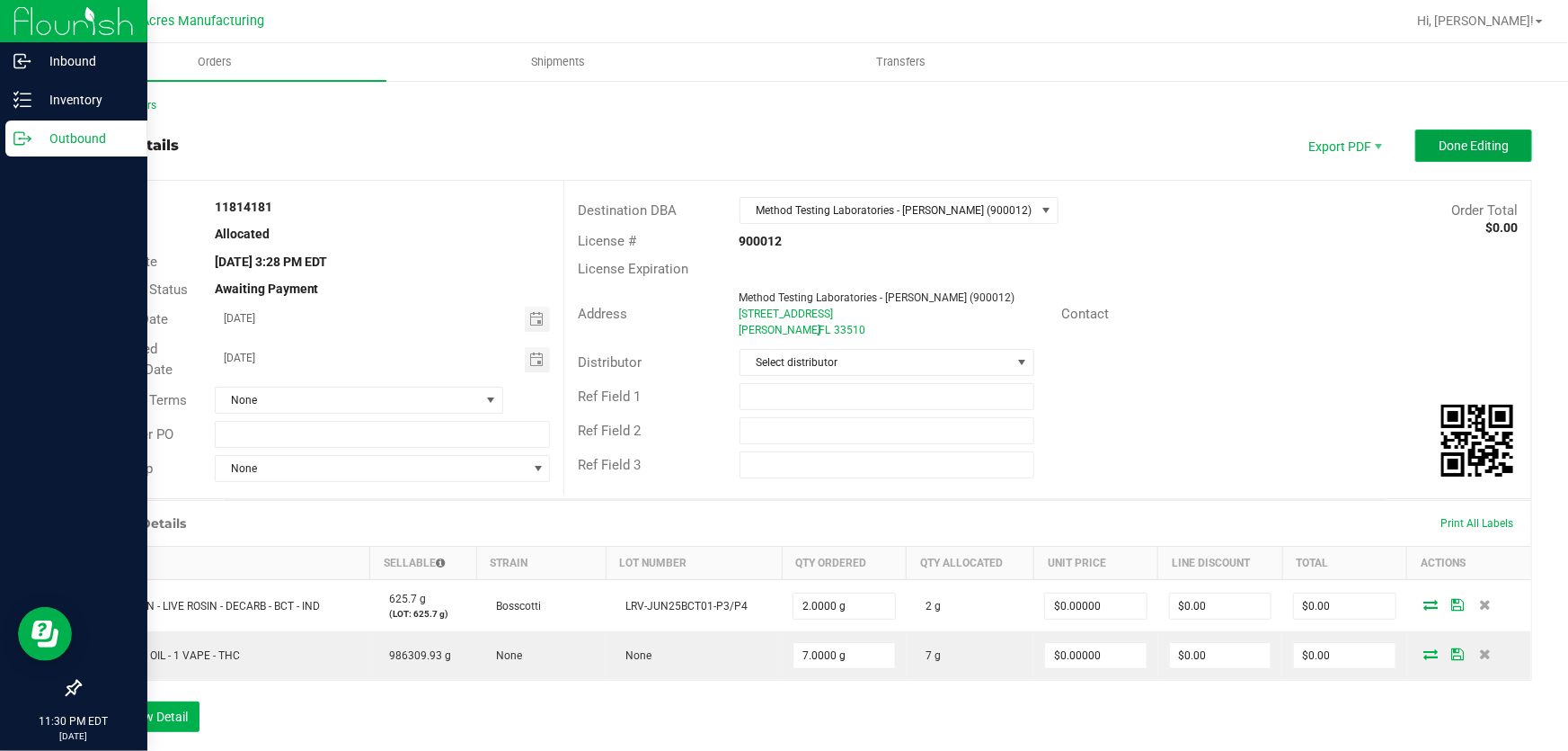
click at [1455, 148] on span "Done Editing" at bounding box center [1474, 146] width 70 height 14
